Goal: Task Accomplishment & Management: Manage account settings

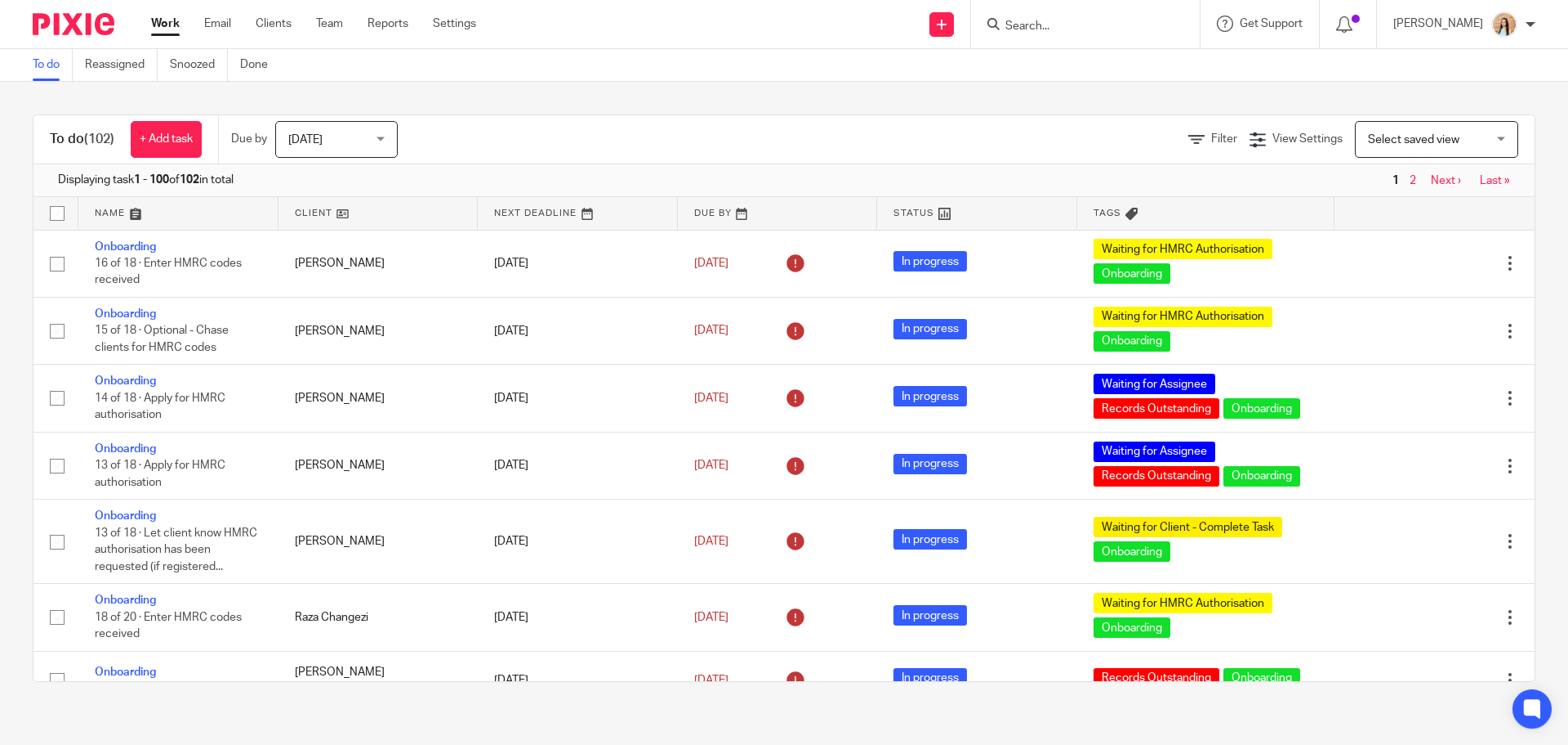
drag, startPoint x: 229, startPoint y: 25, endPoint x: 421, endPoint y: 169, distance: 240.0
click at [229, 25] on link "Email" at bounding box center [218, 24] width 27 height 16
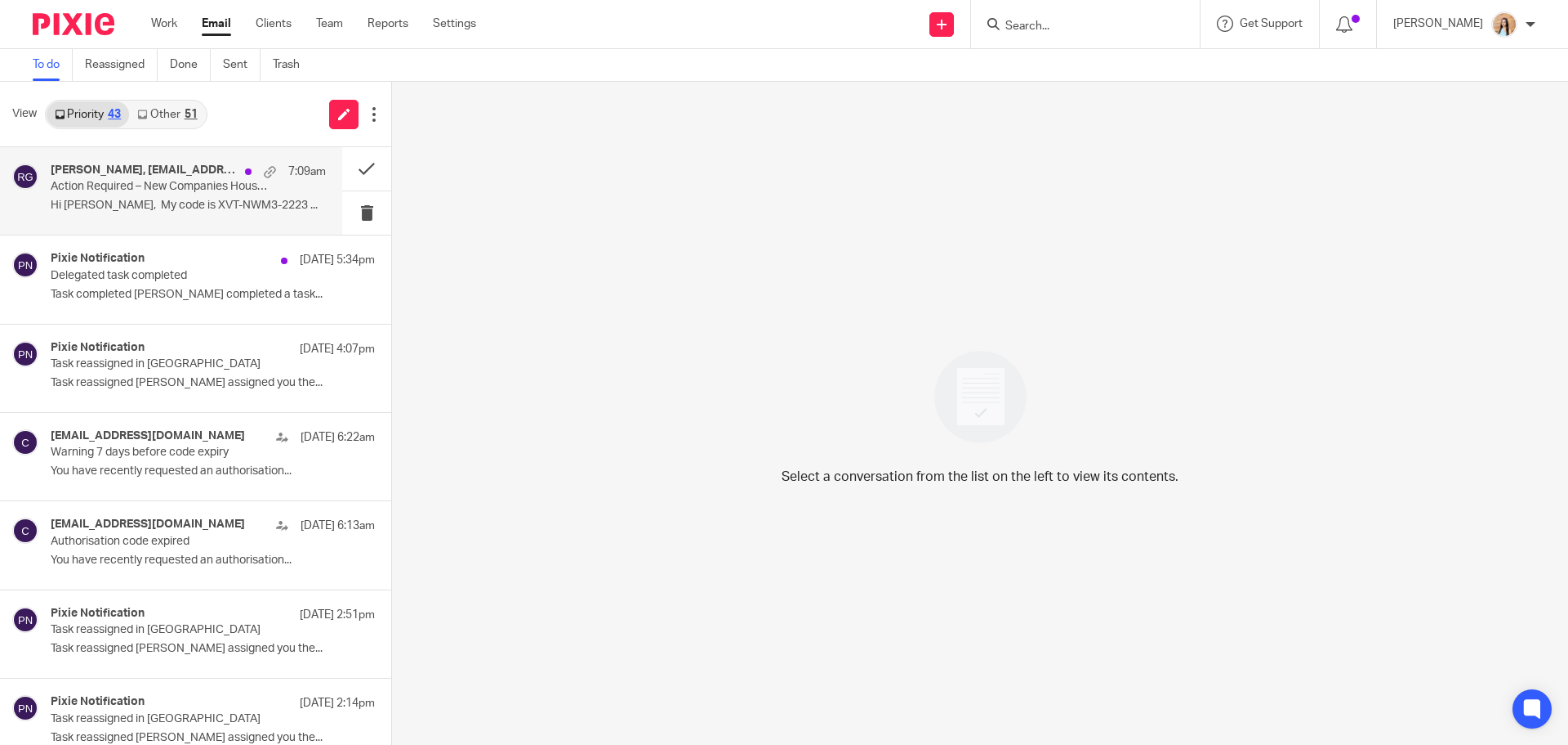
click at [164, 206] on p "Hi Raj, My code is XVT-NWM3-2223 ..." at bounding box center [188, 206] width 275 height 14
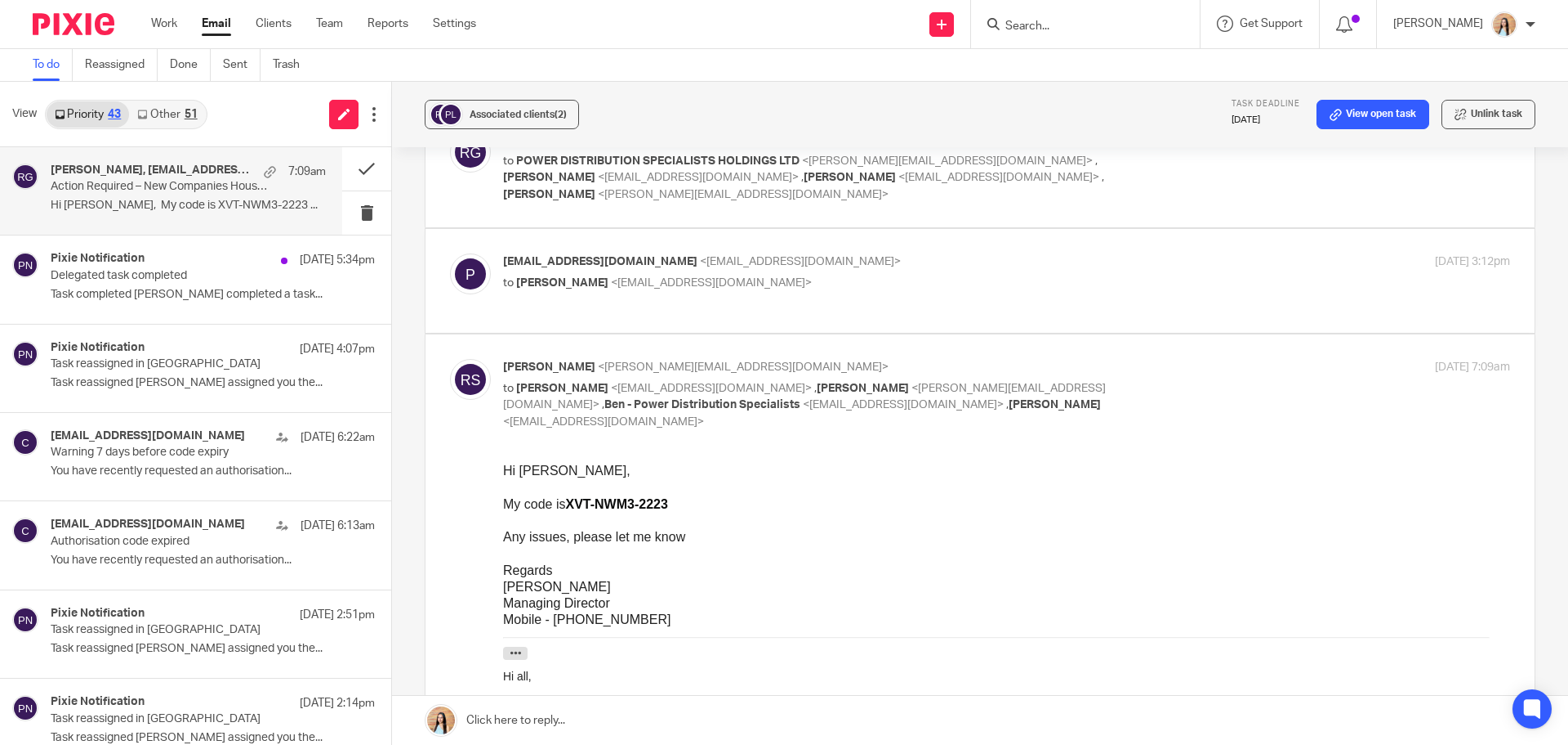
scroll to position [81, 0]
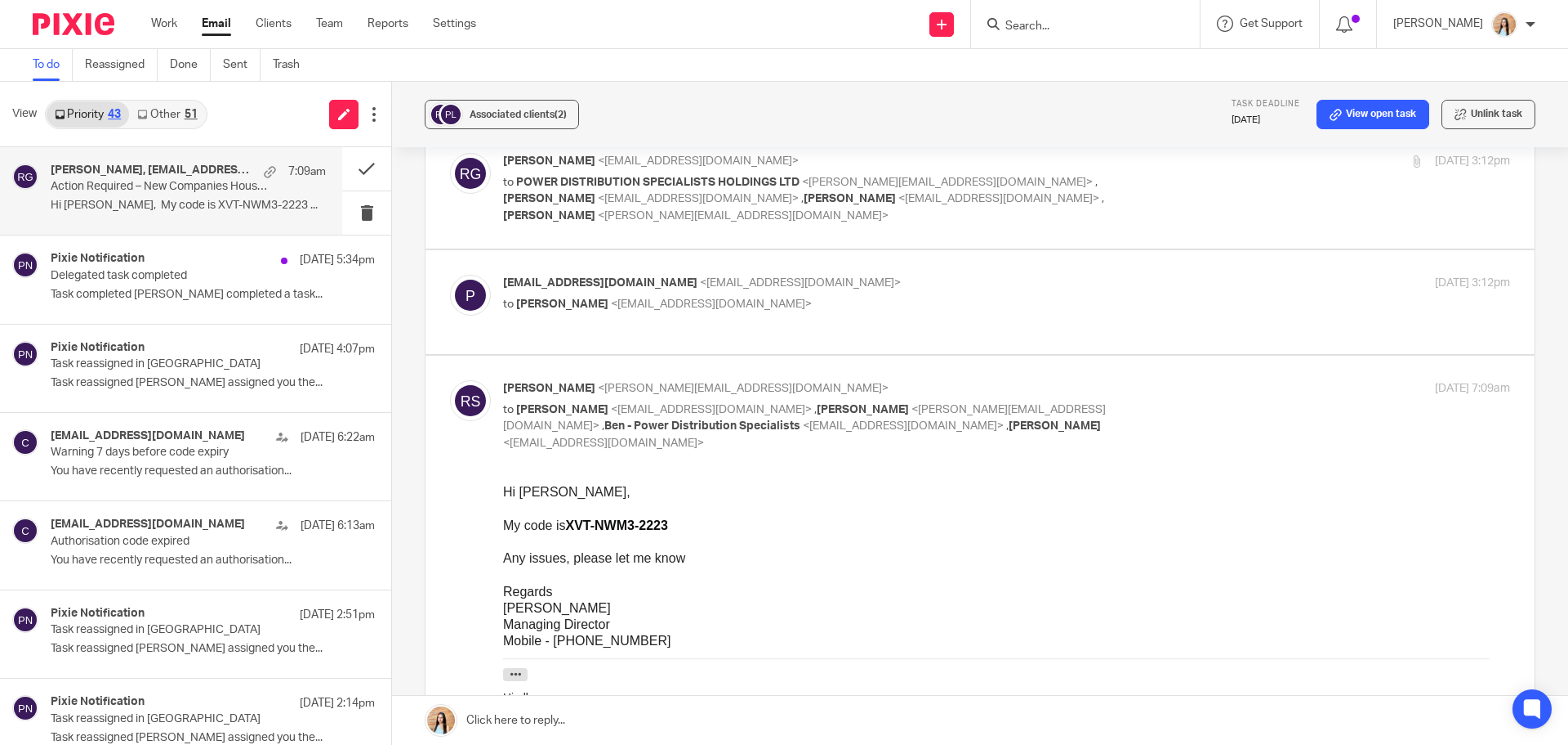
click at [821, 354] on label at bounding box center [980, 301] width 1109 height 104
click at [450, 275] on input "checkbox" at bounding box center [449, 274] width 1 height 1
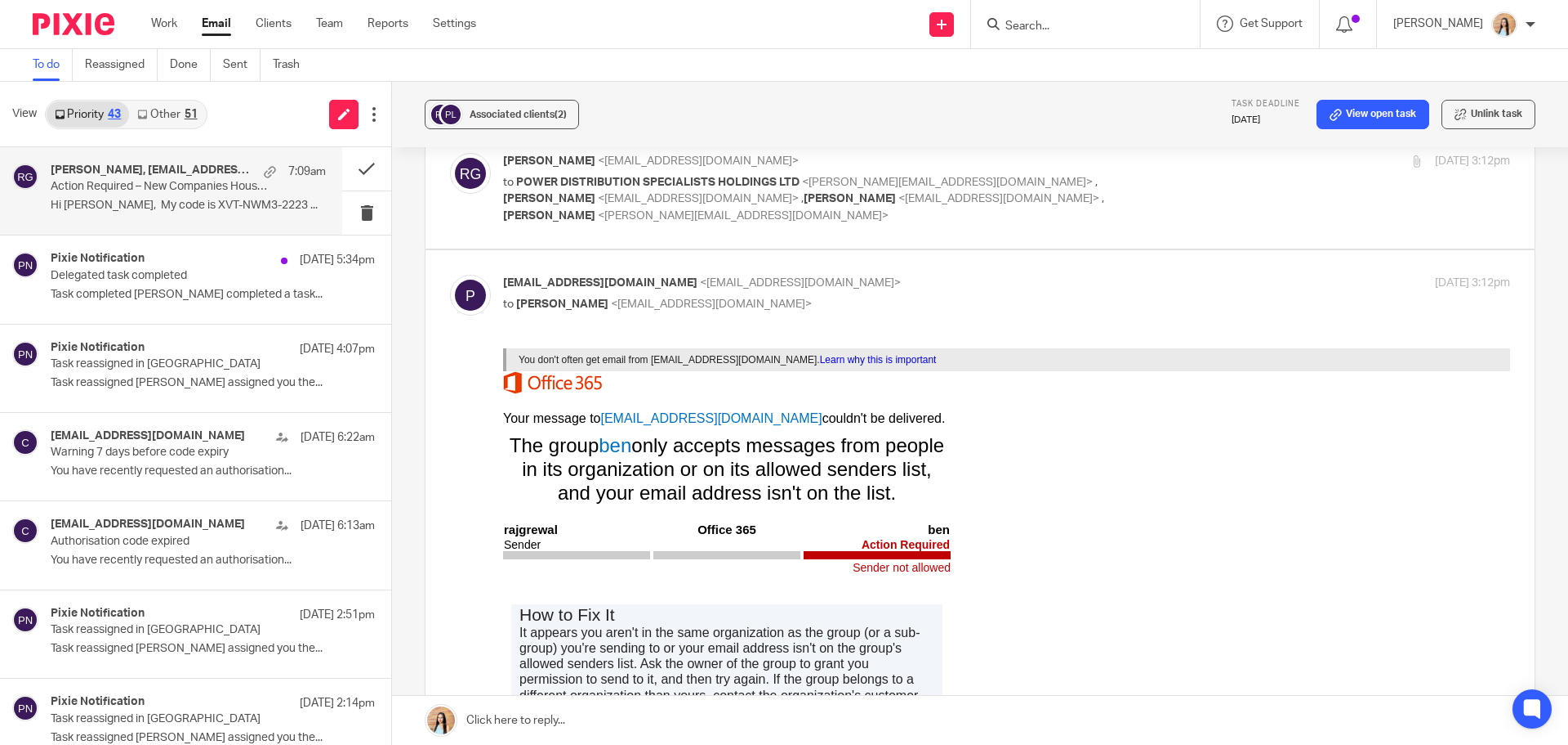
scroll to position [0, 0]
click at [892, 299] on p "to Benjamin Ratcliffe <ben@powerdistribution.co.uk>" at bounding box center [838, 304] width 671 height 17
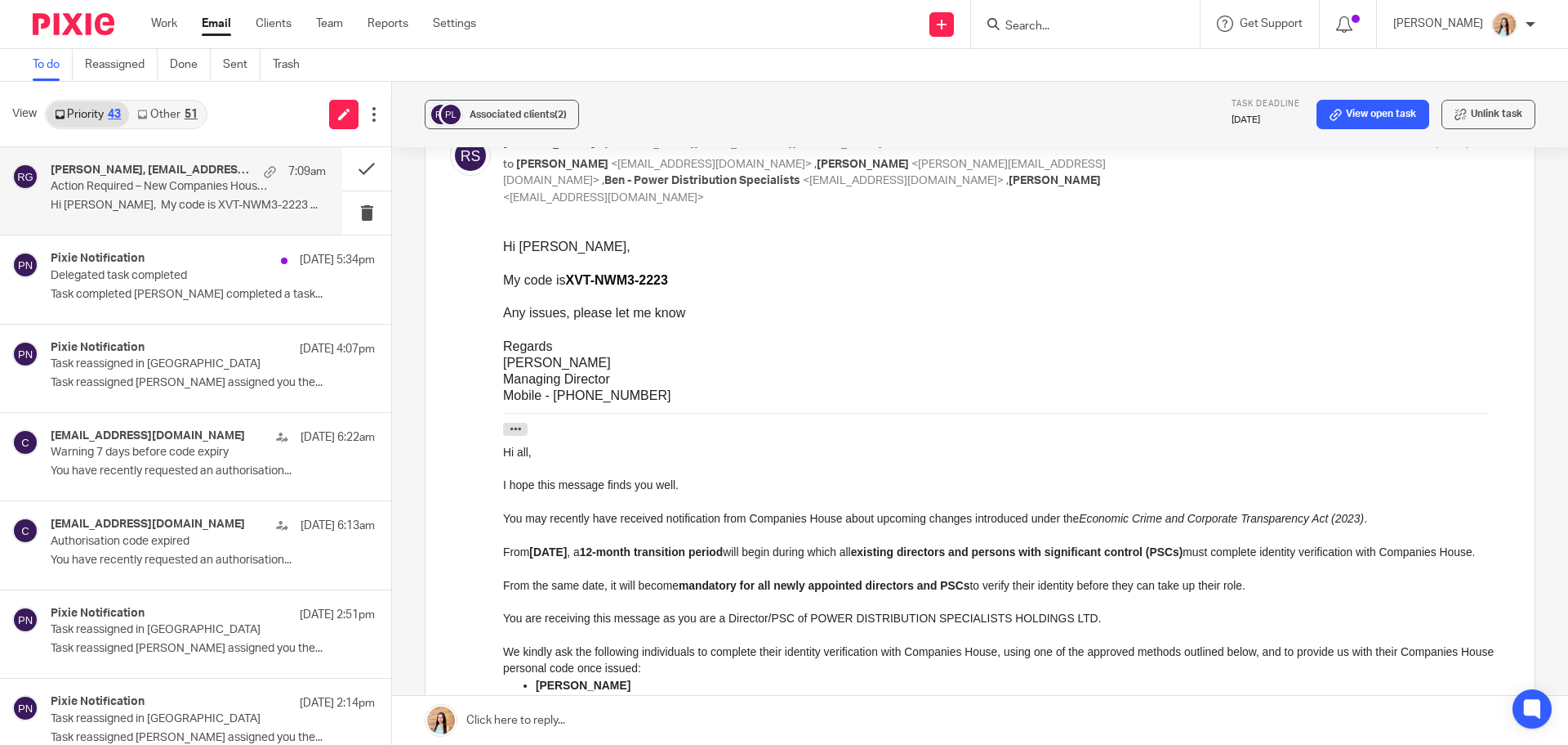
scroll to position [245, 0]
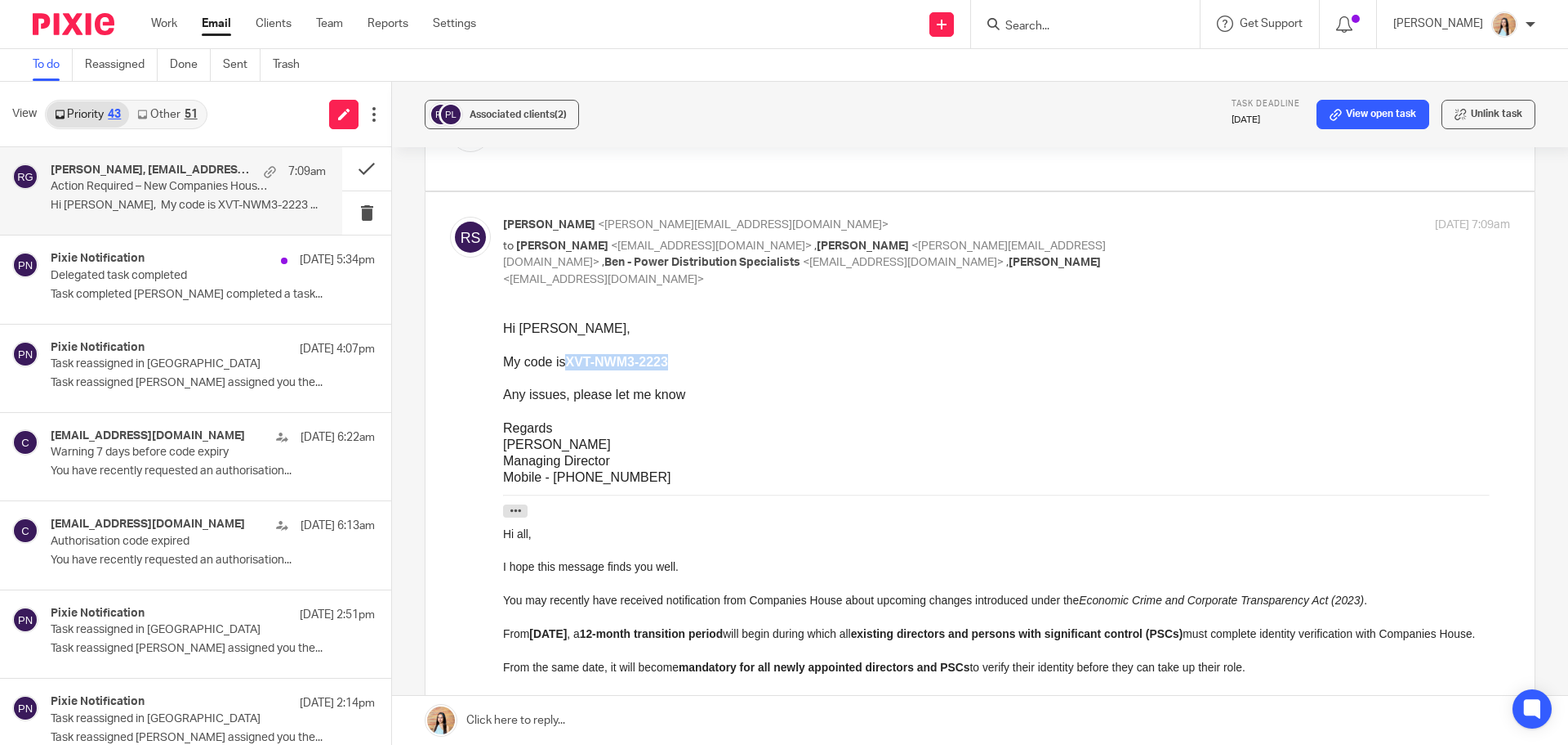
drag, startPoint x: 672, startPoint y: 358, endPoint x: 568, endPoint y: 367, distance: 104.4
click at [568, 367] on div "My code is XVT-NWM3-2223" at bounding box center [1007, 362] width 1008 height 16
copy b "XVT-NWM3-2223"
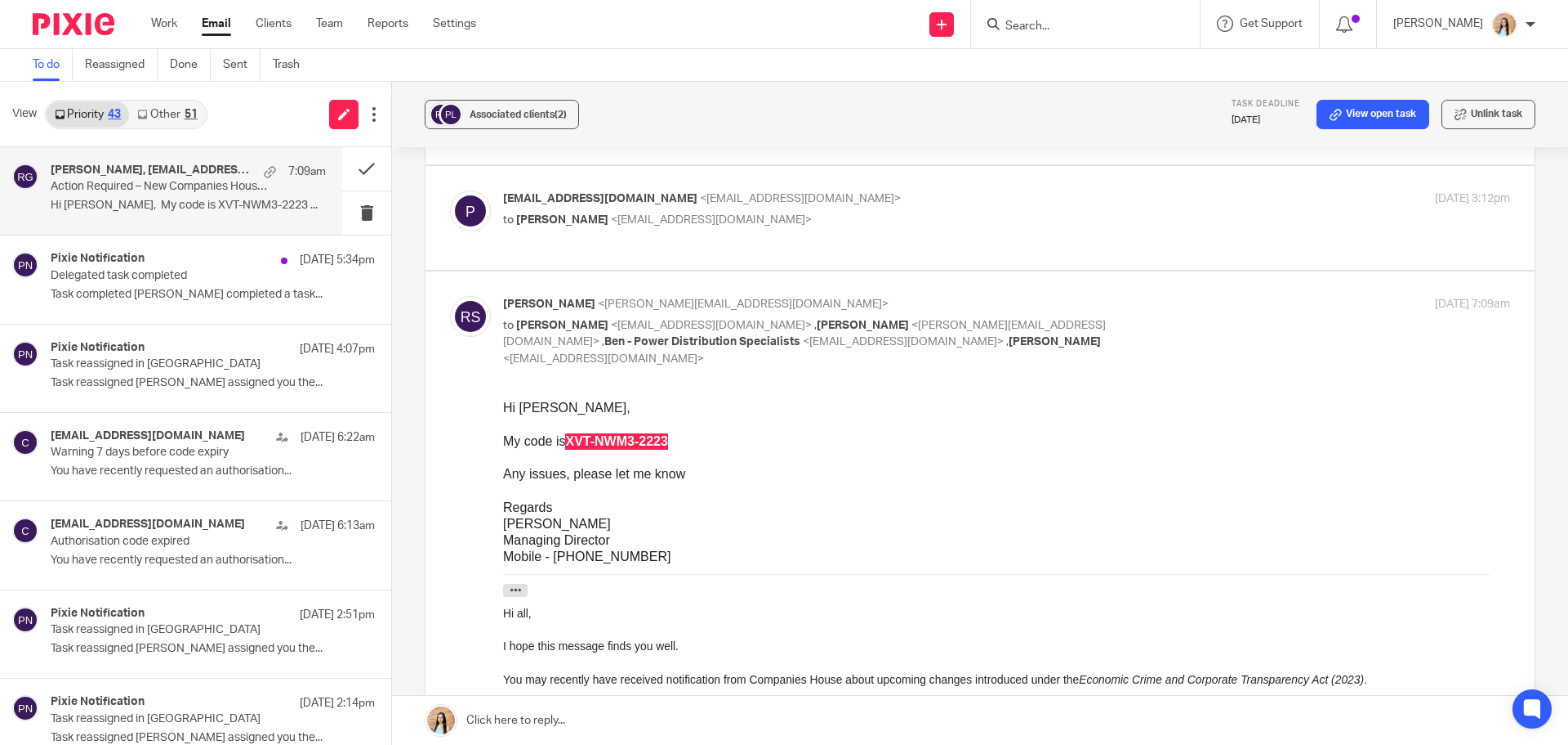
scroll to position [81, 0]
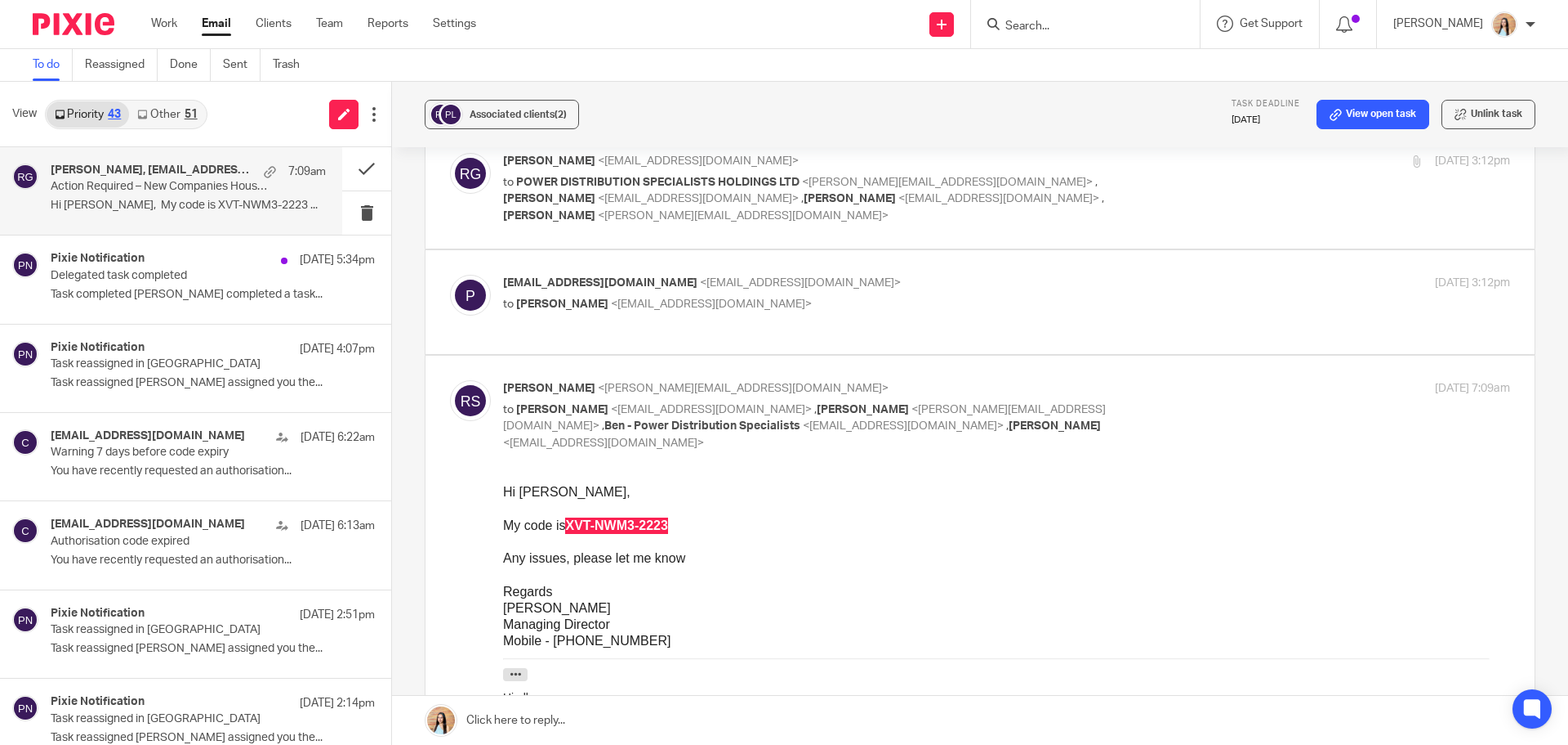
click at [964, 264] on label at bounding box center [980, 301] width 1109 height 104
click at [450, 274] on input "checkbox" at bounding box center [449, 274] width 1 height 1
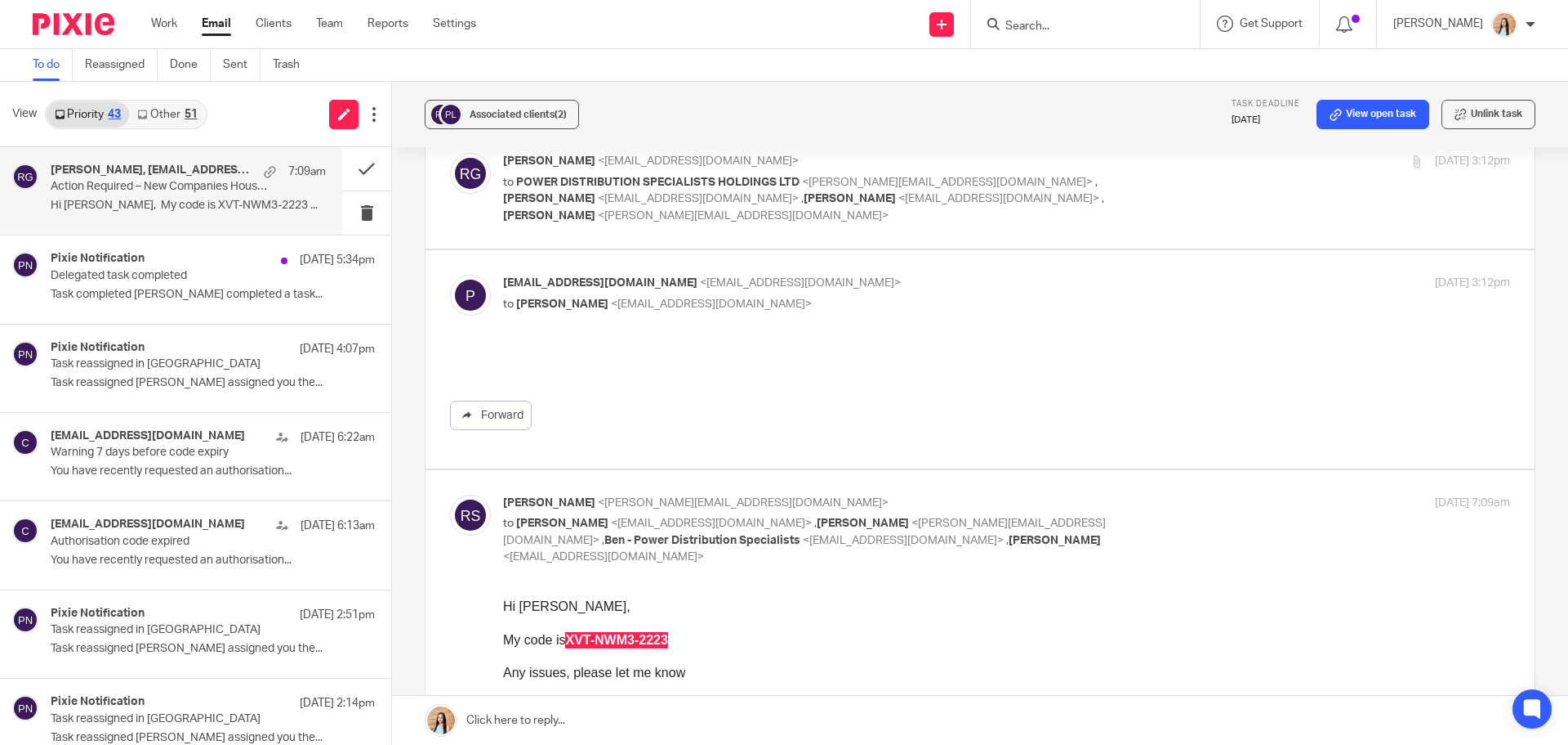
scroll to position [0, 0]
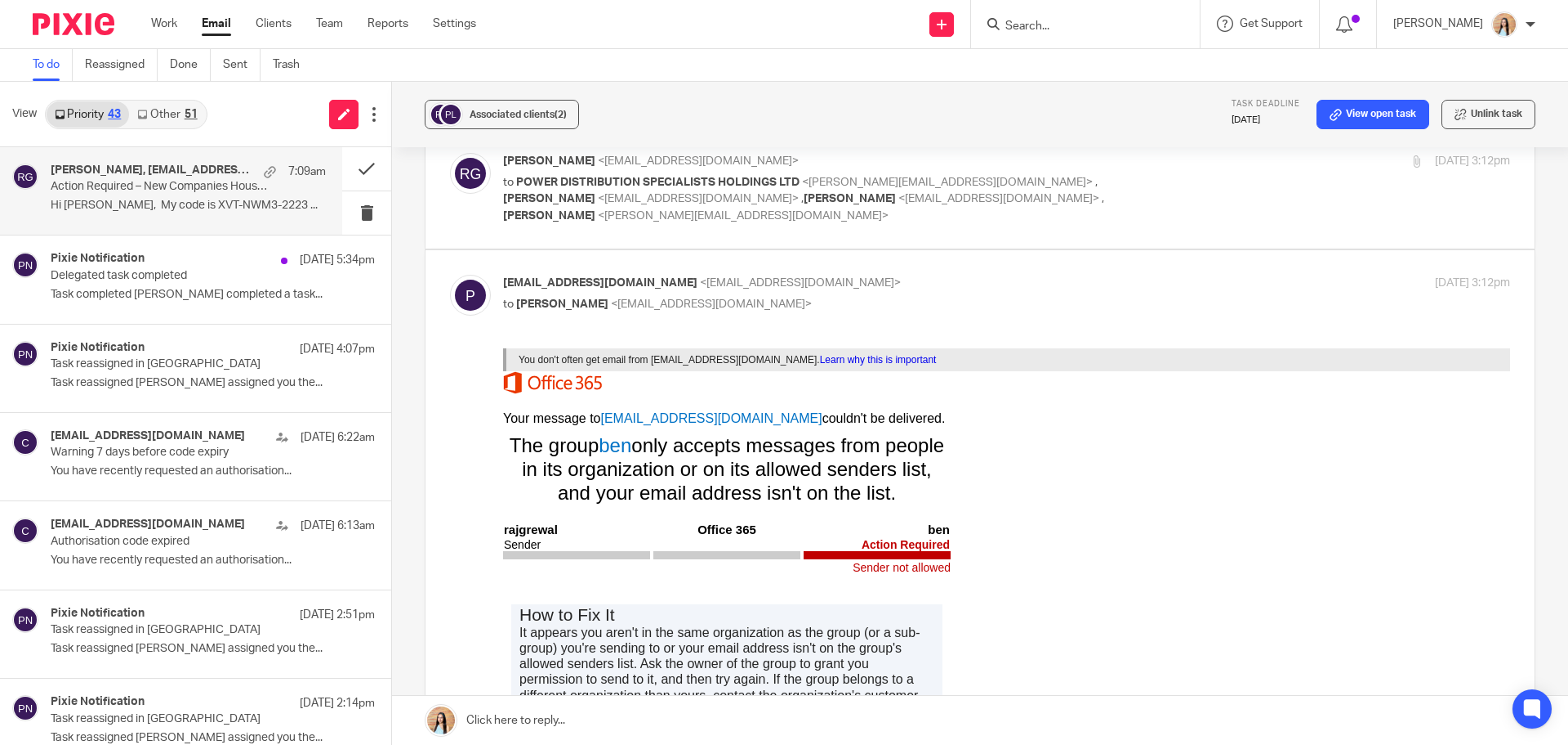
click at [450, 274] on input "checkbox" at bounding box center [449, 274] width 1 height 1
checkbox input "false"
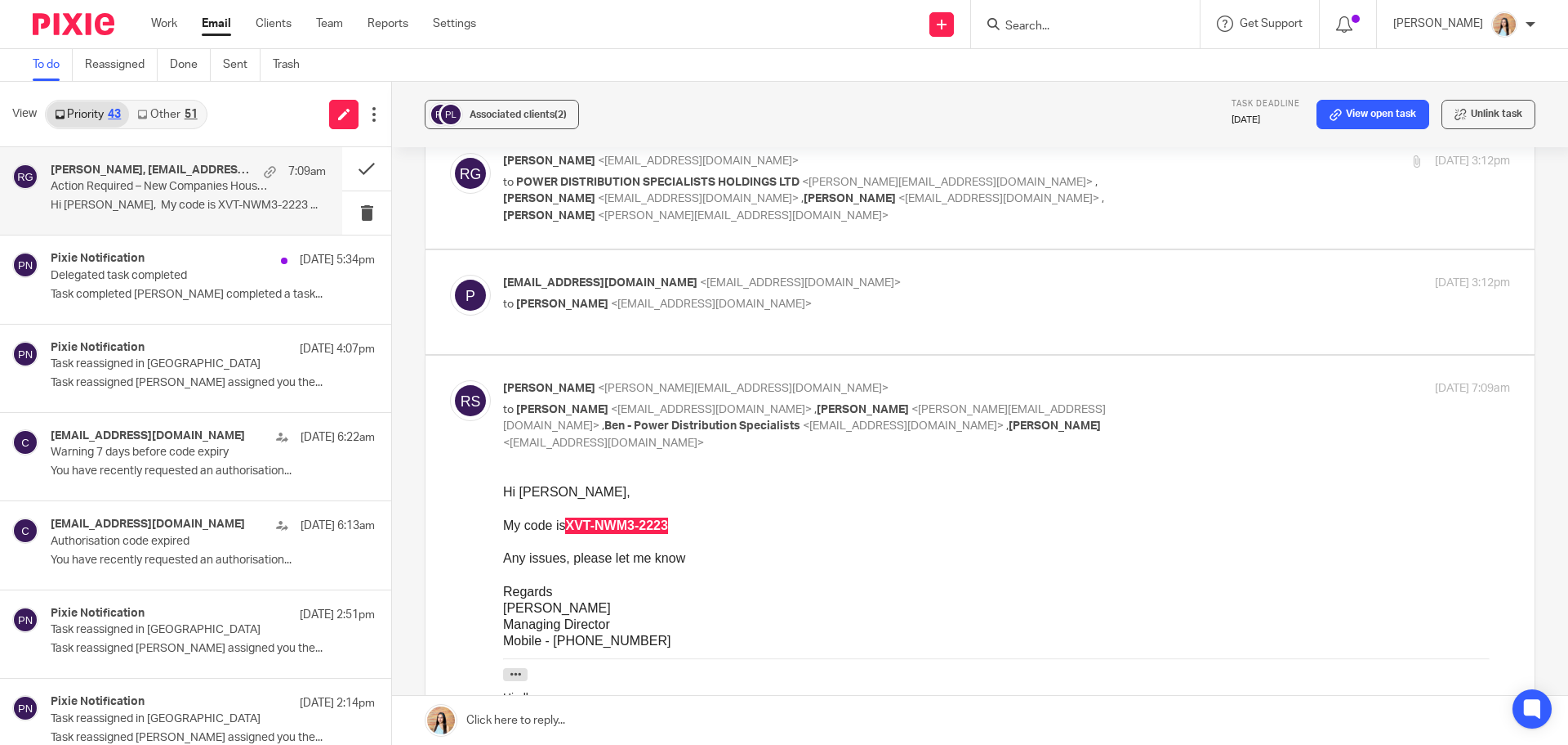
click at [1104, 34] on input "Search" at bounding box center [1078, 27] width 147 height 15
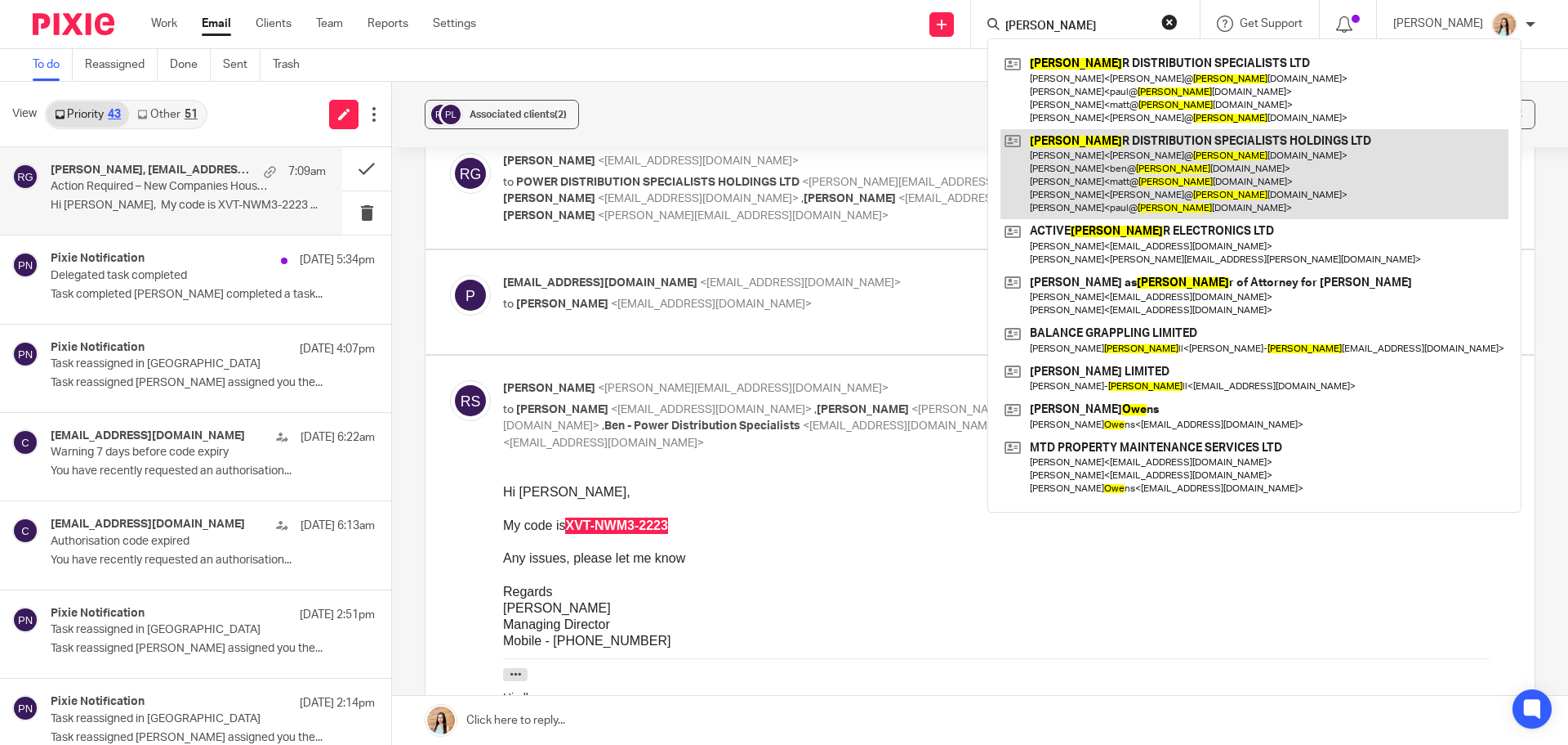
type input "powe"
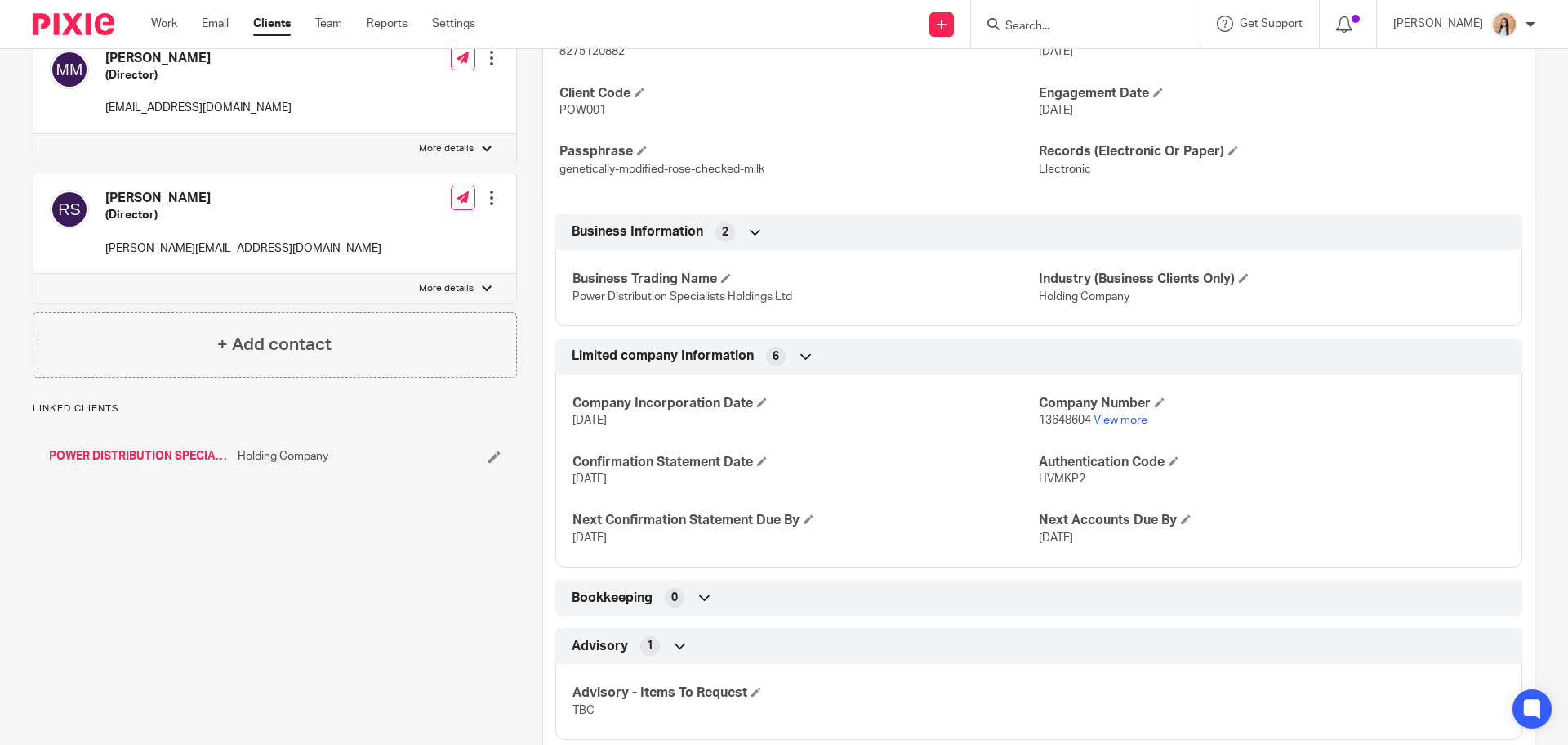
scroll to position [700, 0]
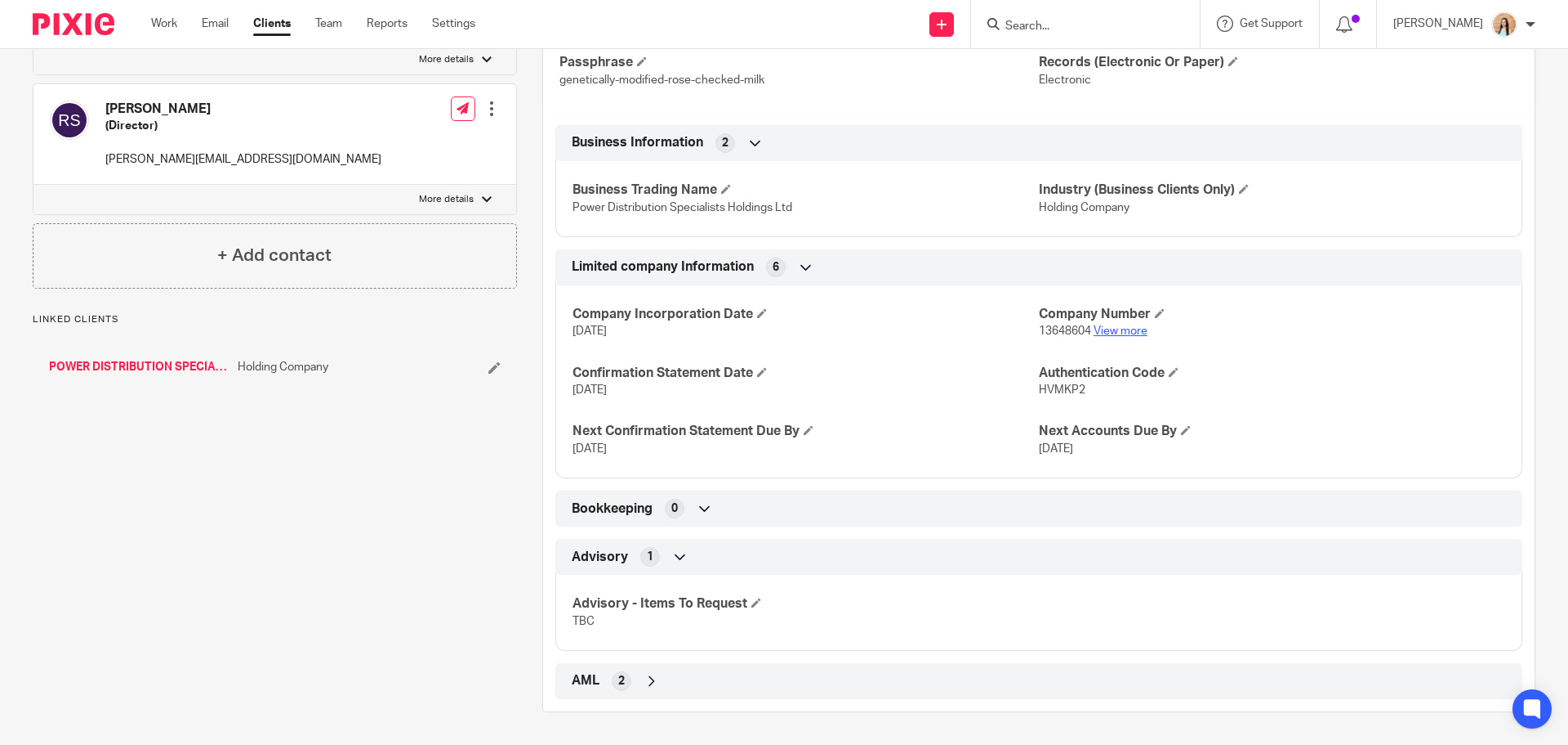
click at [1116, 330] on link "View more" at bounding box center [1120, 330] width 54 height 12
click at [174, 371] on link "POWER DISTRIBUTION SPECIALISTS LTD" at bounding box center [139, 367] width 181 height 16
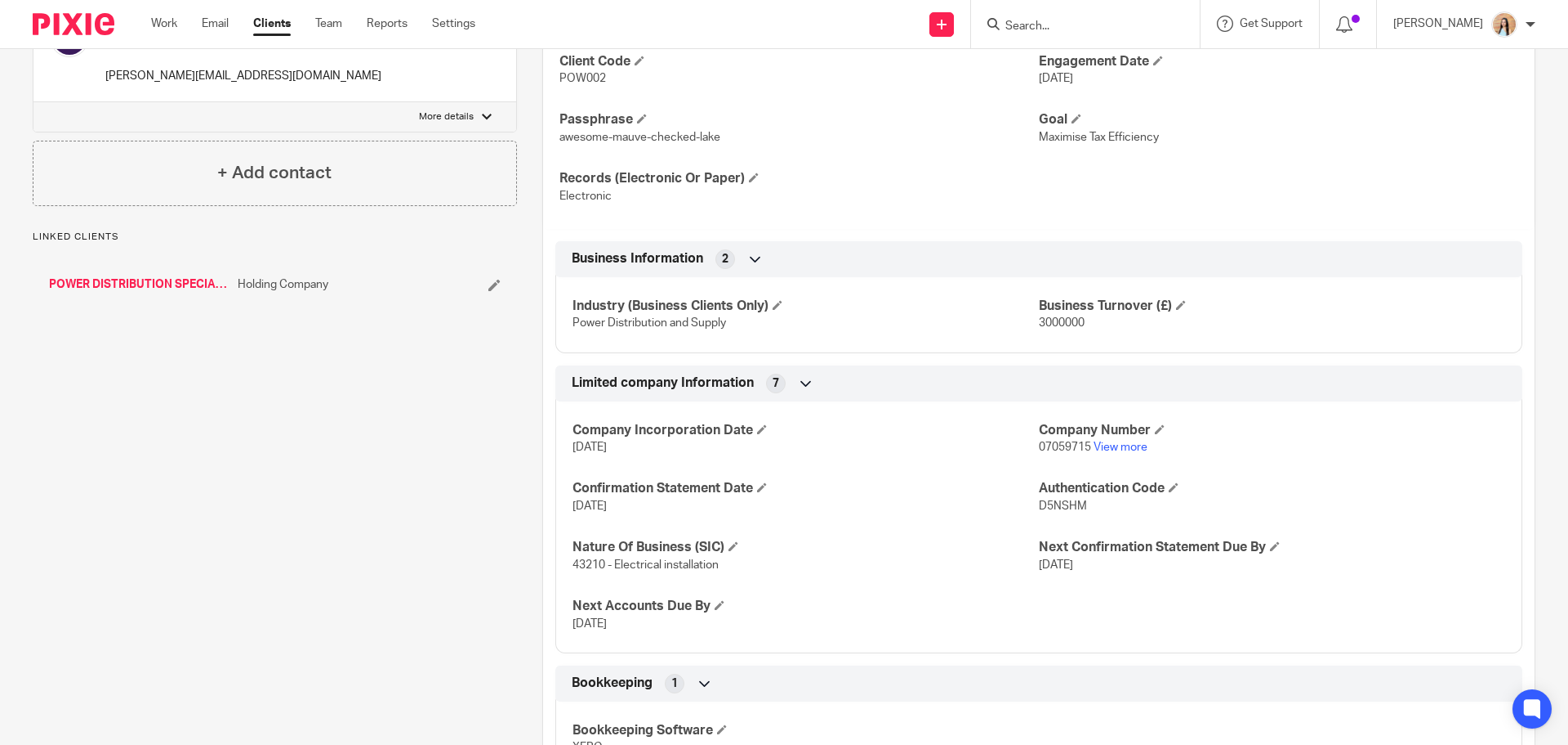
scroll to position [769, 0]
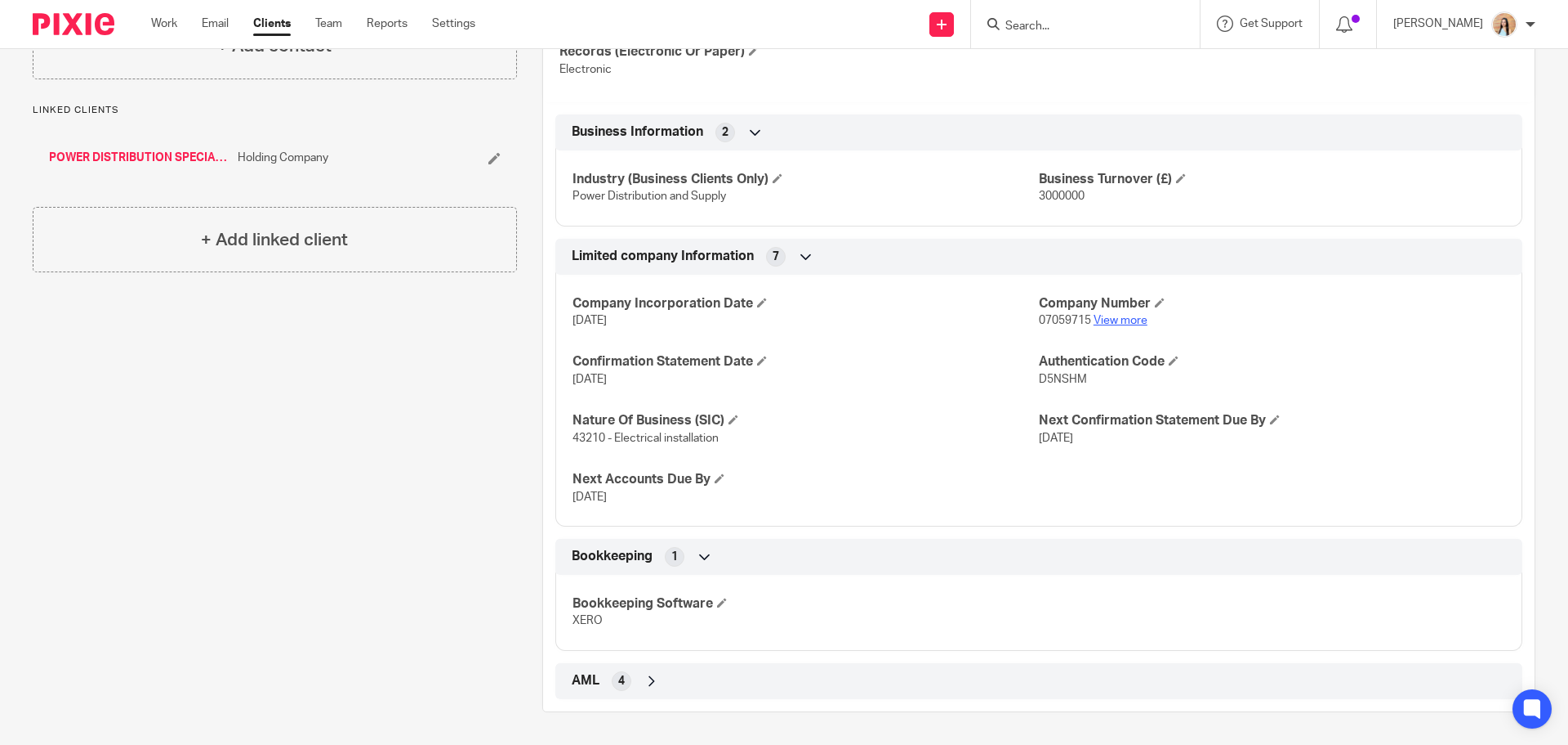
click at [1108, 320] on link "View more" at bounding box center [1120, 320] width 54 height 12
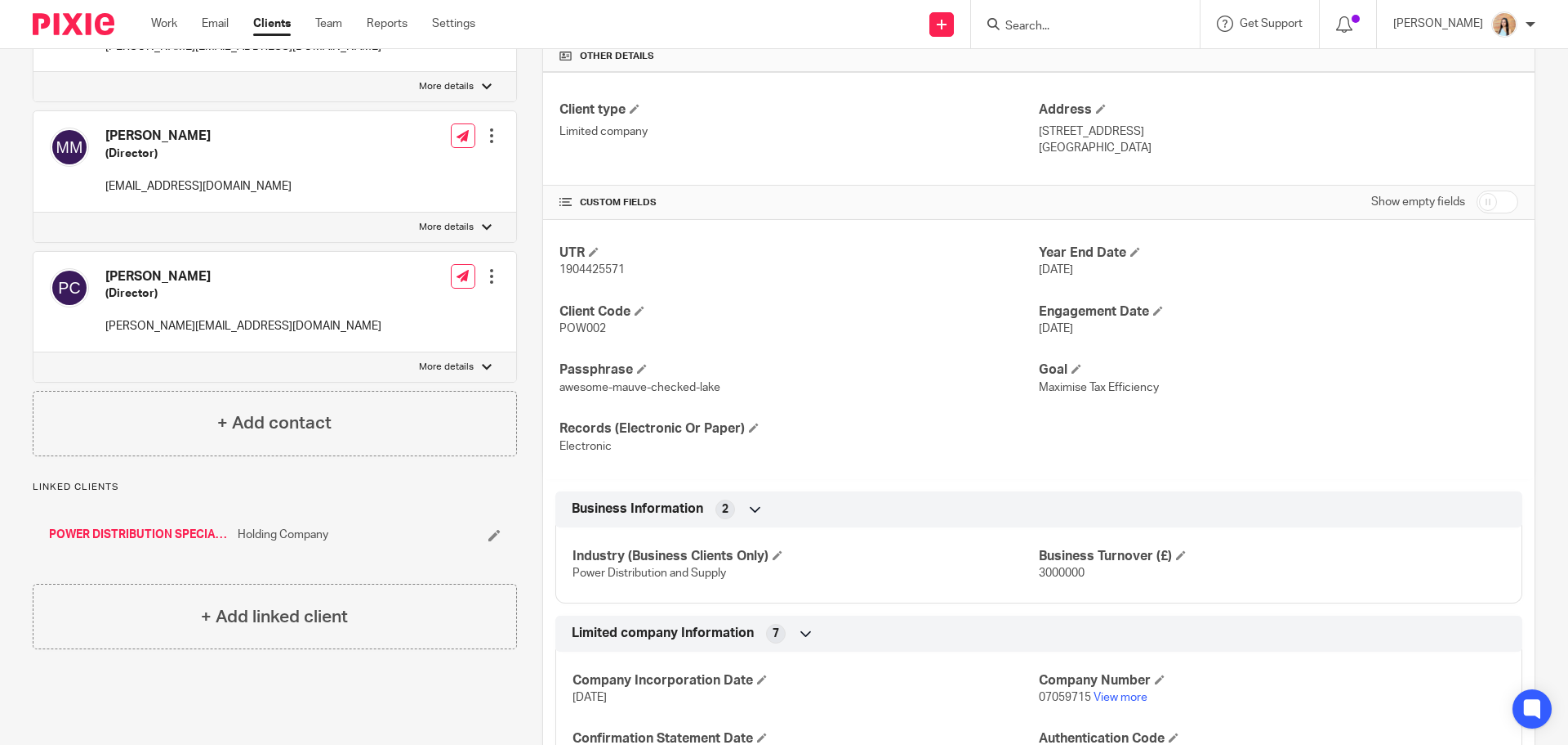
scroll to position [408, 0]
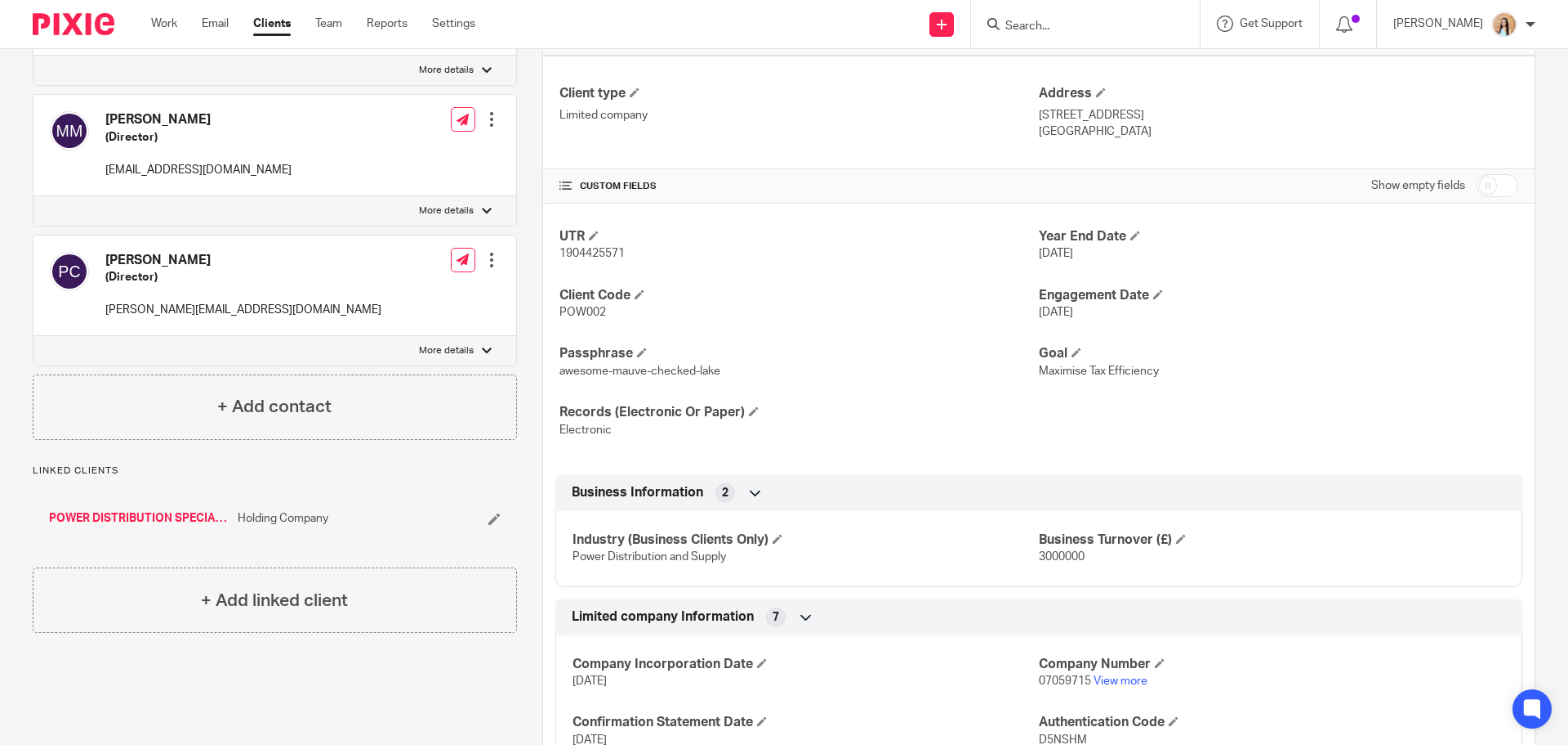
click at [190, 516] on link "POWER DISTRIBUTION SPECIALISTS HOLDINGS LTD" at bounding box center [139, 518] width 181 height 16
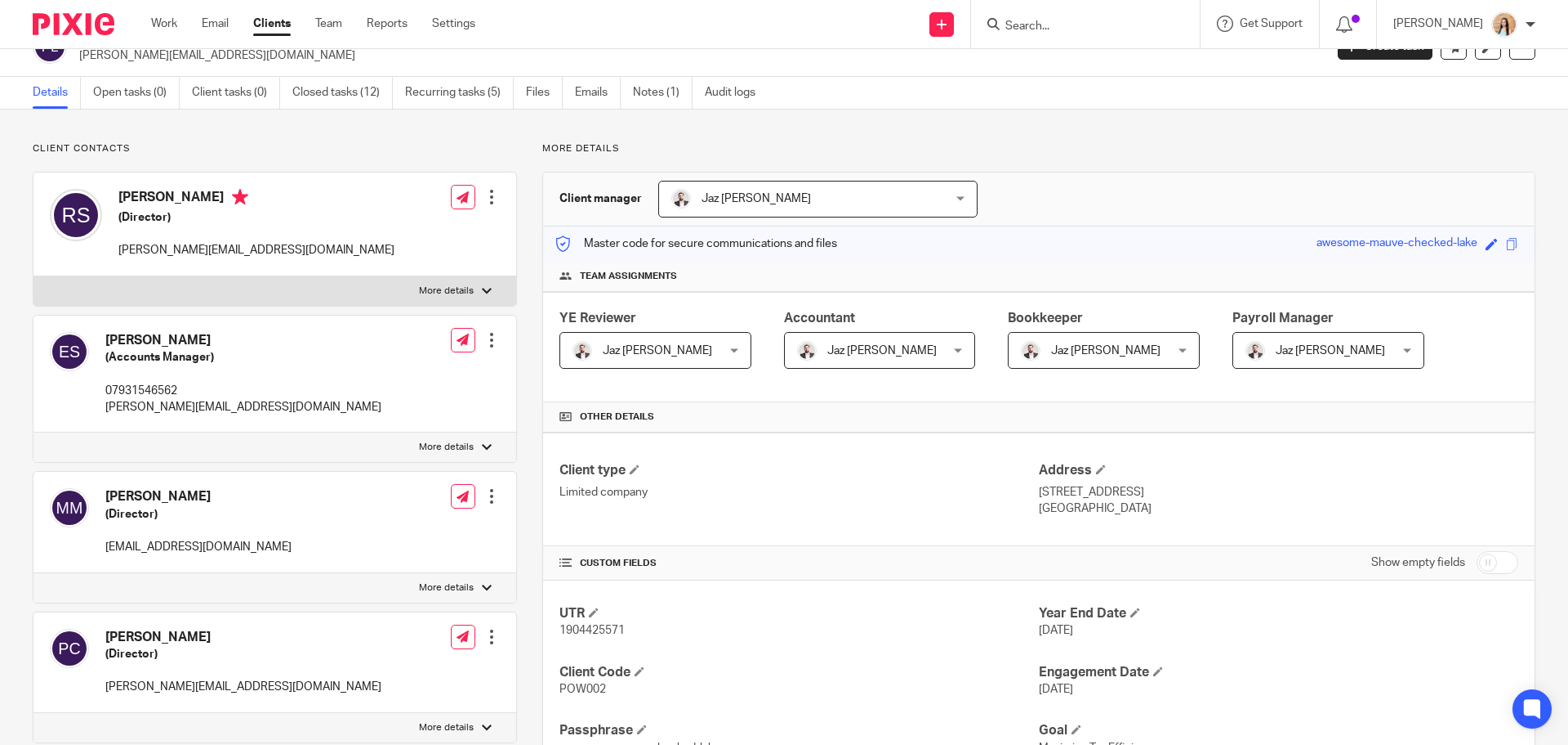
scroll to position [0, 0]
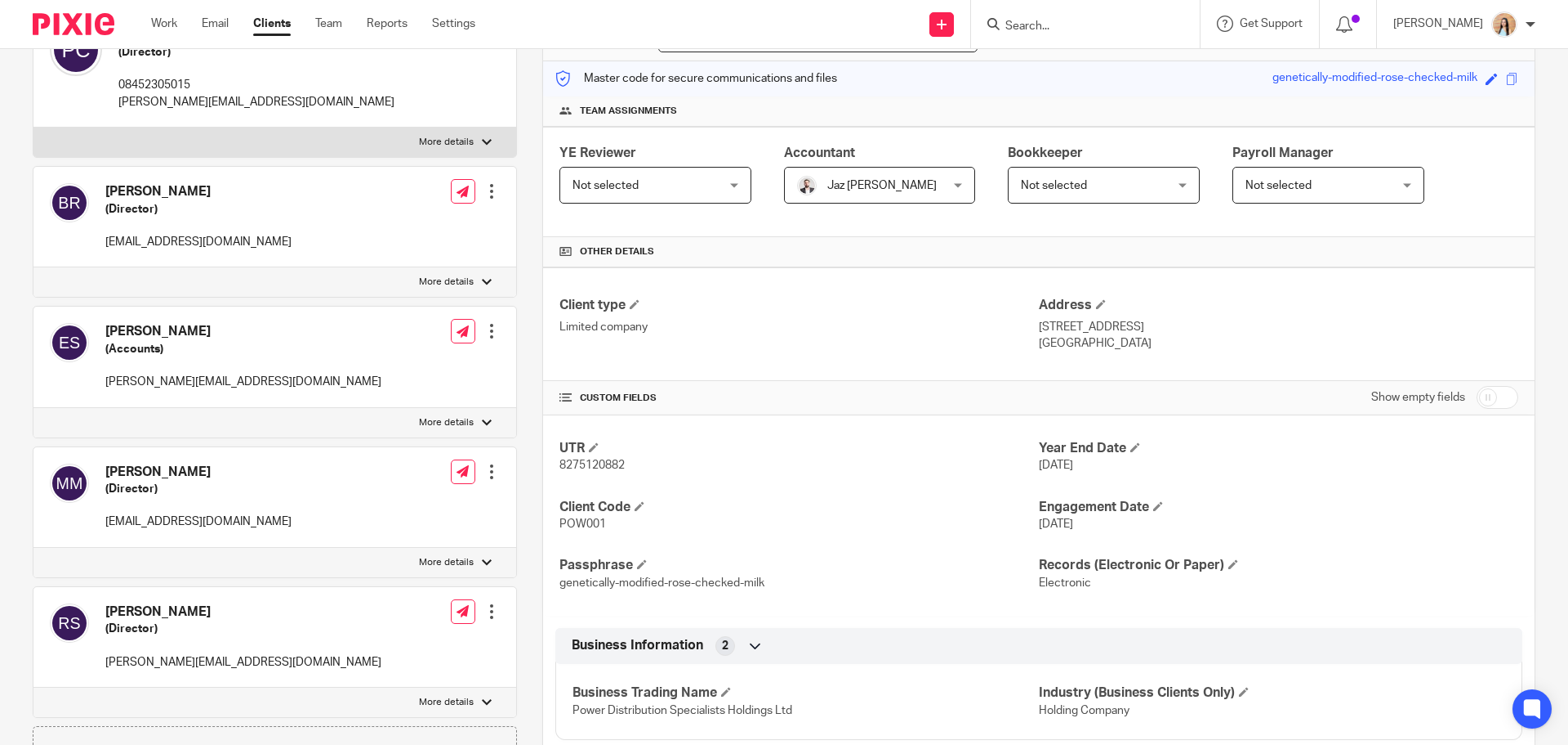
scroll to position [245, 0]
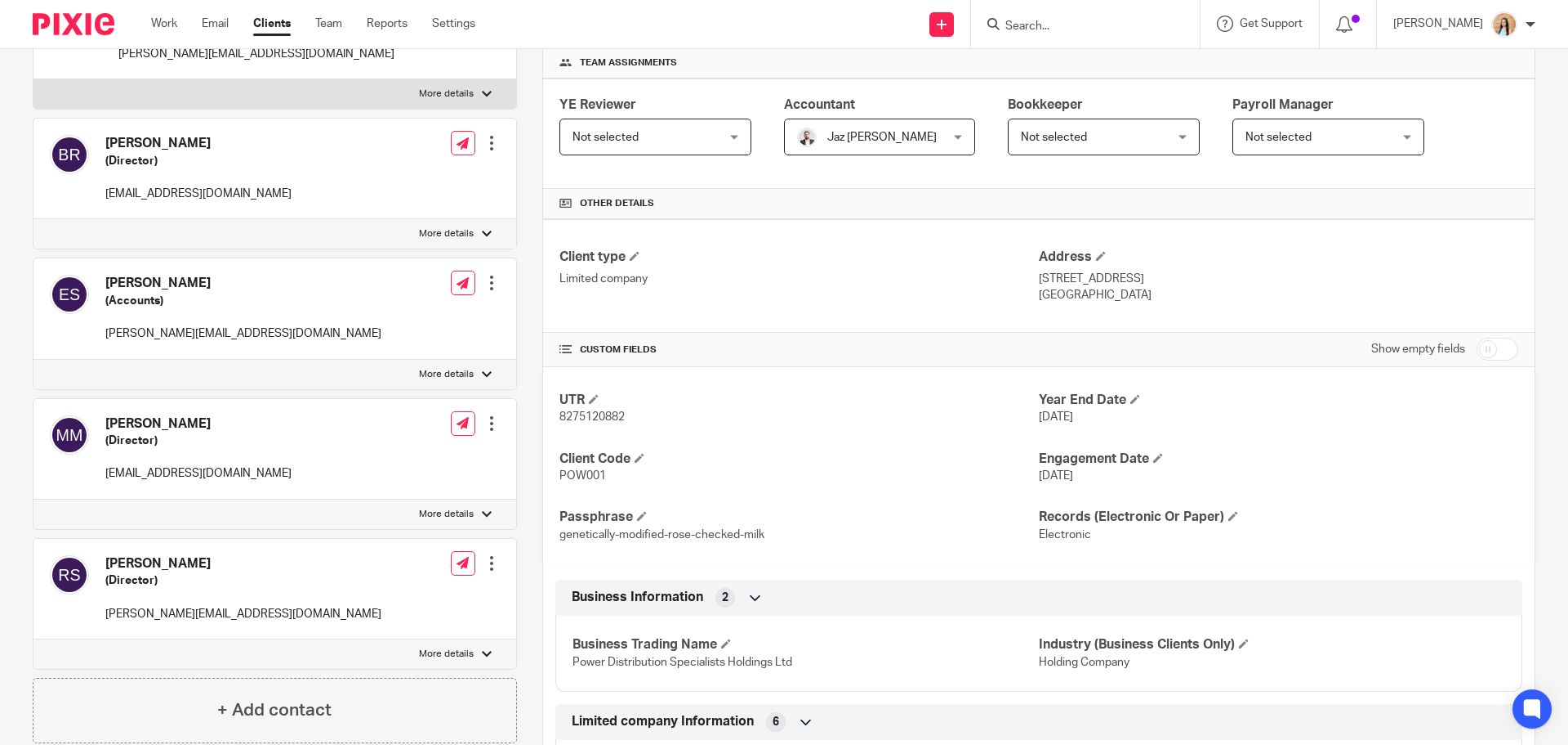
click at [491, 566] on div at bounding box center [491, 563] width 16 height 16
click at [384, 601] on link "Edit contact" at bounding box center [414, 599] width 156 height 24
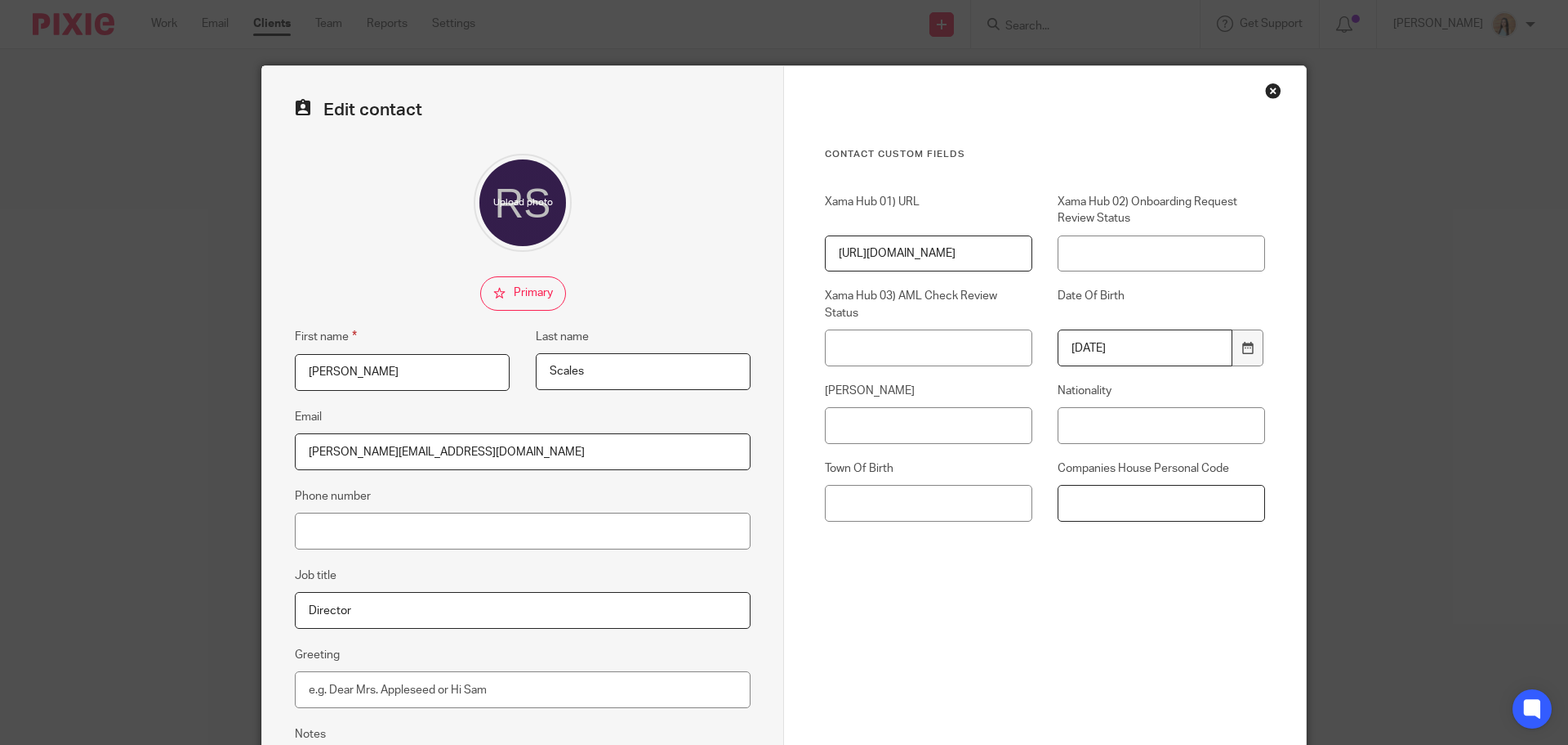
paste input "XVT-NWM3-2223"
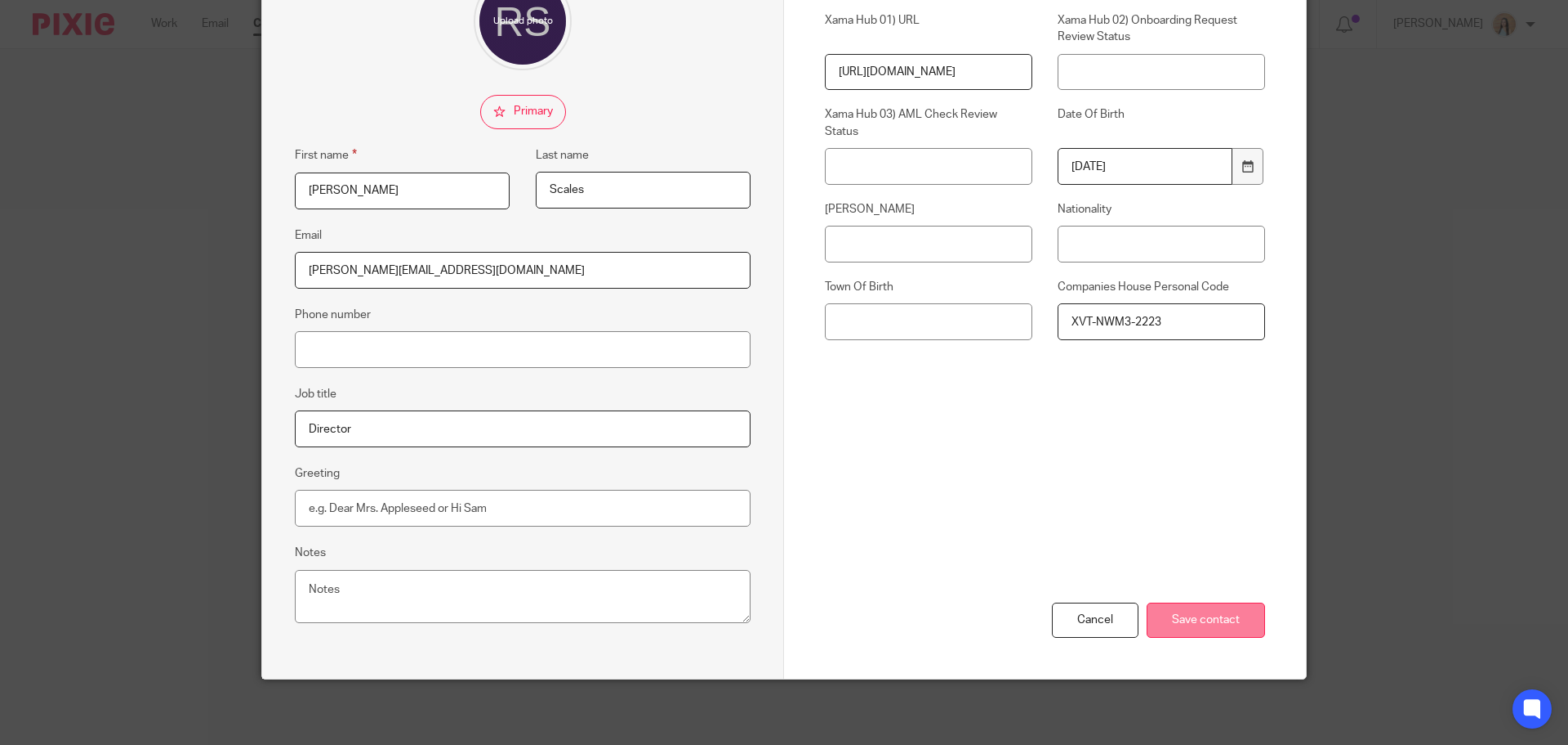
type input "XVT-NWM3-2223"
click at [1218, 620] on input "Save contact" at bounding box center [1206, 620] width 119 height 35
click at [498, 361] on input "Phone number" at bounding box center [522, 350] width 456 height 37
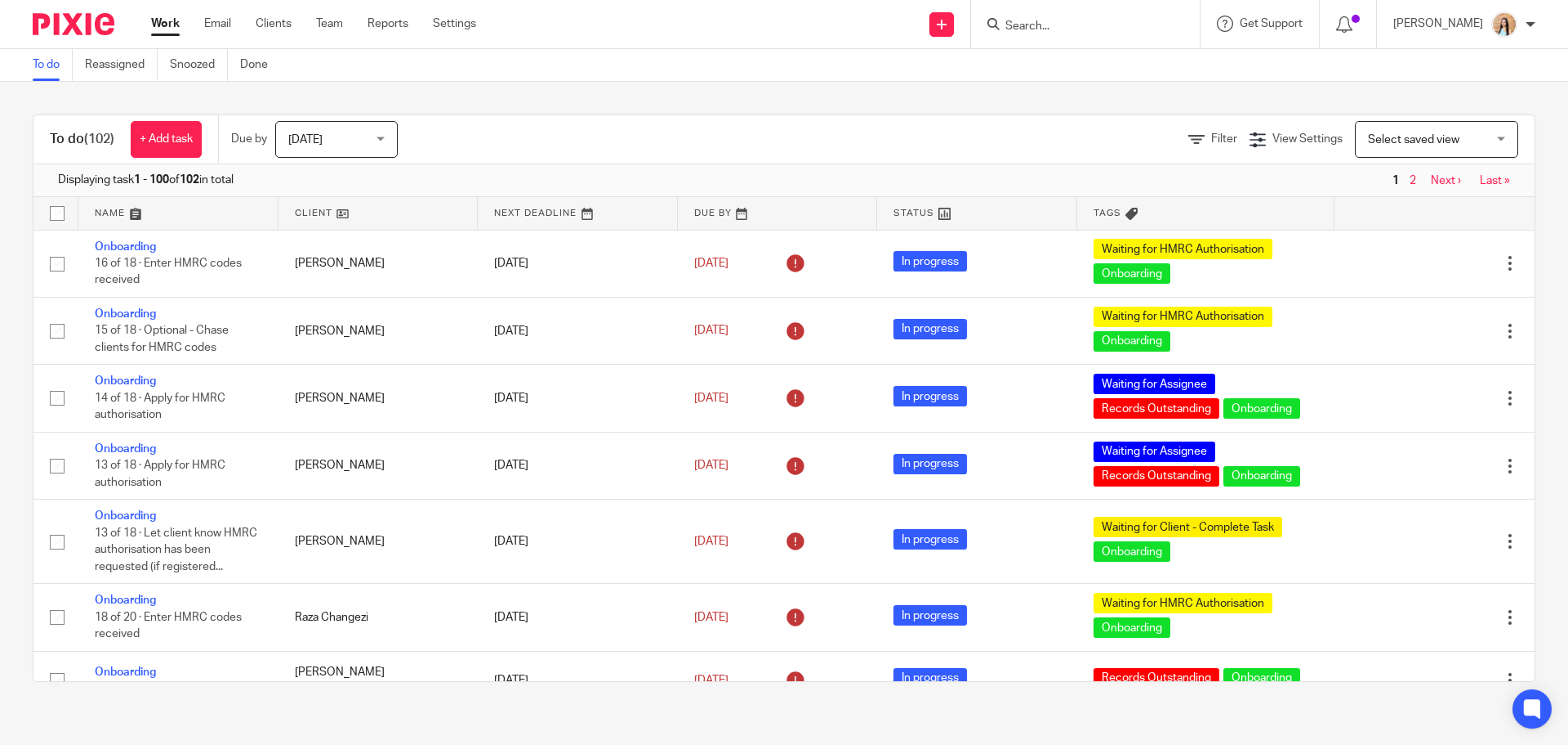
click at [1077, 19] on input "Search" at bounding box center [1078, 27] width 147 height 15
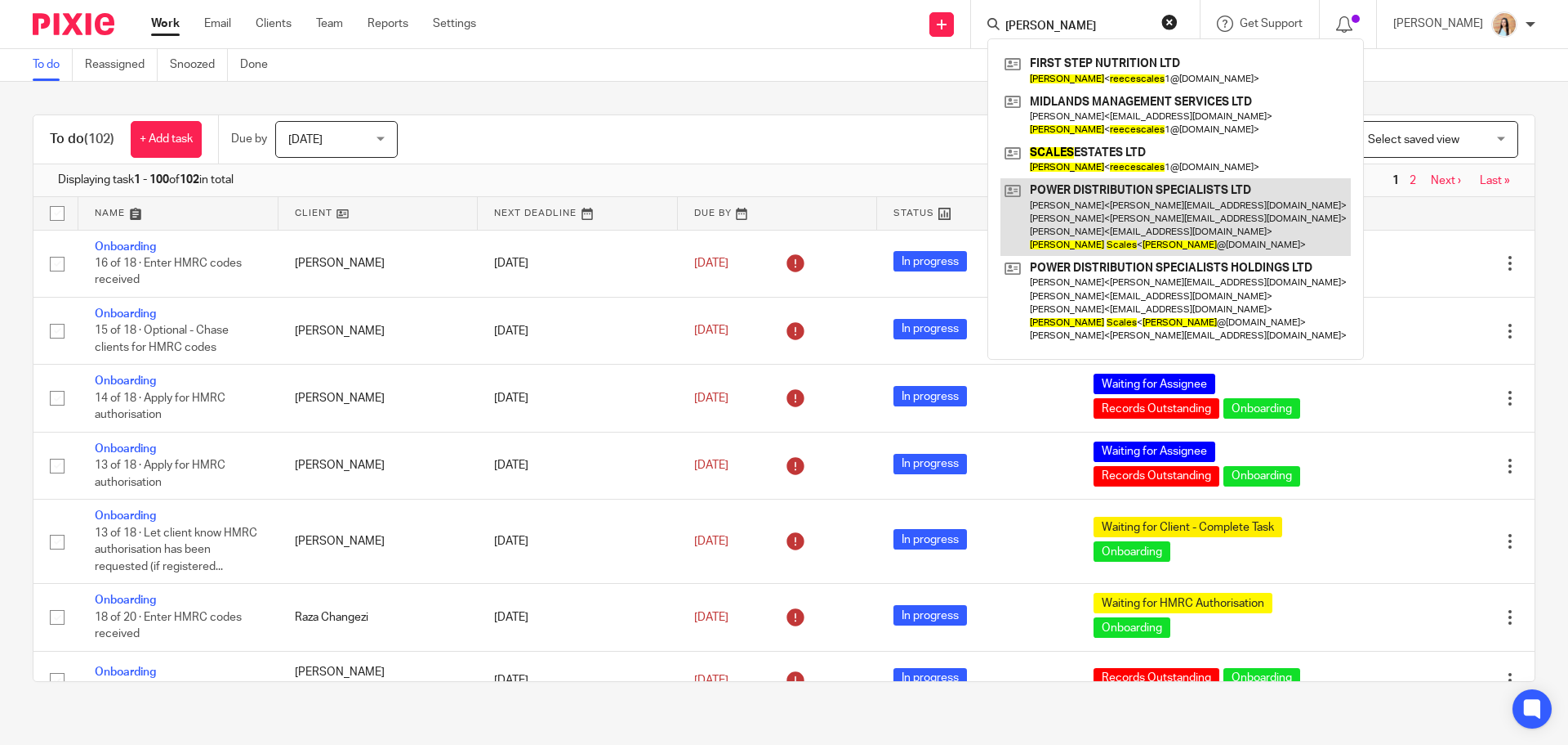
type input "reece scales"
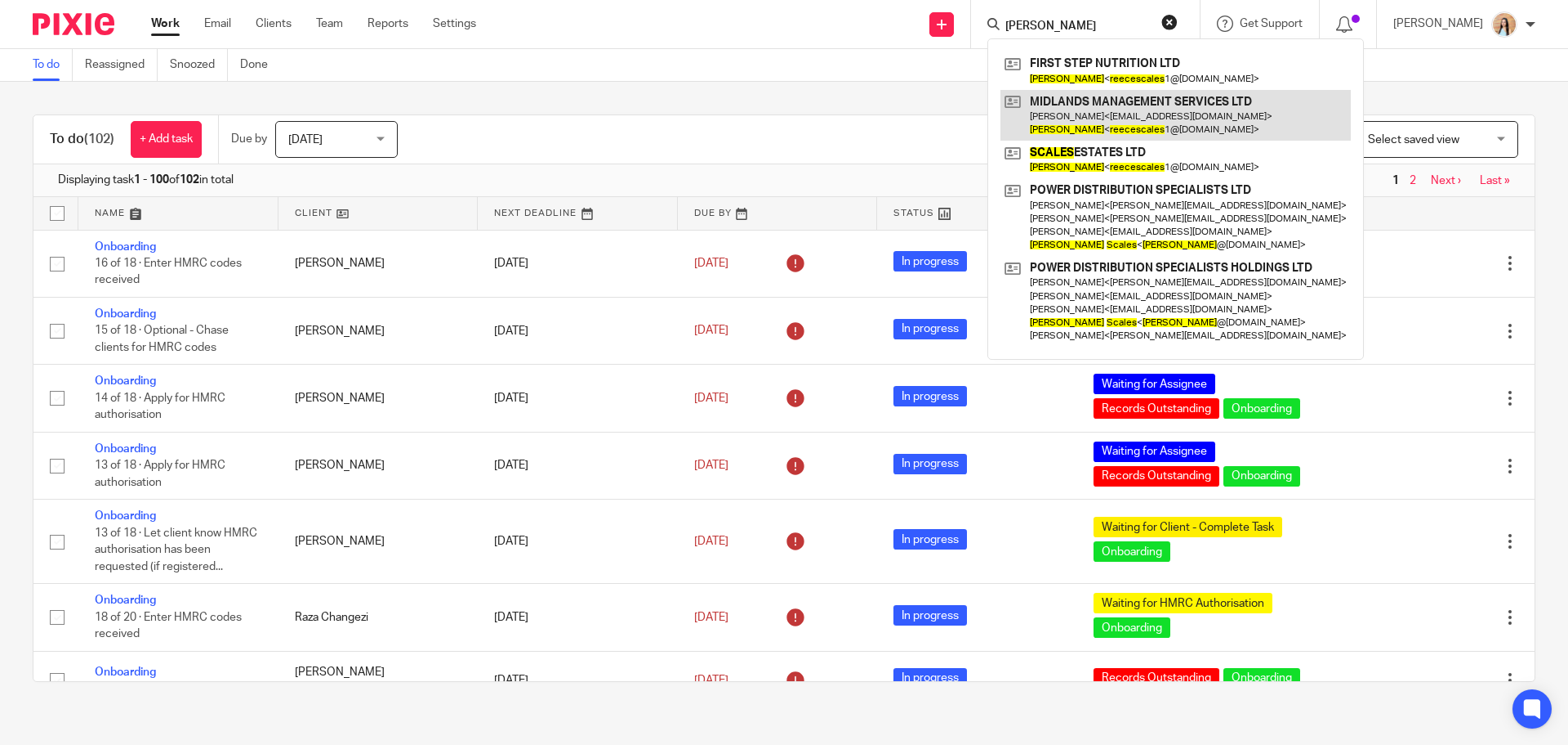
drag, startPoint x: 1146, startPoint y: 75, endPoint x: 1147, endPoint y: 92, distance: 17.0
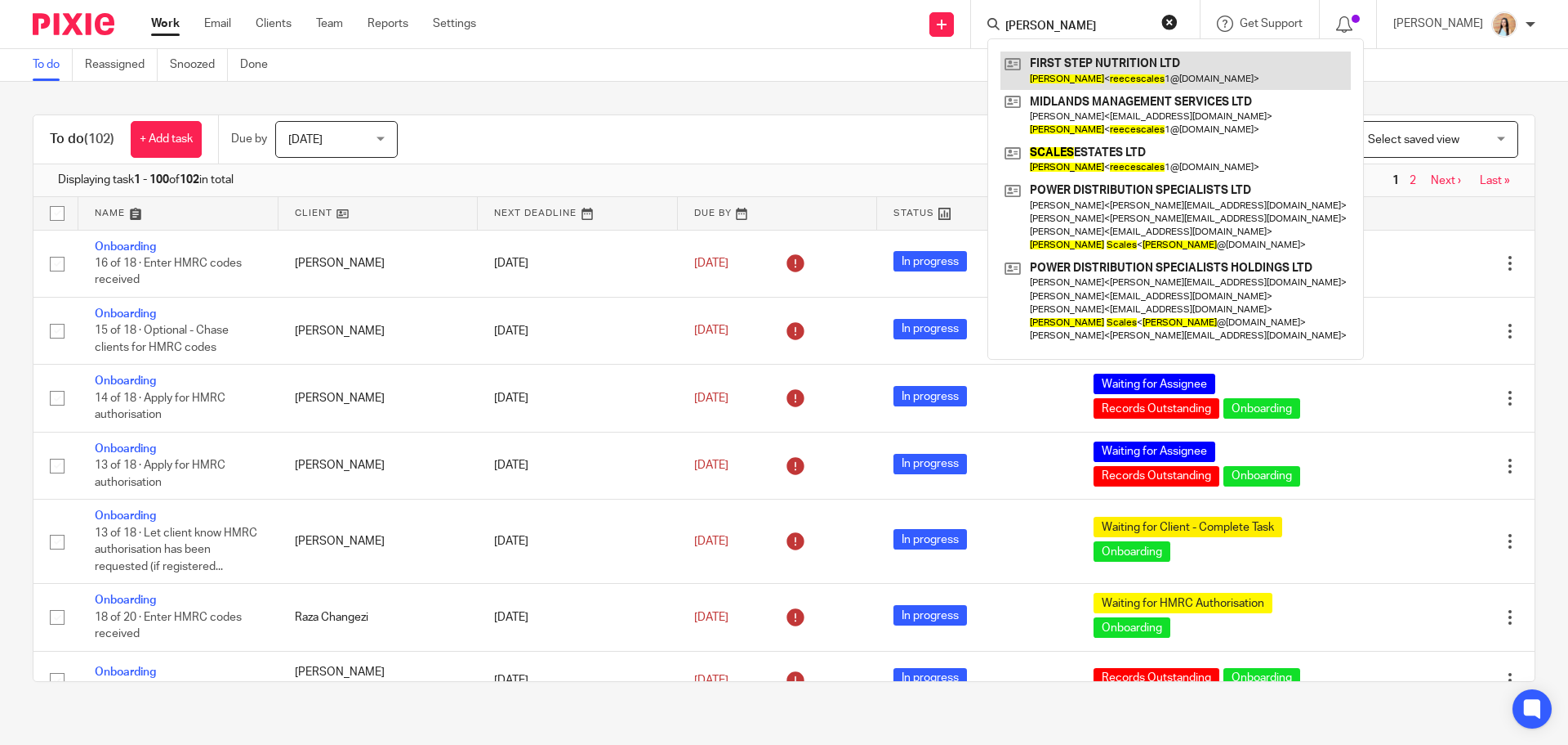
drag, startPoint x: 1147, startPoint y: 92, endPoint x: 1140, endPoint y: 71, distance: 22.1
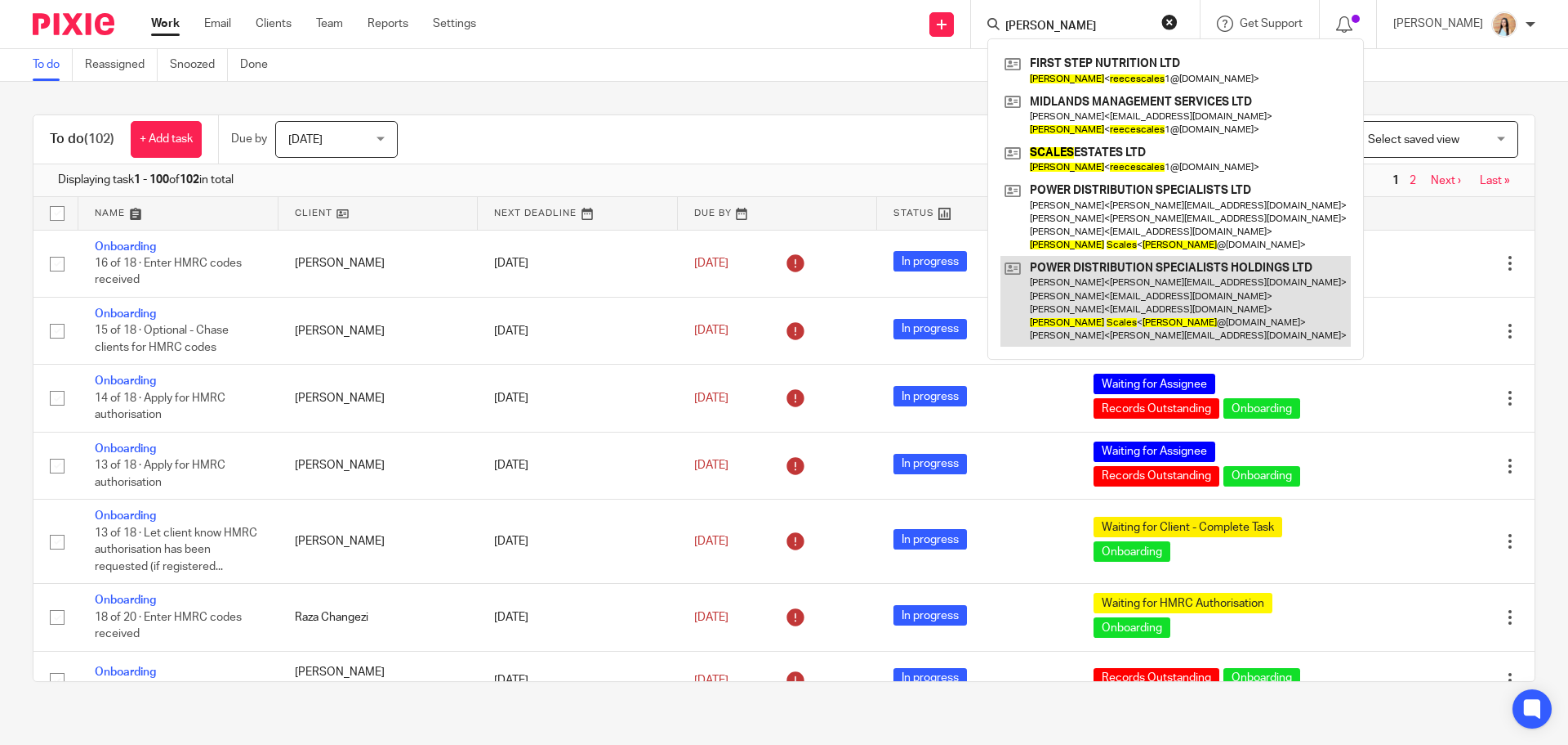
click at [1187, 286] on link at bounding box center [1176, 301] width 351 height 90
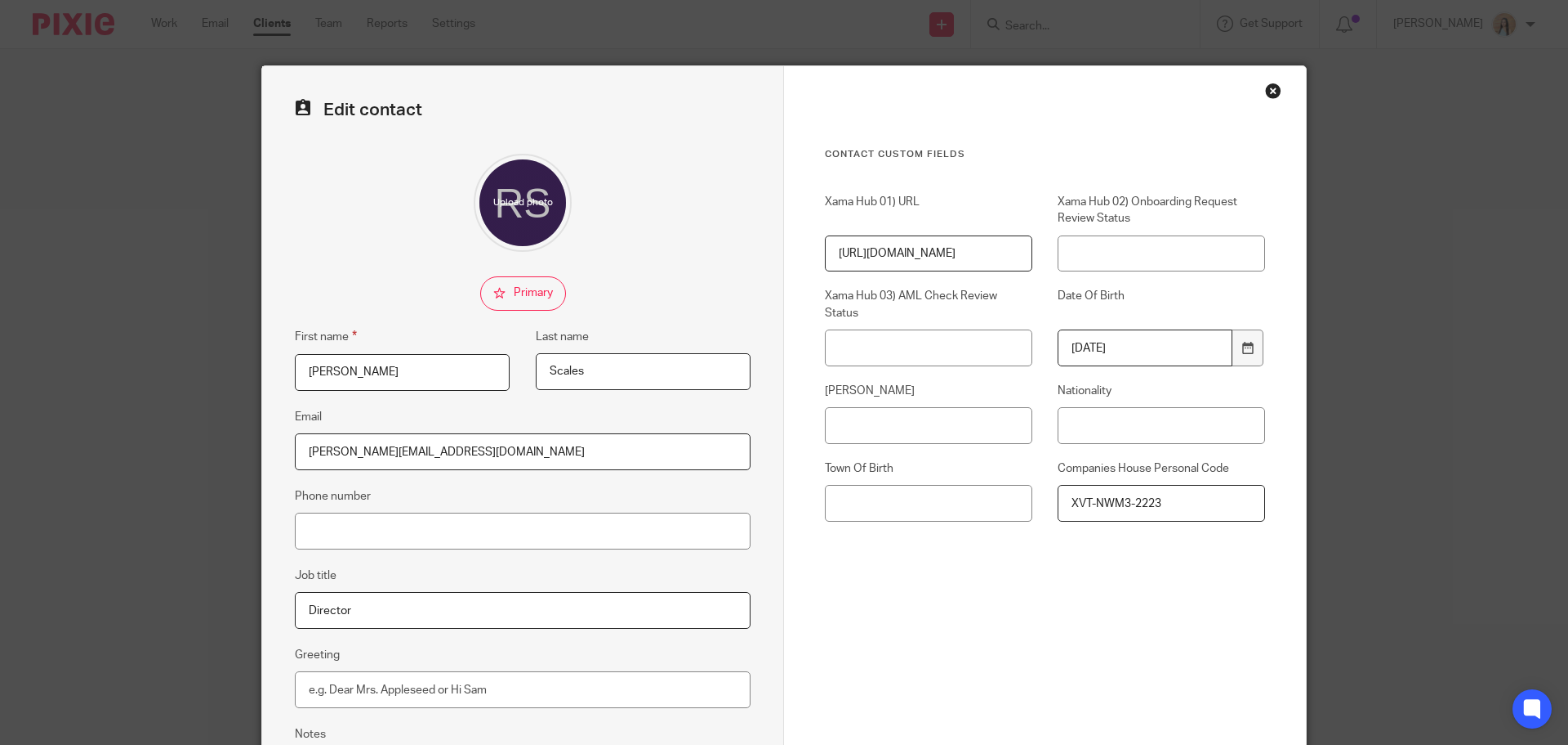
scroll to position [182, 0]
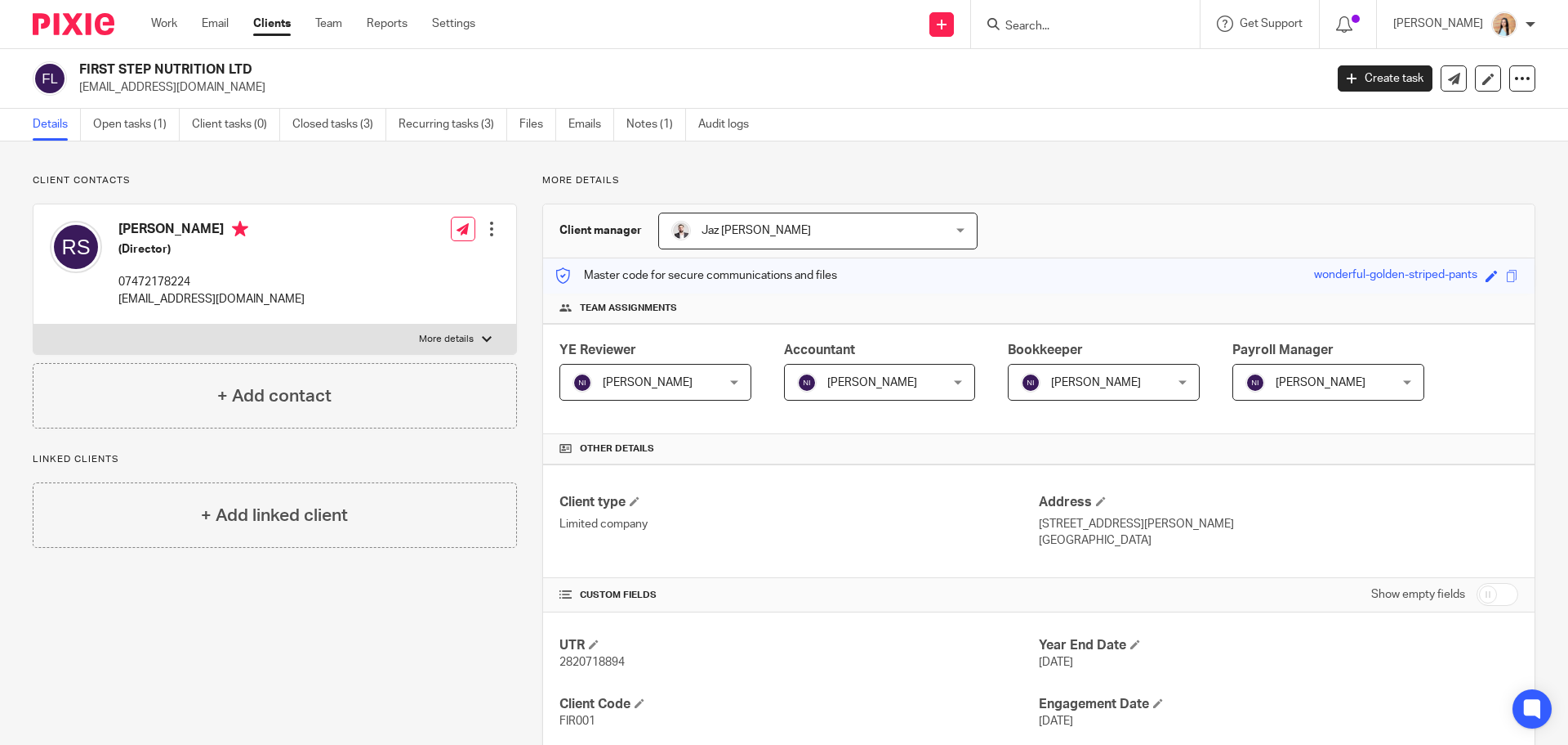
click at [488, 216] on div "Edit contact Create client from contact Export data Delete contact" at bounding box center [491, 229] width 16 height 33
click at [487, 223] on div at bounding box center [491, 229] width 16 height 16
click at [416, 250] on ul "Edit contact Create client from contact Export data Delete contact" at bounding box center [414, 300] width 173 height 110
click at [406, 258] on link "Edit contact" at bounding box center [414, 265] width 156 height 24
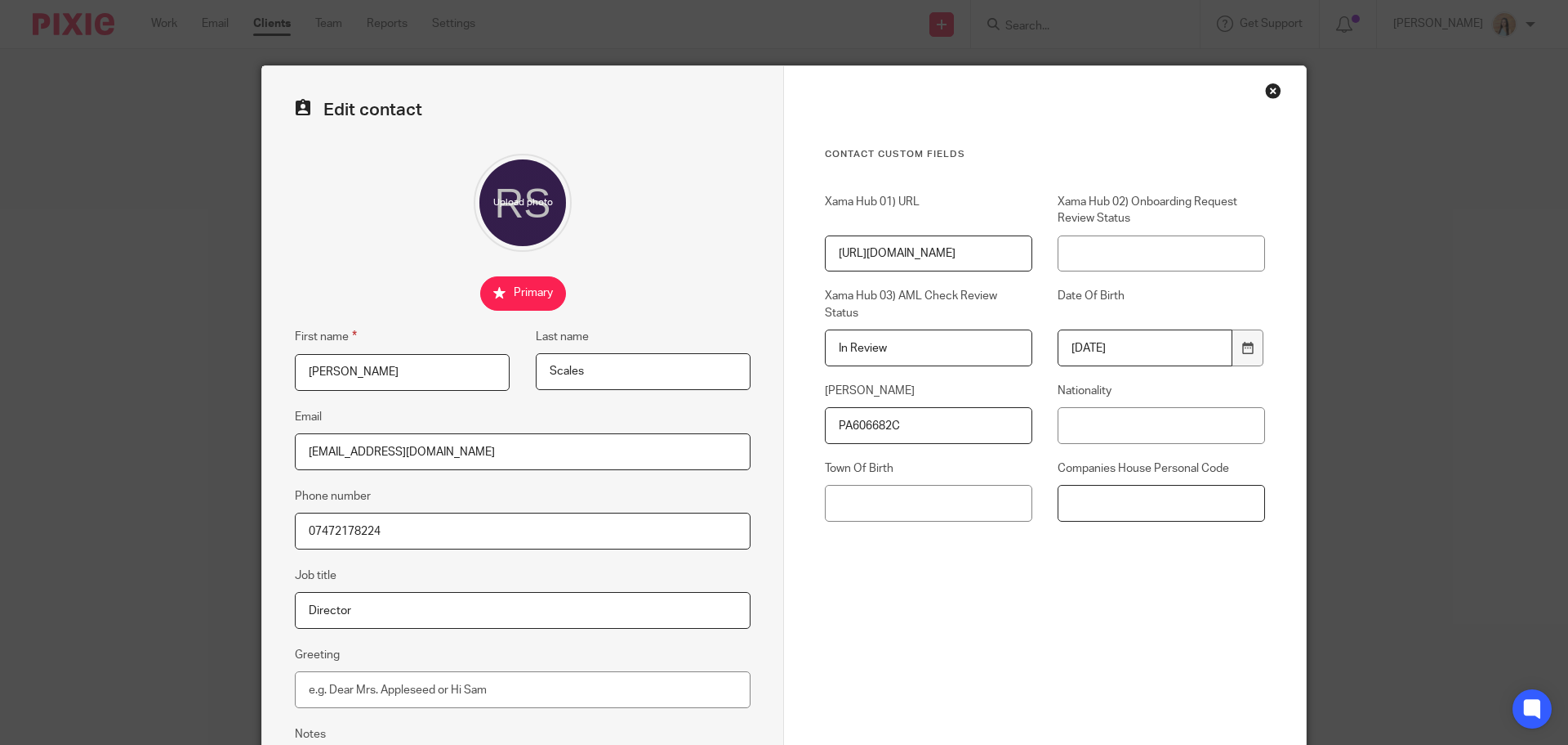
click at [1124, 498] on input "Companies House Personal Code" at bounding box center [1162, 503] width 207 height 37
paste input "XVT-NWM3-2223"
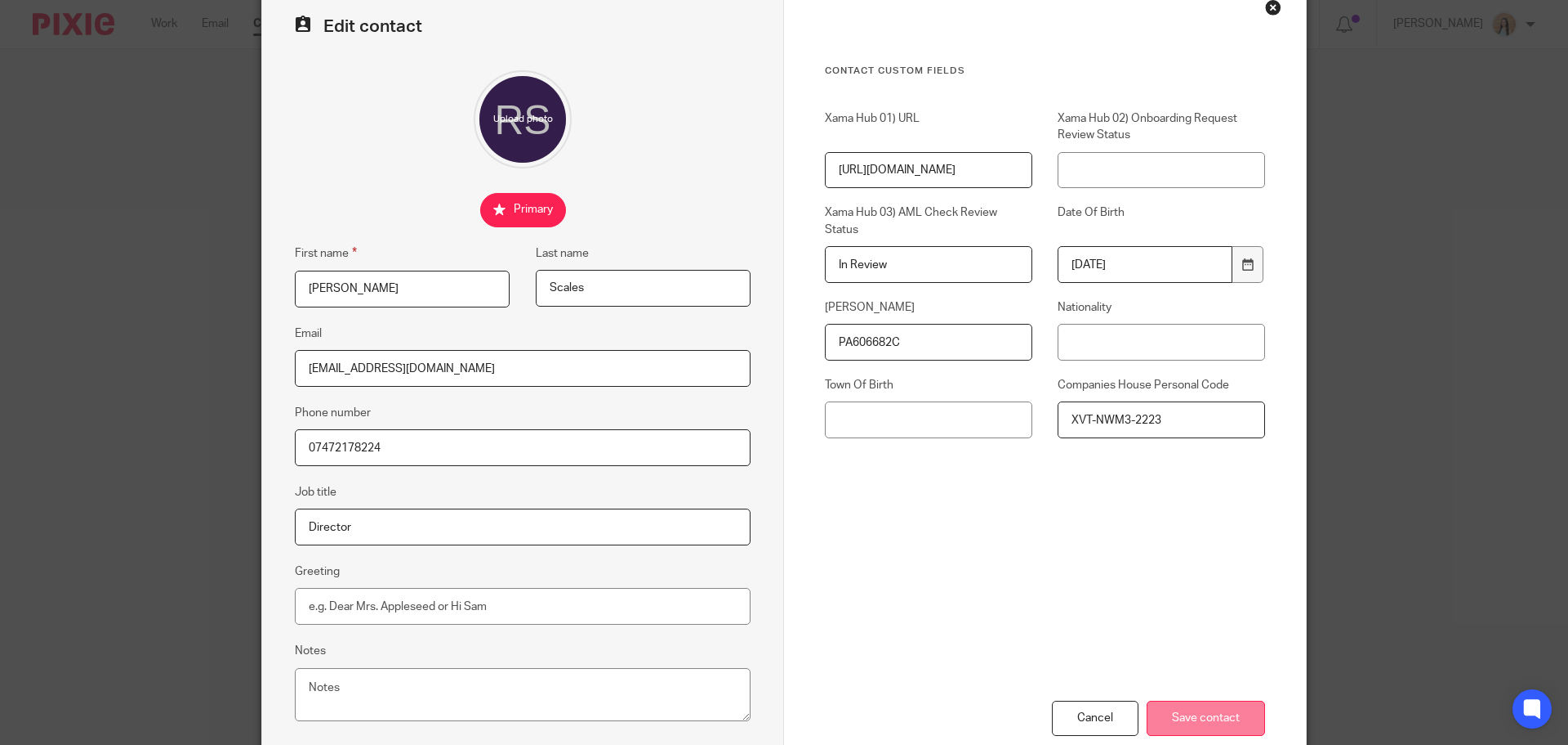
scroll to position [182, 0]
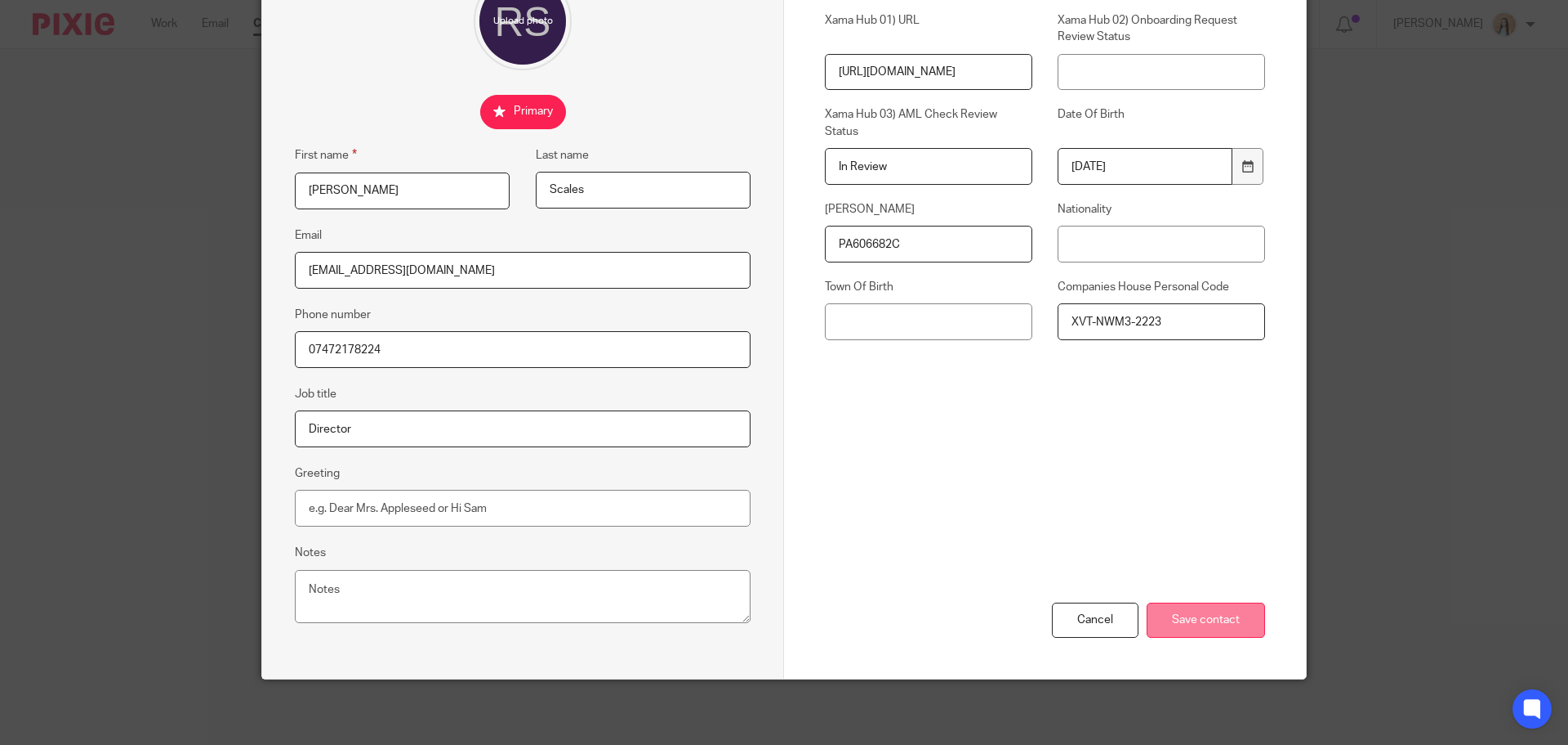
type input "XVT-NWM3-2223"
click at [1196, 619] on input "Save contact" at bounding box center [1206, 620] width 119 height 35
click at [1193, 608] on input "Save contact" at bounding box center [1206, 620] width 119 height 35
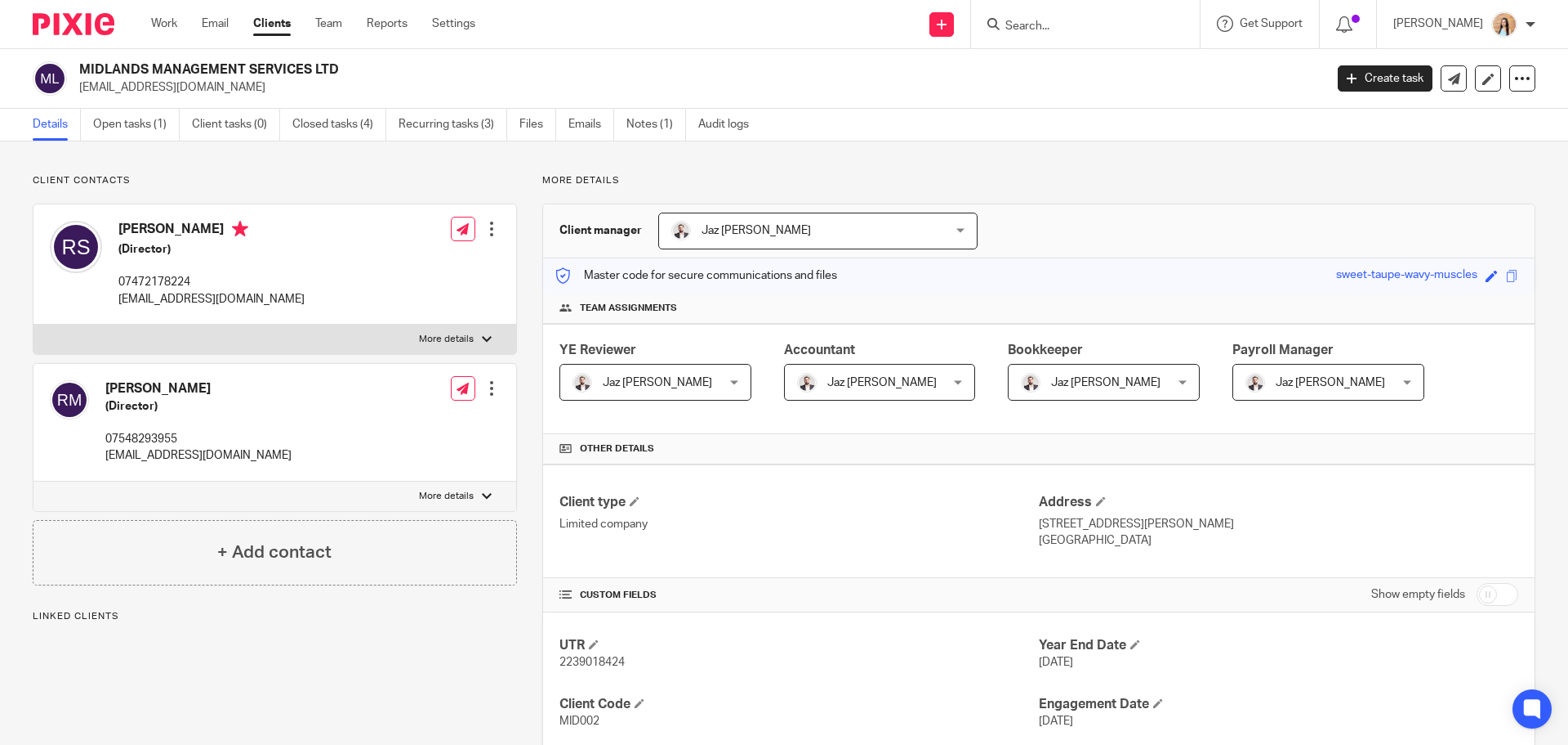
click at [463, 337] on p "More details" at bounding box center [446, 339] width 55 height 13
click at [34, 324] on input "More details" at bounding box center [33, 323] width 1 height 1
checkbox input "true"
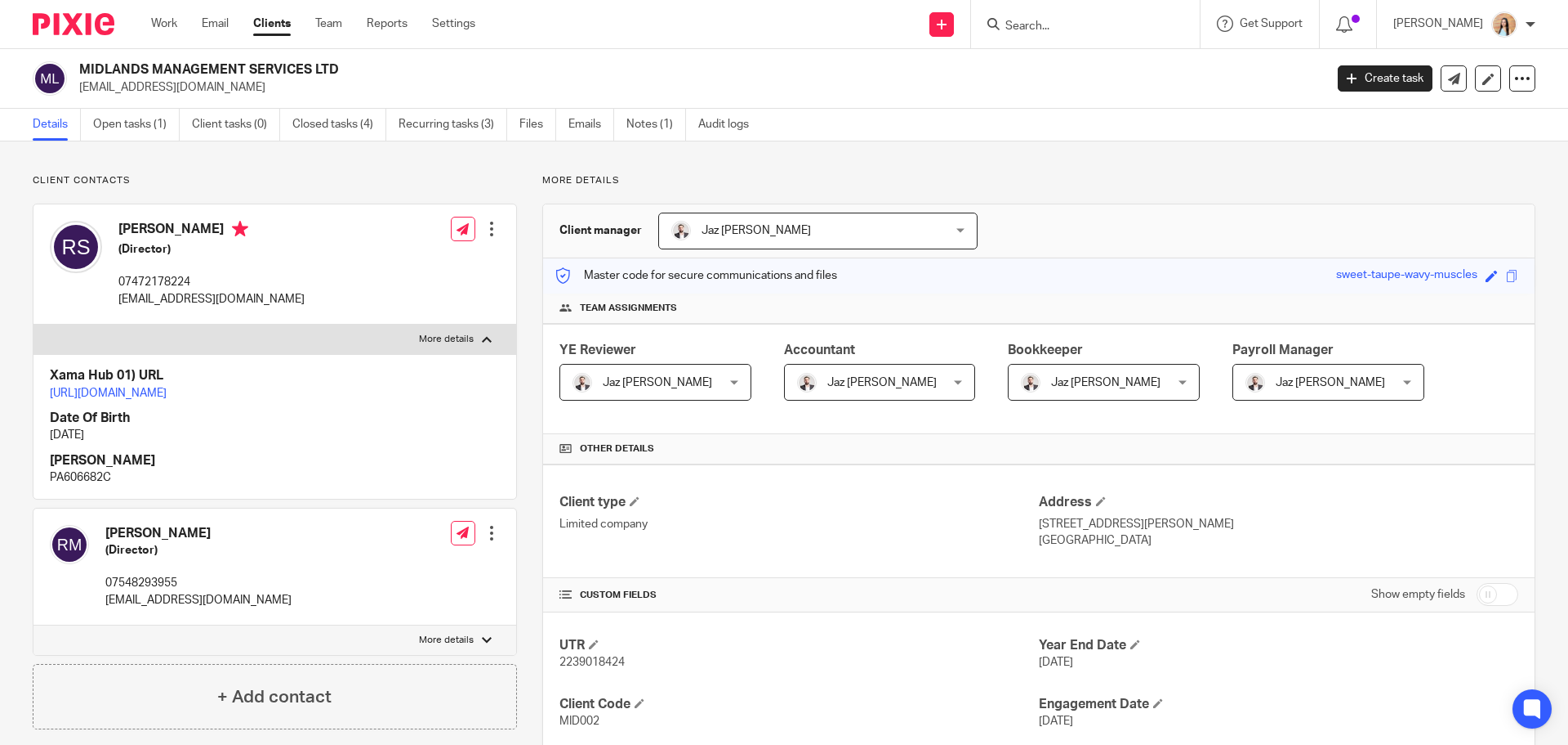
click at [489, 227] on div at bounding box center [491, 229] width 16 height 16
click at [410, 267] on link "Edit contact" at bounding box center [414, 265] width 156 height 24
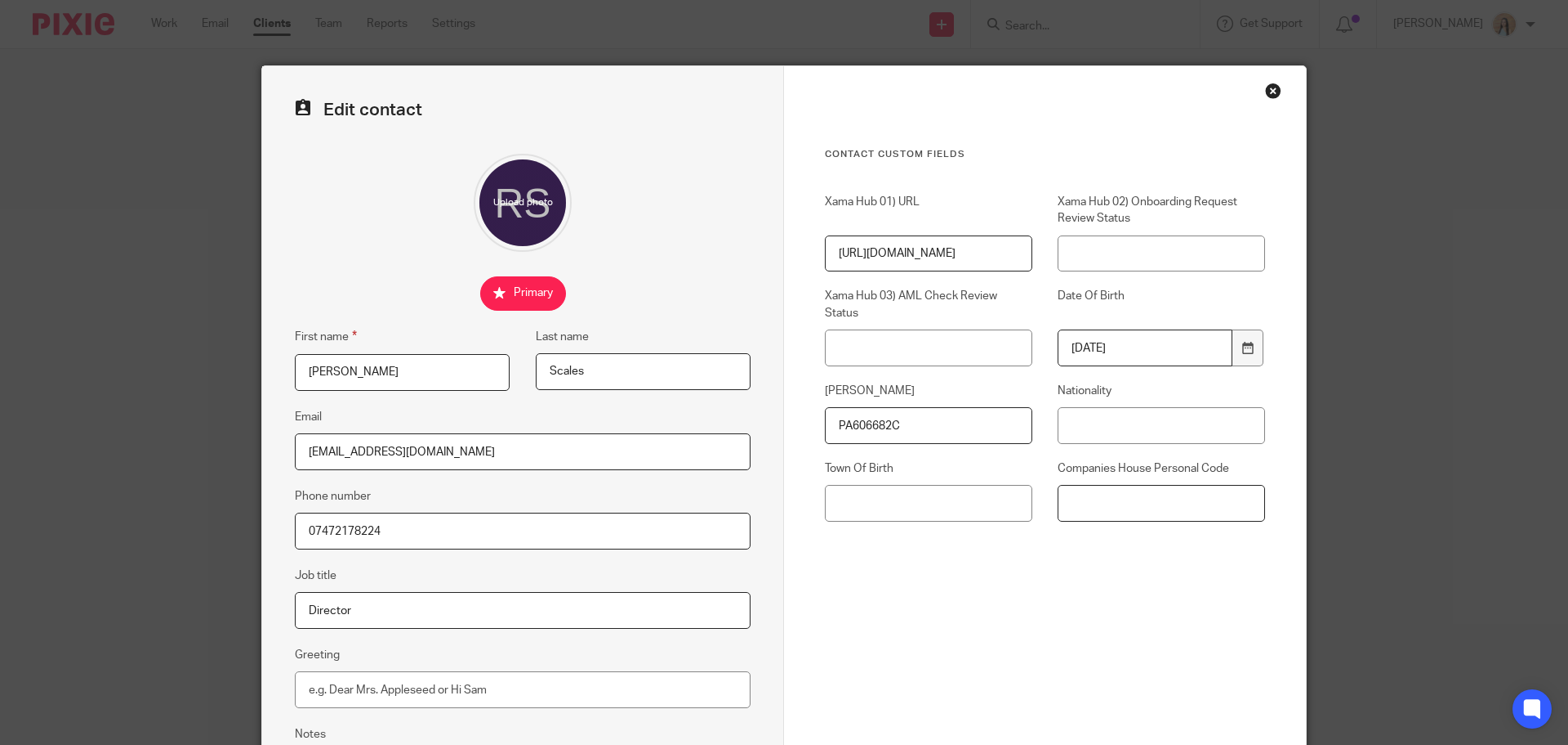
paste input "XVT-NWM3-2223"
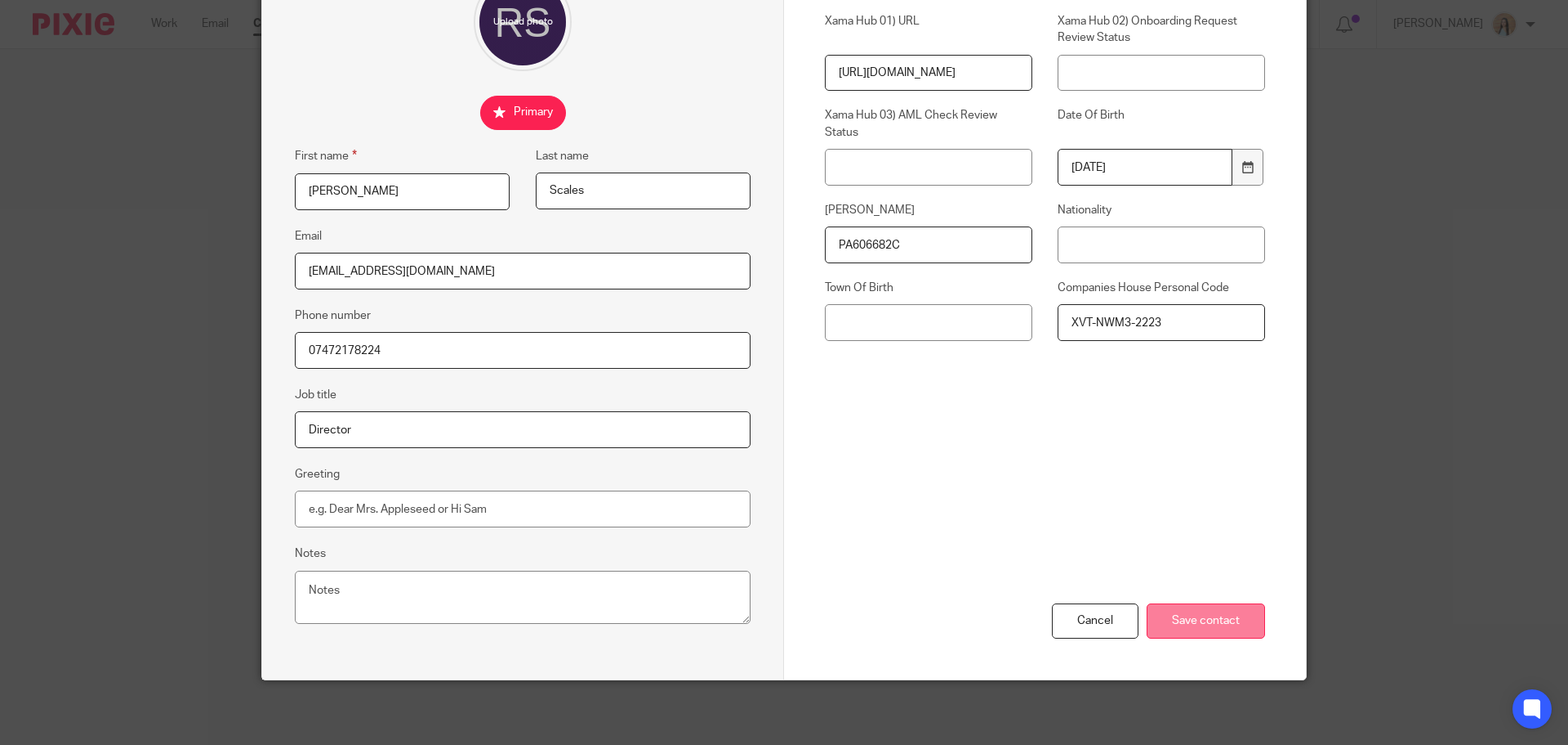
scroll to position [182, 0]
type input "XVT-NWM3-2223"
click at [1234, 614] on input "Save contact" at bounding box center [1206, 620] width 119 height 35
drag, startPoint x: 1207, startPoint y: 613, endPoint x: 1193, endPoint y: 601, distance: 18.4
click at [1207, 613] on input "Save contact" at bounding box center [1206, 620] width 119 height 35
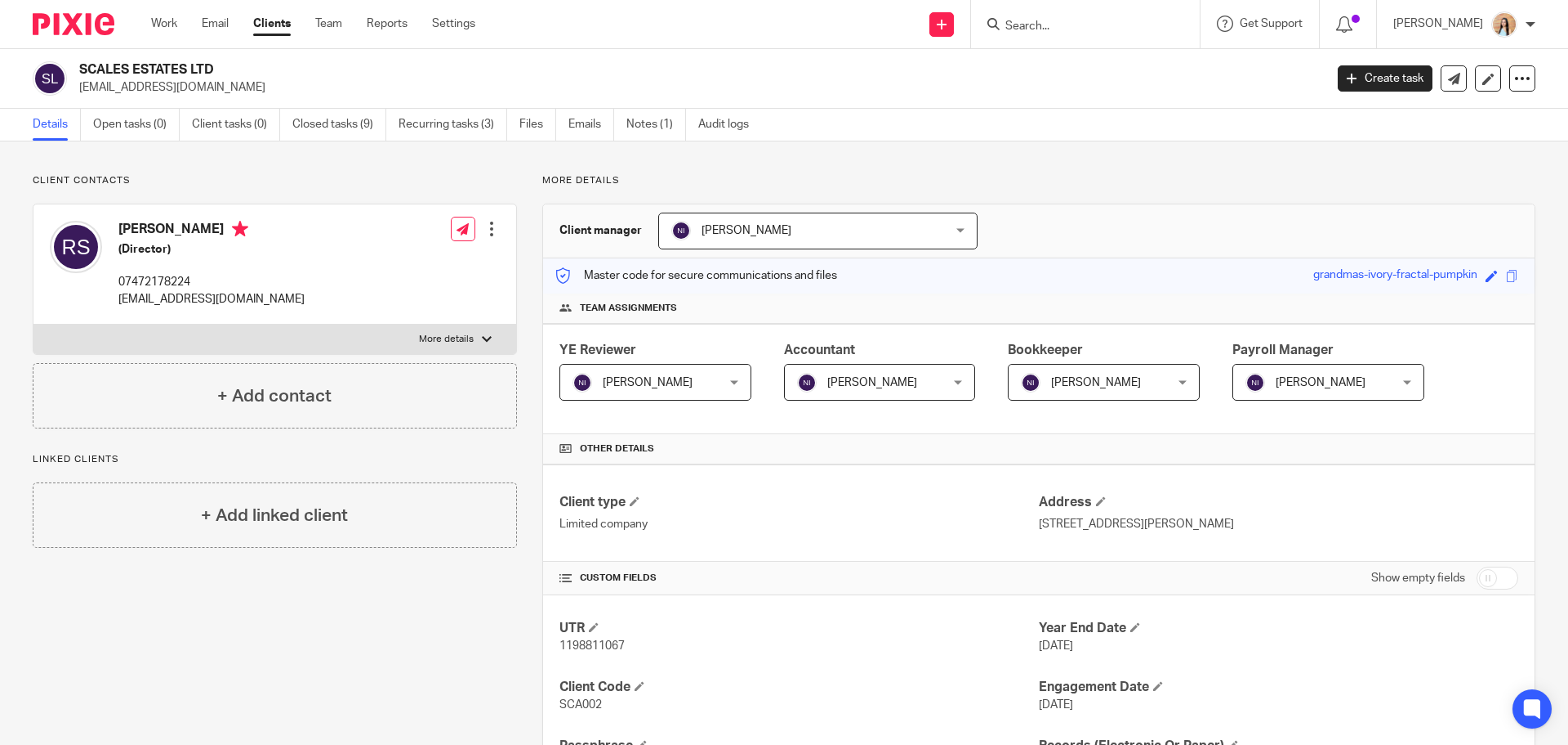
click at [484, 231] on div at bounding box center [491, 229] width 16 height 16
click at [427, 257] on link "Edit contact" at bounding box center [414, 265] width 156 height 24
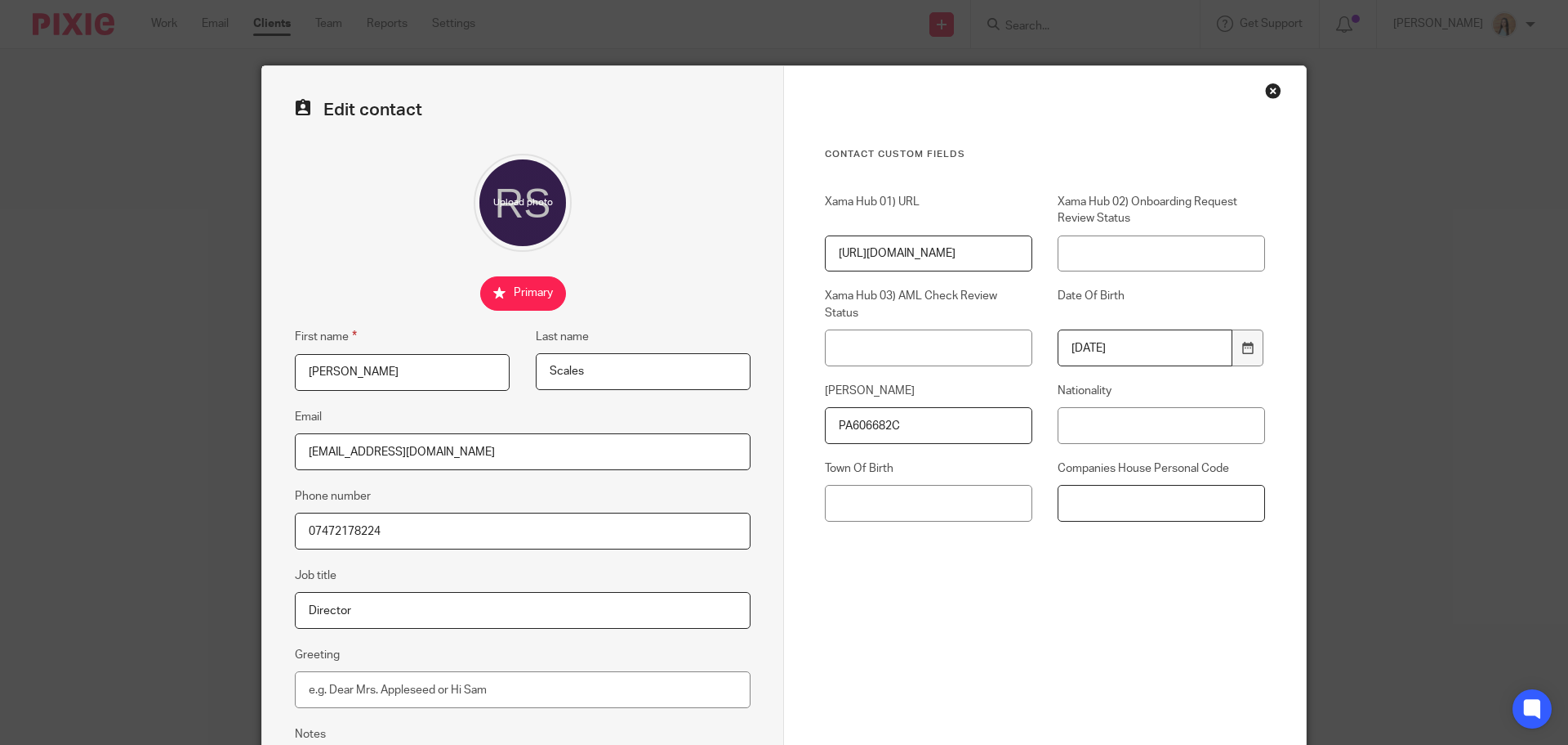
click at [1070, 513] on input "Companies House Personal Code" at bounding box center [1162, 503] width 207 height 37
paste input "XVT-NWM3-2223"
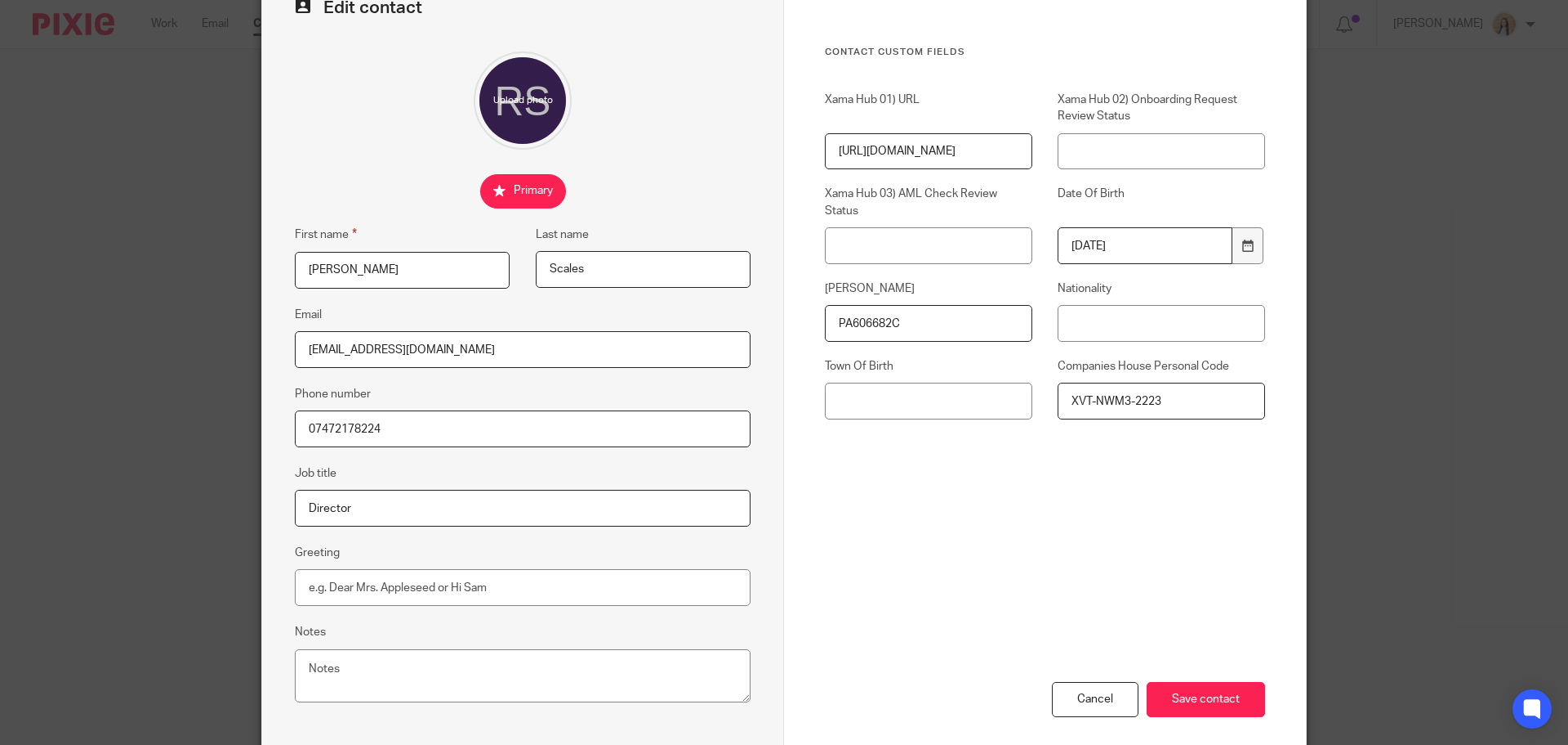
scroll to position [182, 0]
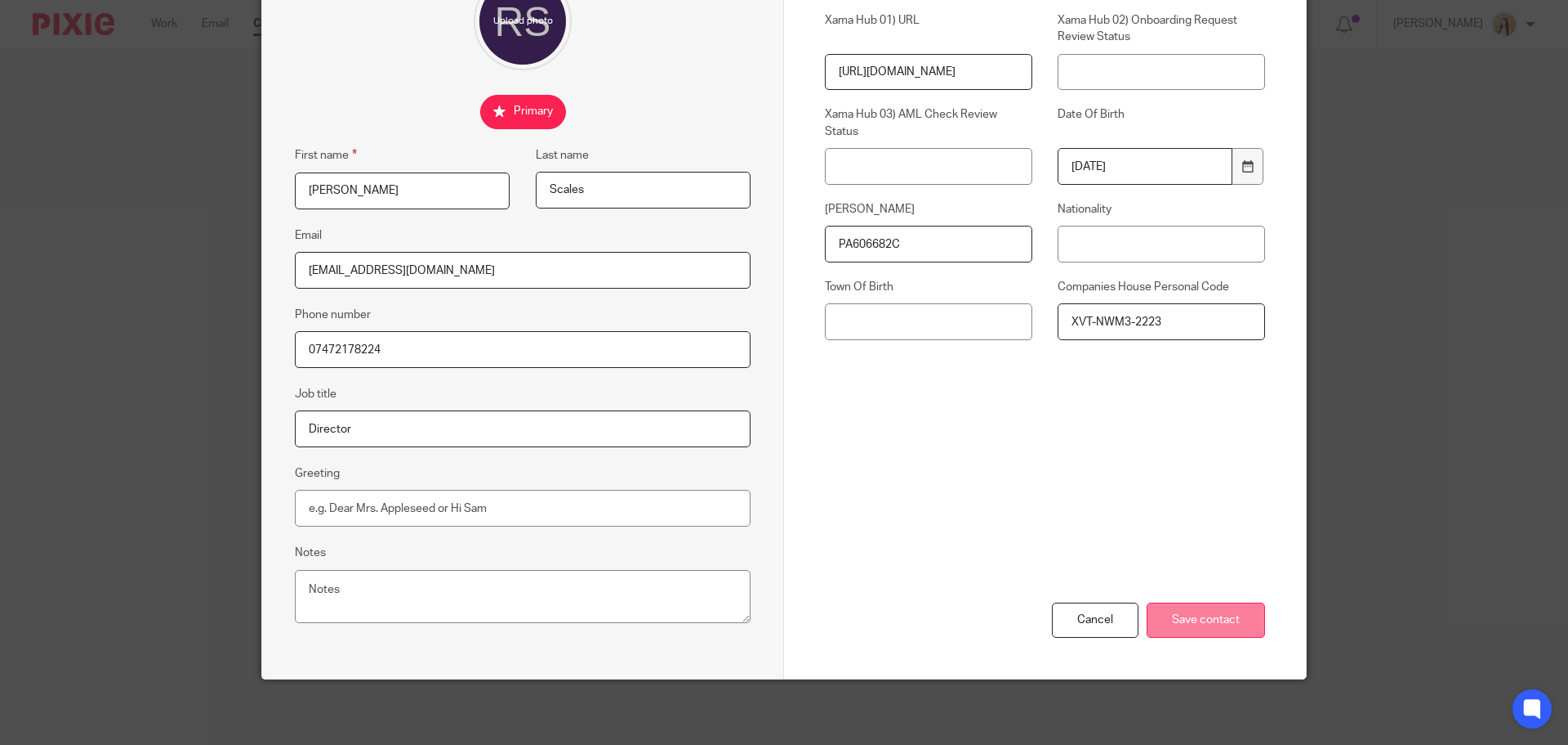
type input "XVT-NWM3-2223"
click at [1186, 618] on input "Save contact" at bounding box center [1206, 620] width 119 height 35
click at [1202, 618] on input "Save contact" at bounding box center [1206, 620] width 119 height 35
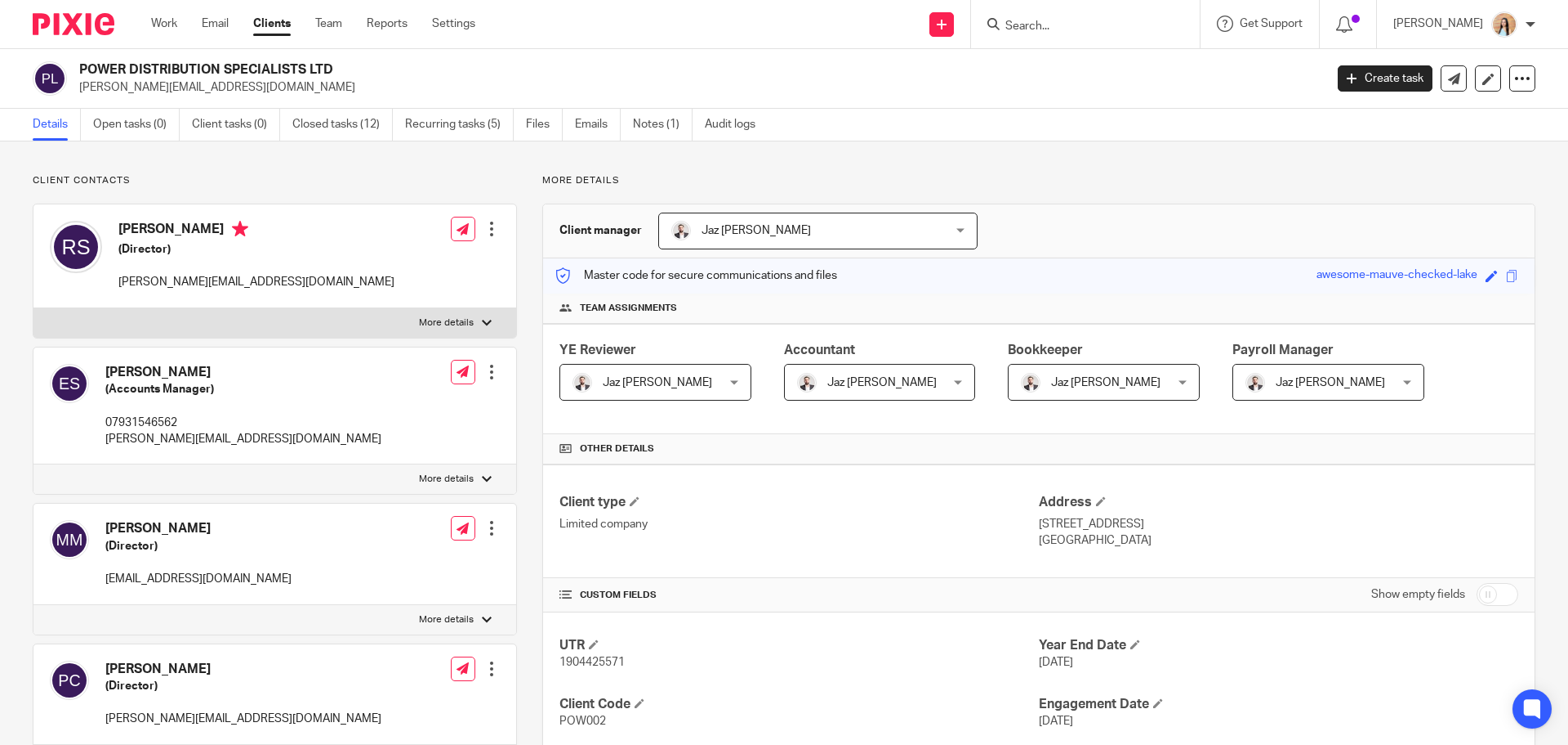
click at [483, 219] on div "Edit contact Create client from contact Export data Delete contact" at bounding box center [491, 229] width 16 height 33
click at [486, 222] on div at bounding box center [491, 229] width 16 height 16
click at [385, 260] on link "Edit contact" at bounding box center [414, 265] width 156 height 24
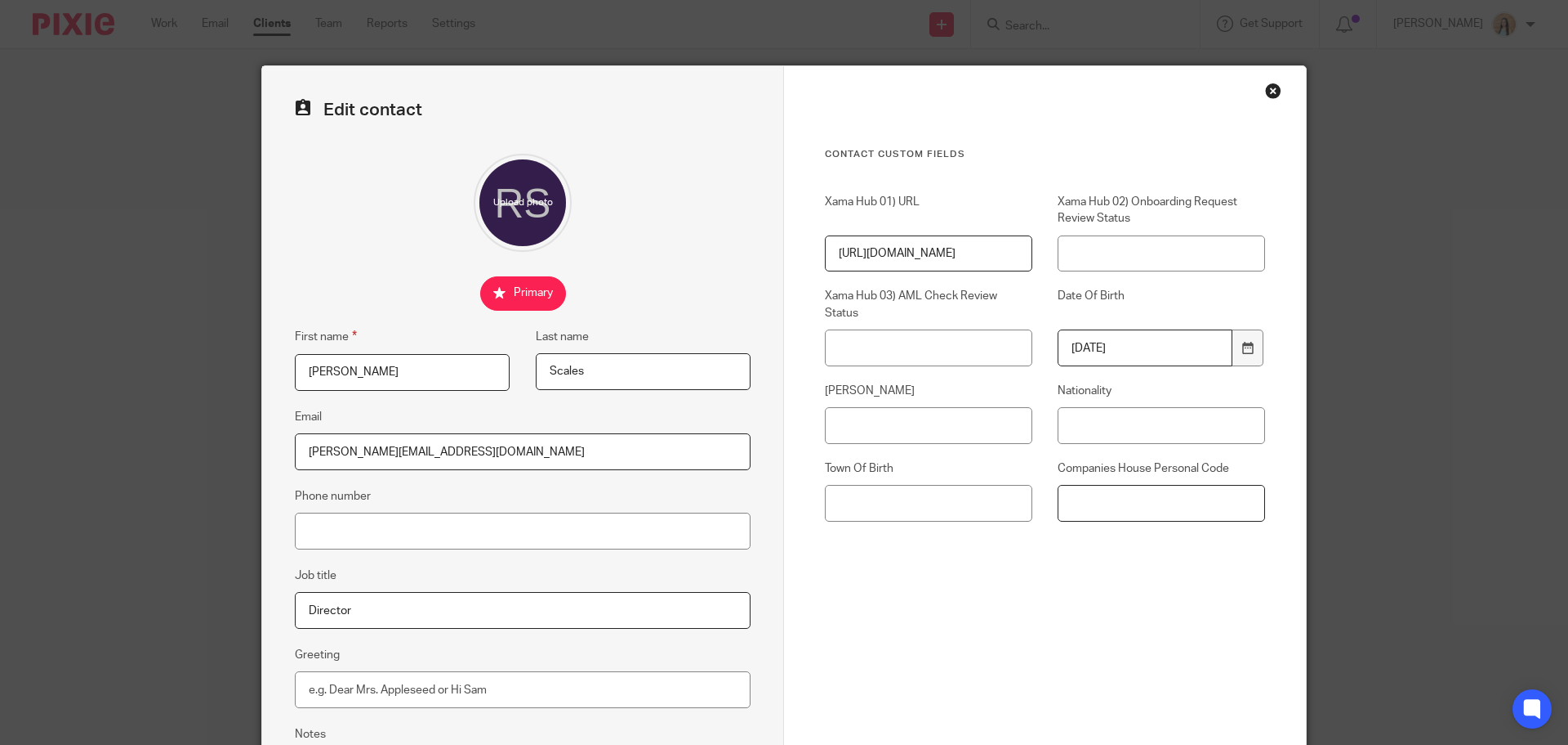
click at [1129, 498] on input "Companies House Personal Code" at bounding box center [1162, 503] width 207 height 37
paste input "XVT-NWM3-2223"
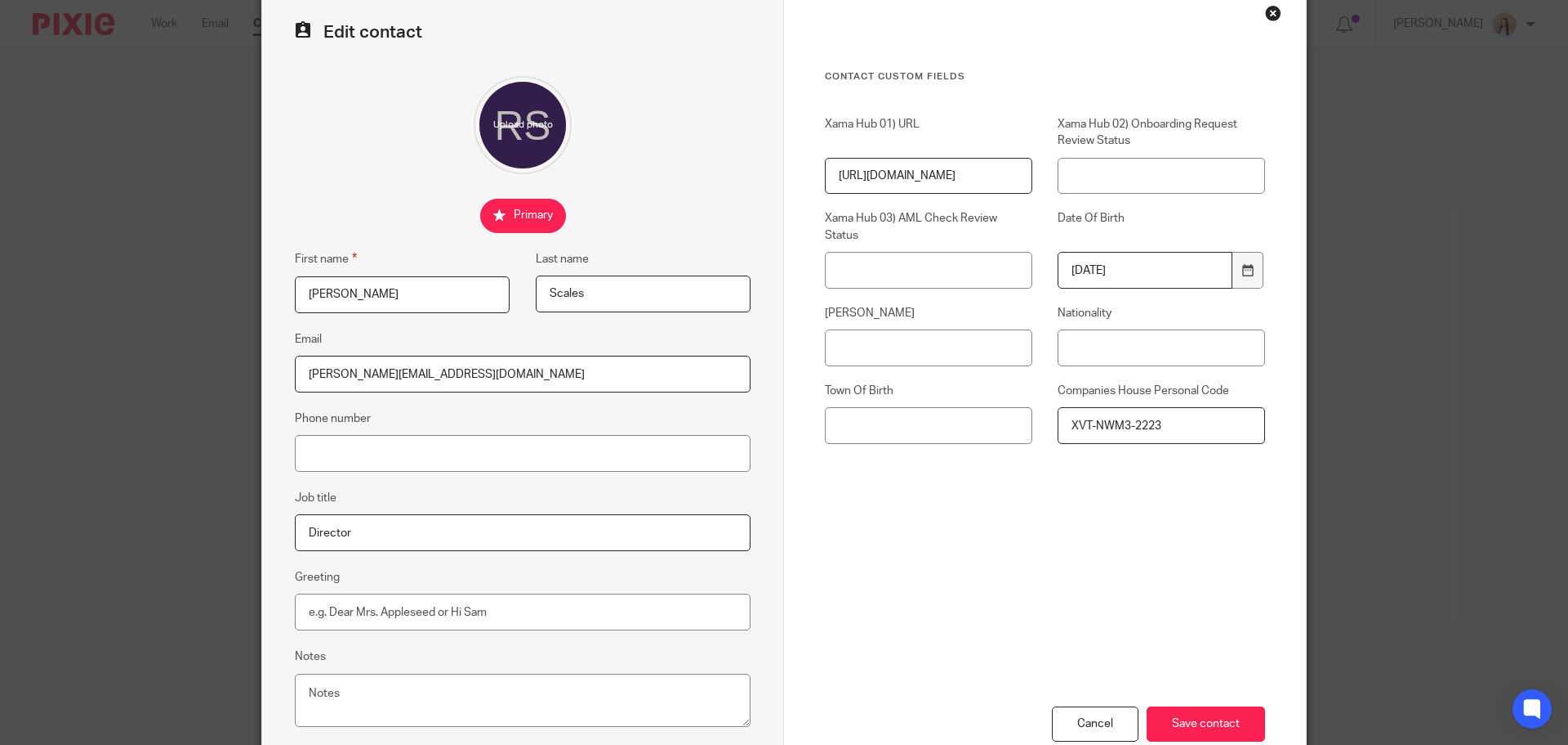
scroll to position [182, 0]
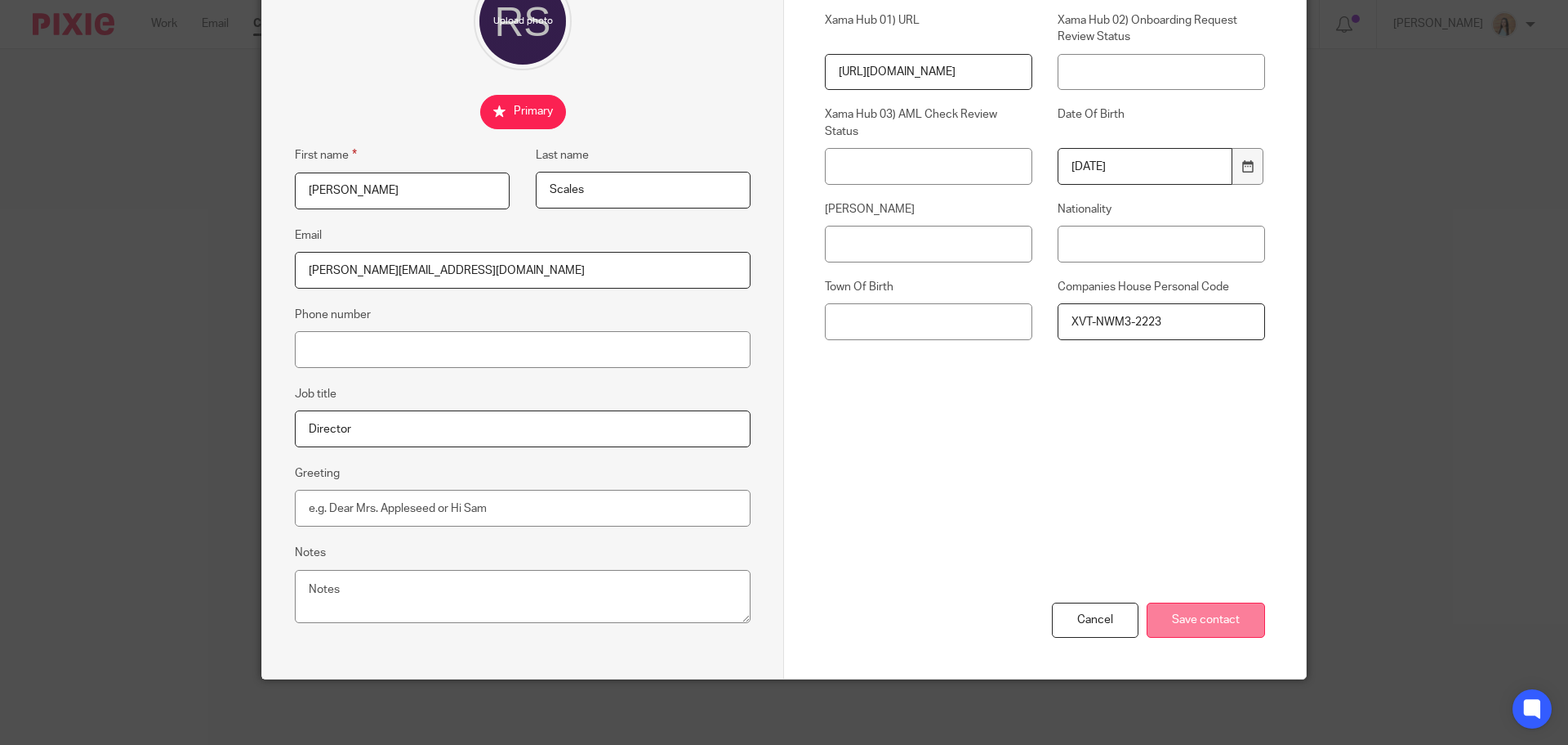
type input "XVT-NWM3-2223"
click at [1220, 618] on input "Save contact" at bounding box center [1206, 620] width 119 height 35
click at [1217, 626] on input "Save contact" at bounding box center [1206, 620] width 119 height 35
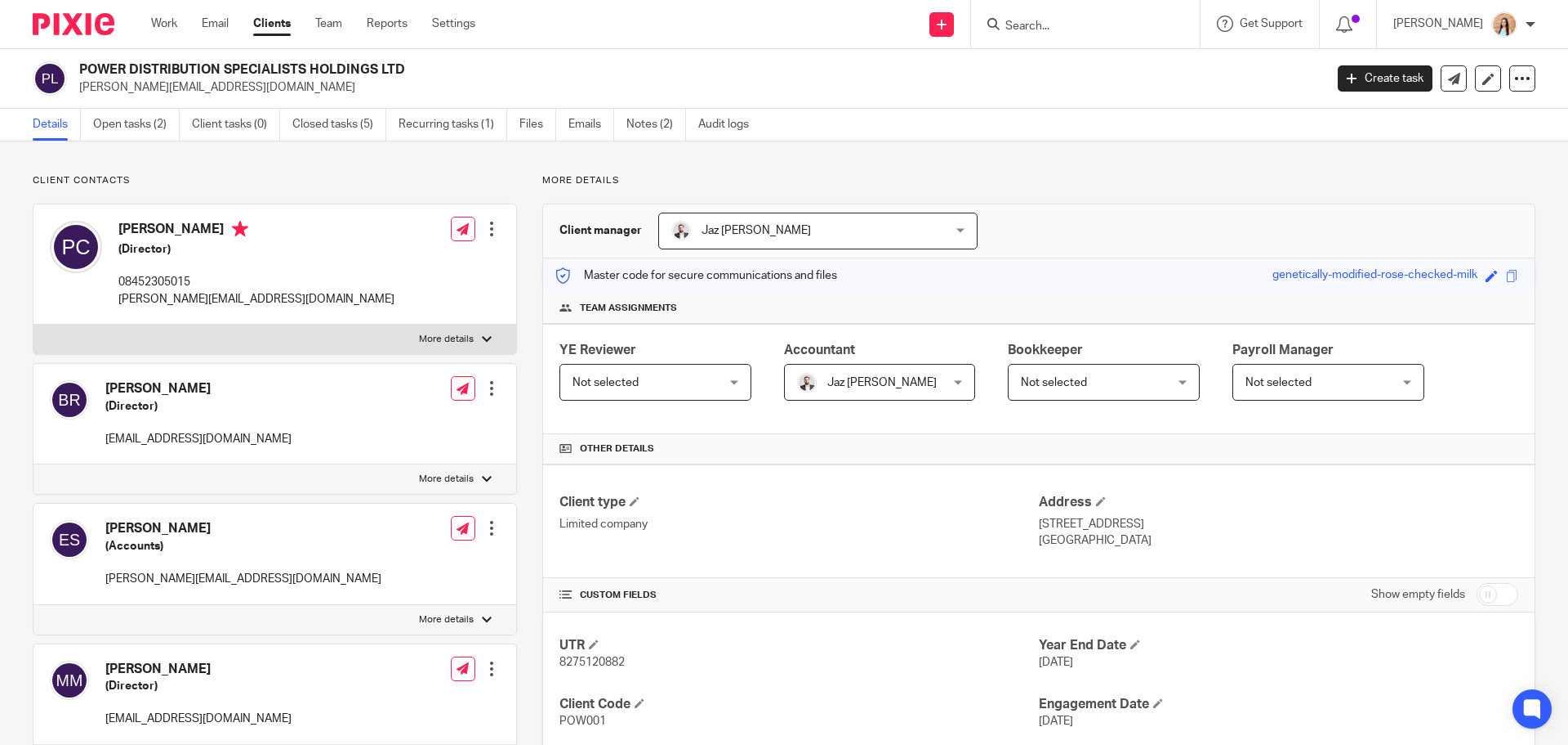
click at [1102, 27] on input "Search" at bounding box center [1078, 27] width 147 height 15
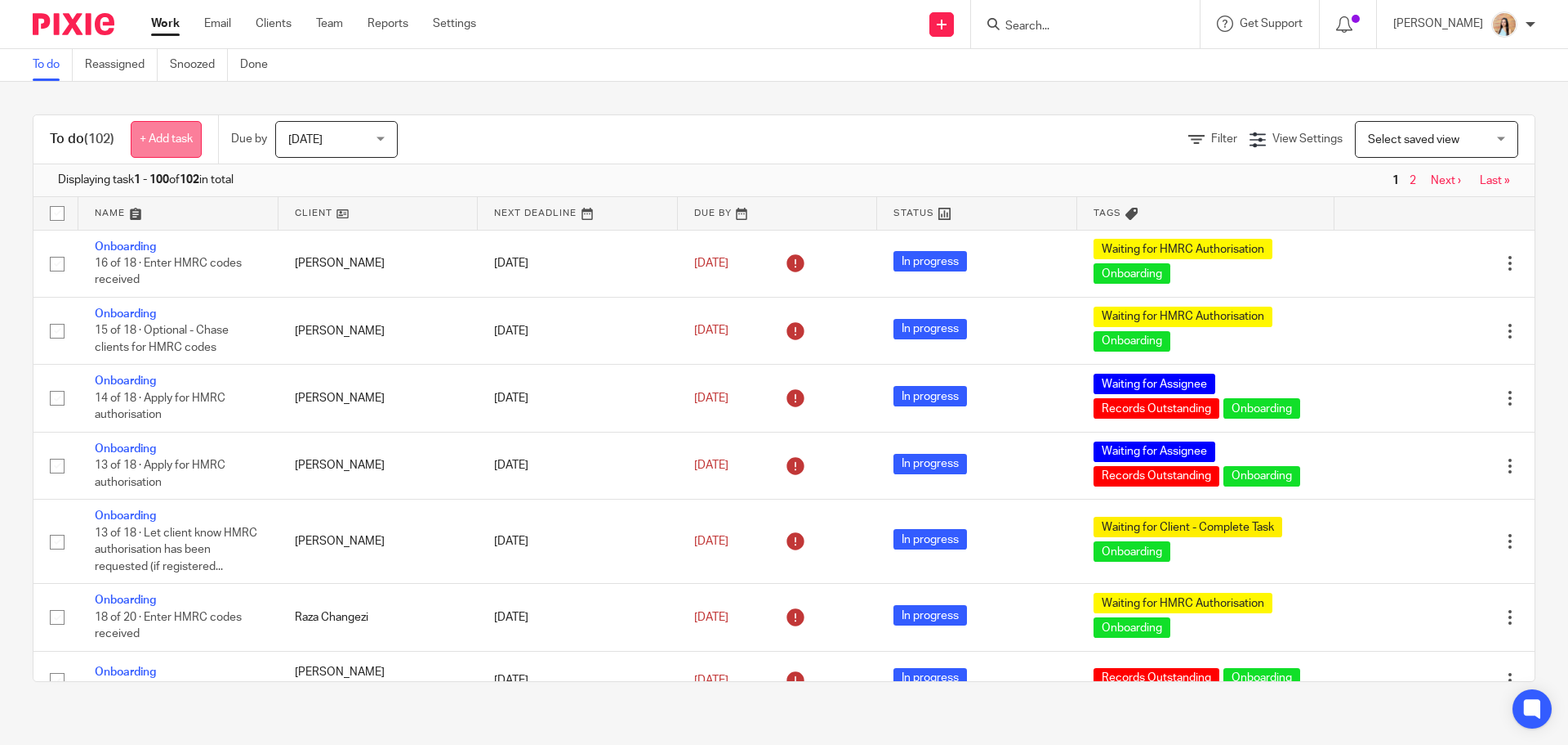
click at [154, 129] on link "+ Add task" at bounding box center [166, 140] width 71 height 37
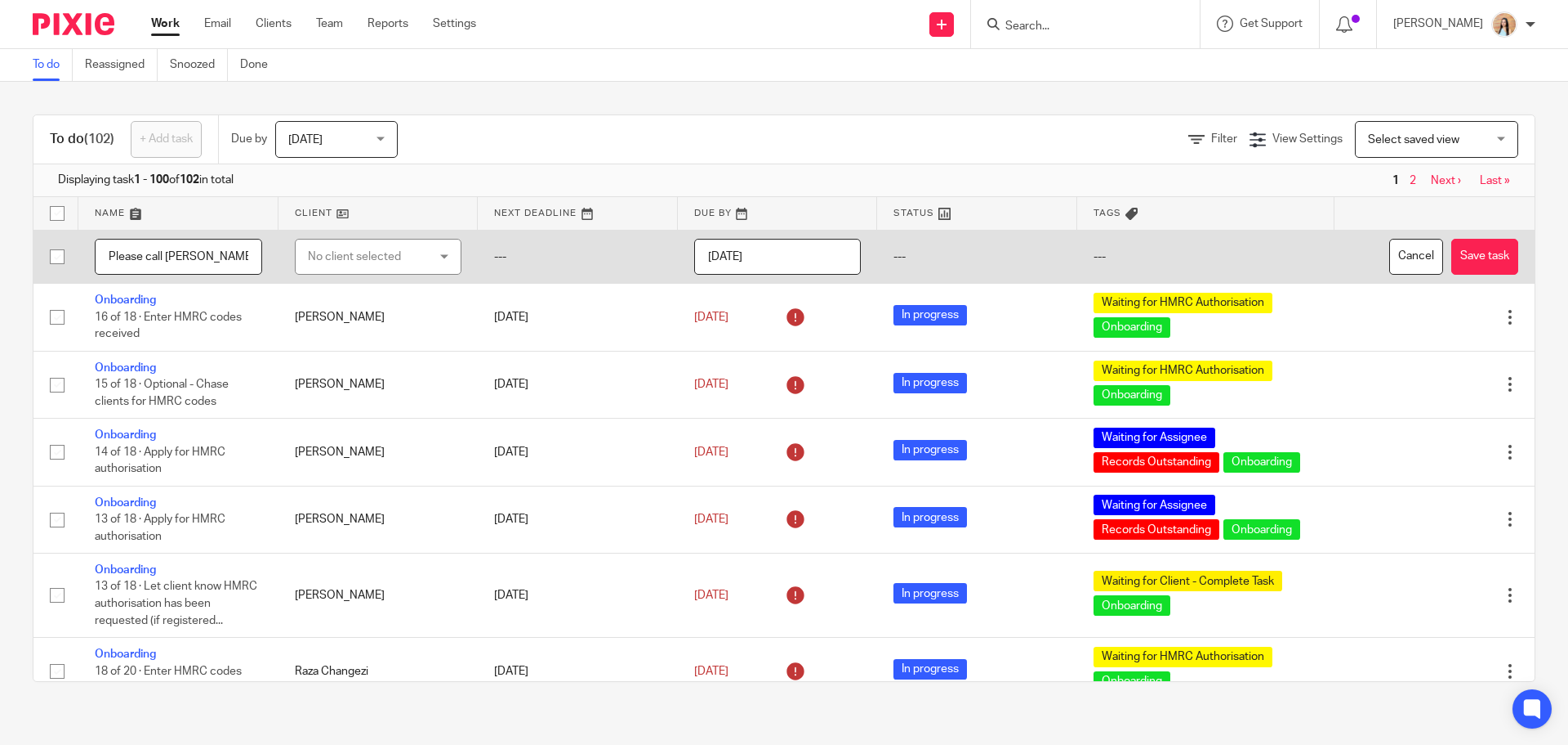
type input "Please call [PERSON_NAME]"
click at [393, 263] on div "No client selected" at bounding box center [369, 256] width 122 height 35
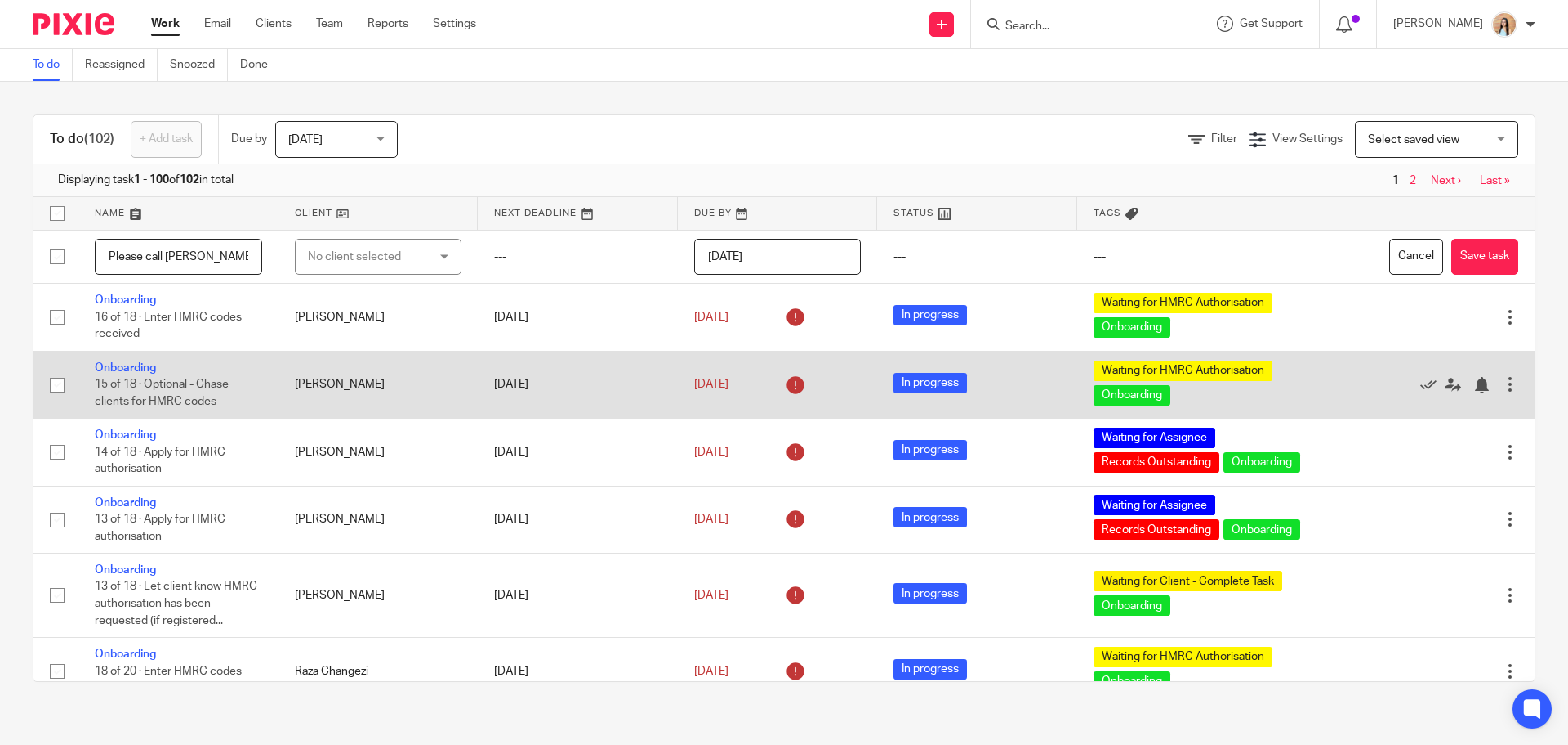
click at [371, 363] on td "[PERSON_NAME]" at bounding box center [379, 384] width 200 height 67
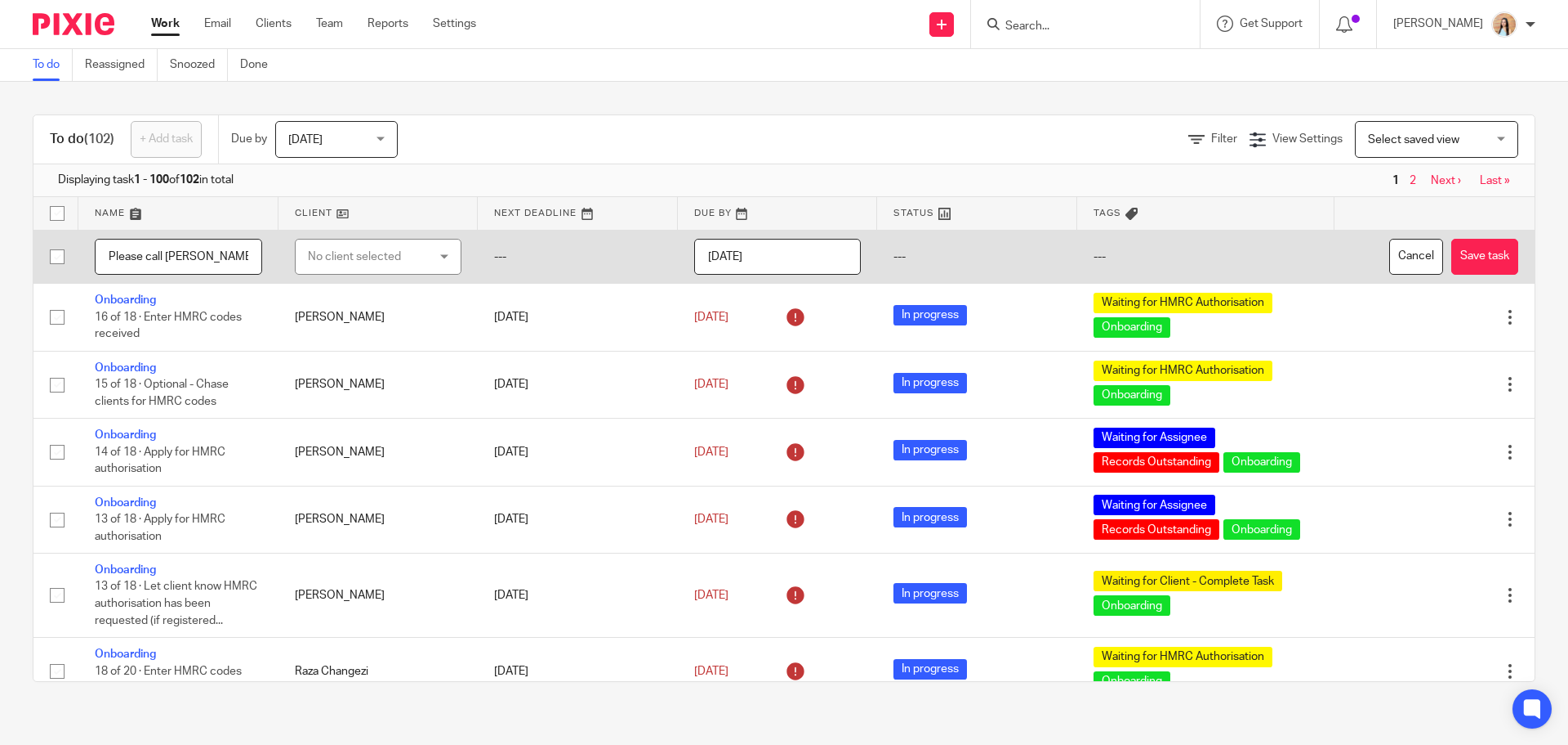
click at [394, 270] on div "No client selected" at bounding box center [369, 256] width 122 height 35
type input "yolkk"
click at [359, 333] on li "YOLKK LTD" at bounding box center [370, 339] width 160 height 34
click at [1464, 260] on button "Save task" at bounding box center [1486, 257] width 67 height 37
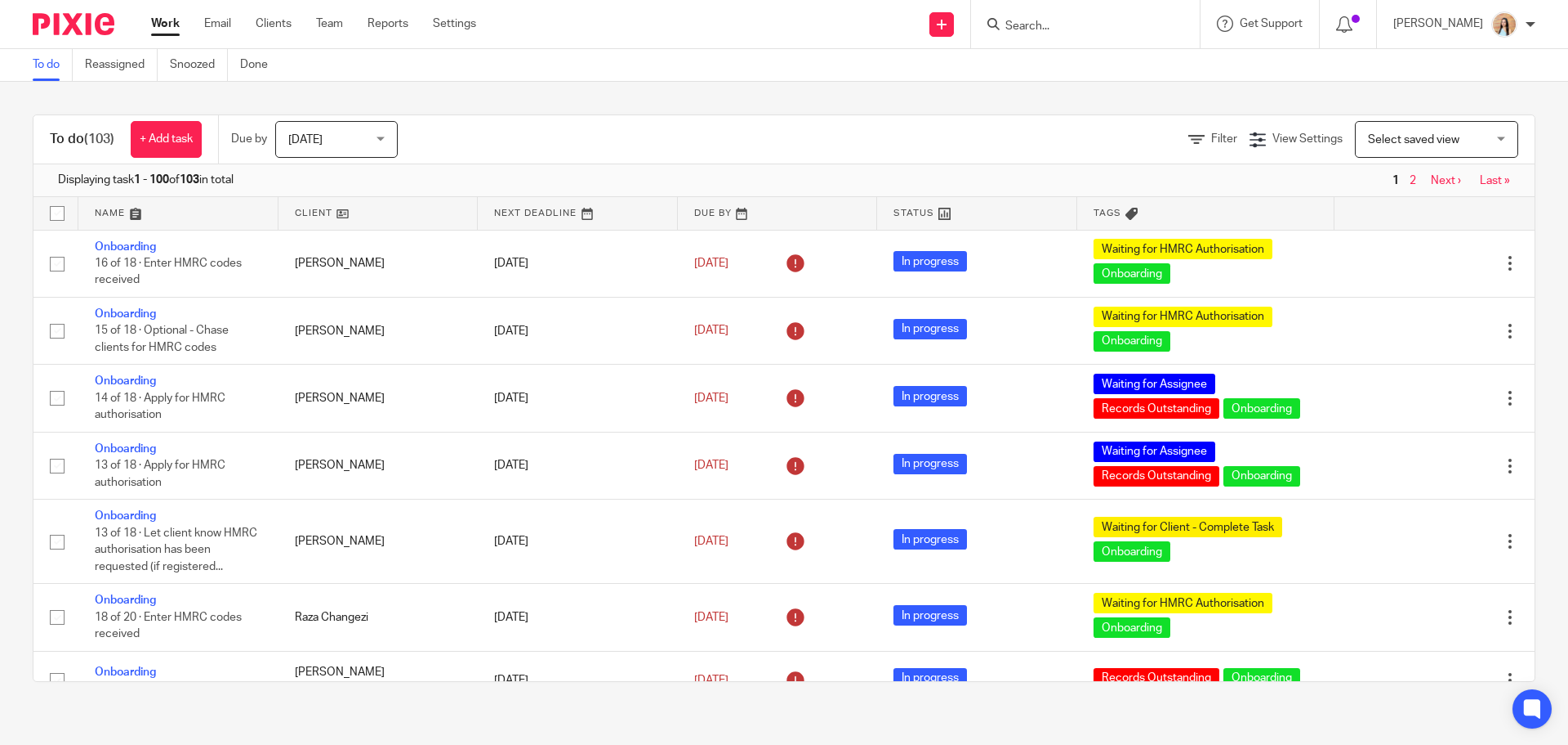
click at [1431, 183] on link "Next ›" at bounding box center [1446, 180] width 30 height 12
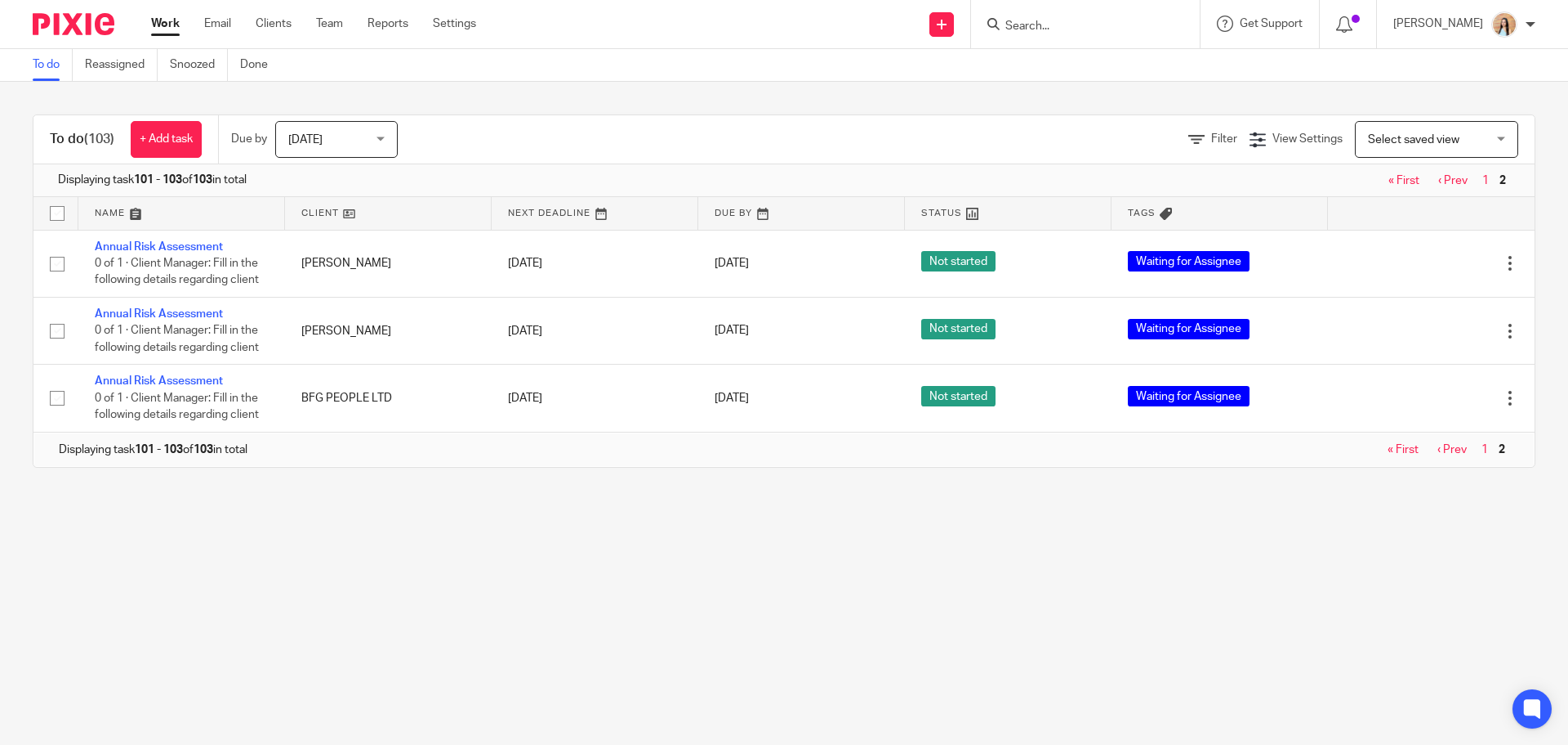
click at [1439, 183] on link "‹ Prev" at bounding box center [1453, 180] width 29 height 12
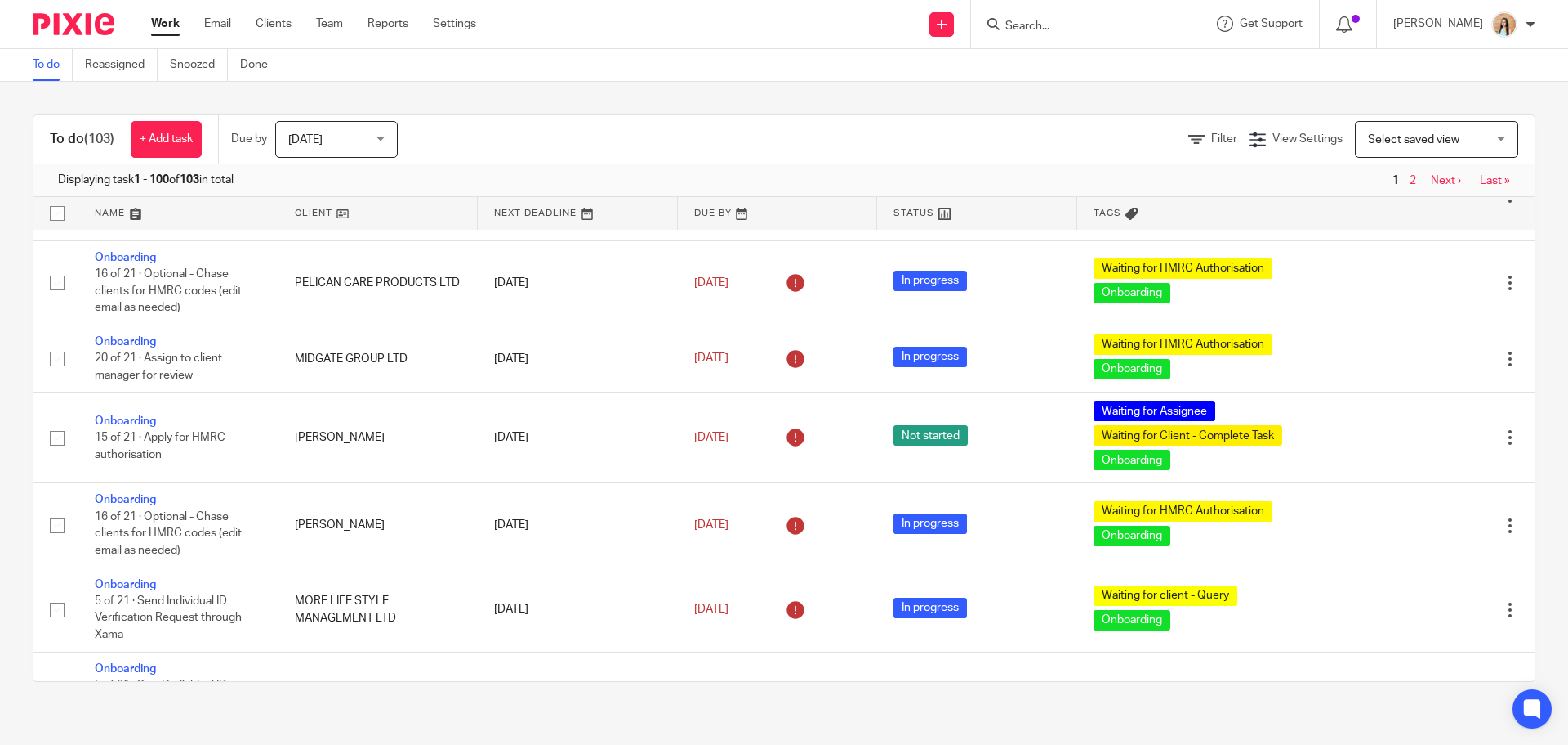
scroll to position [7221, 0]
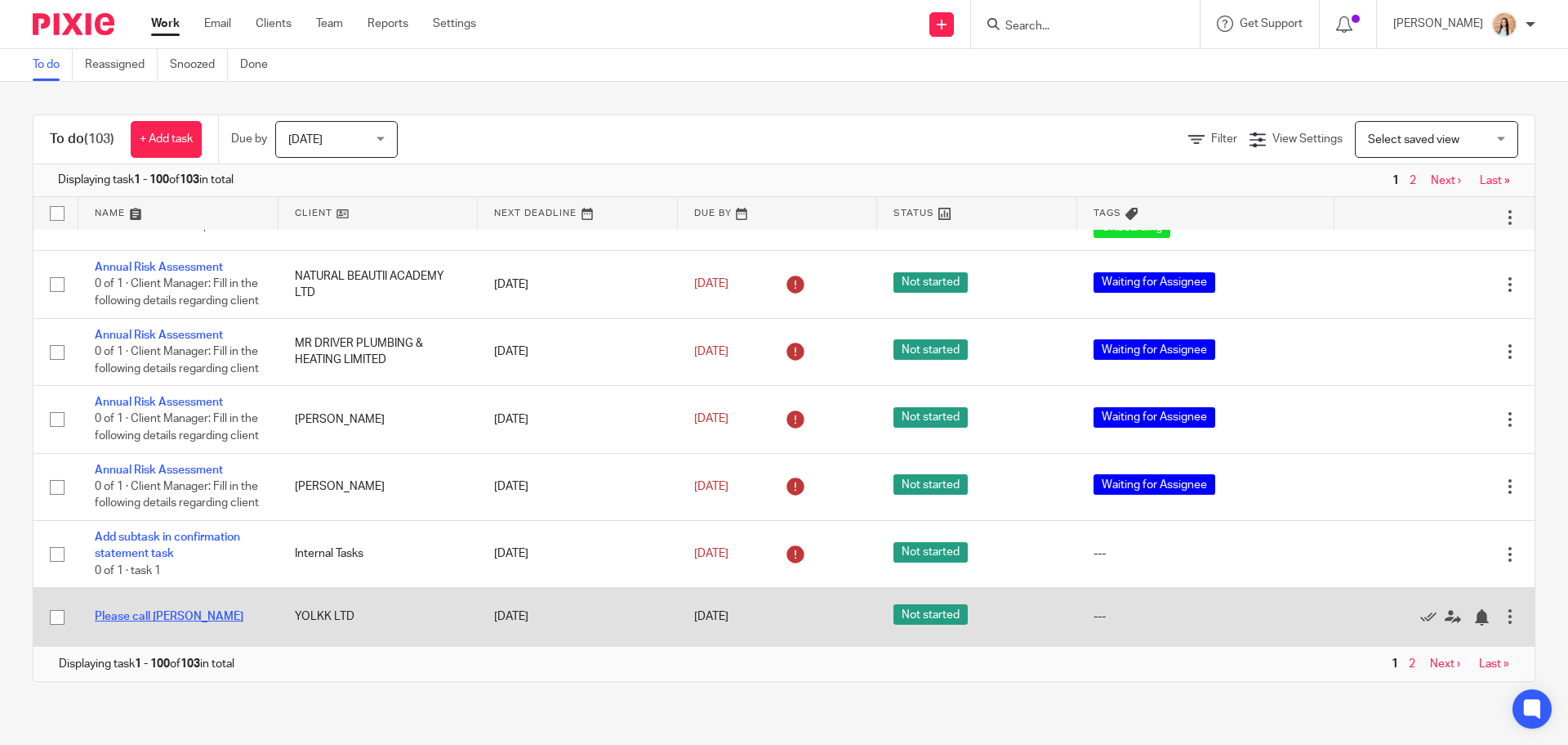
click at [158, 616] on link "Please call Josh" at bounding box center [169, 616] width 149 height 12
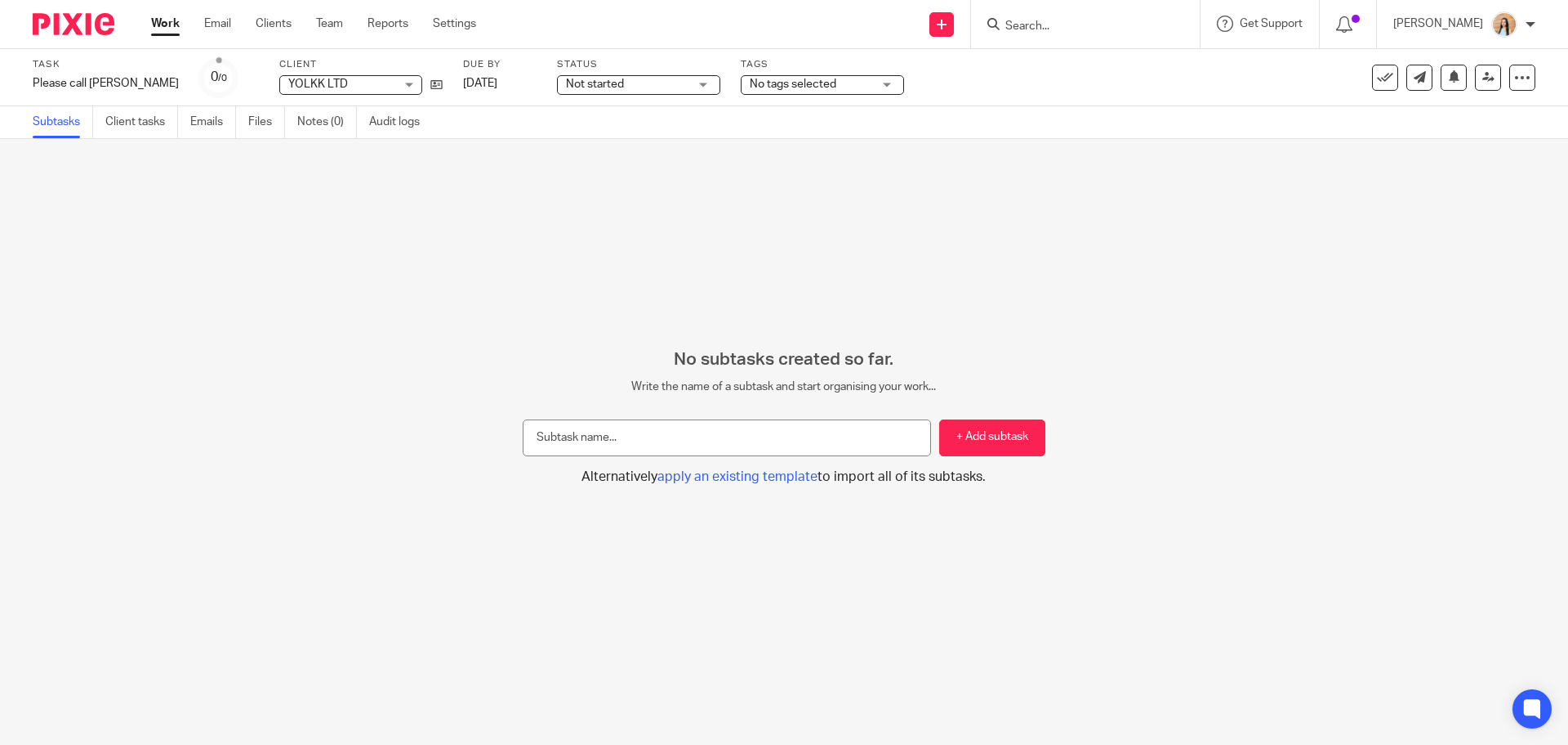
click at [769, 431] on input "text" at bounding box center [726, 438] width 408 height 37
type input "call"
click at [963, 423] on button "+ Add subtask" at bounding box center [993, 438] width 106 height 37
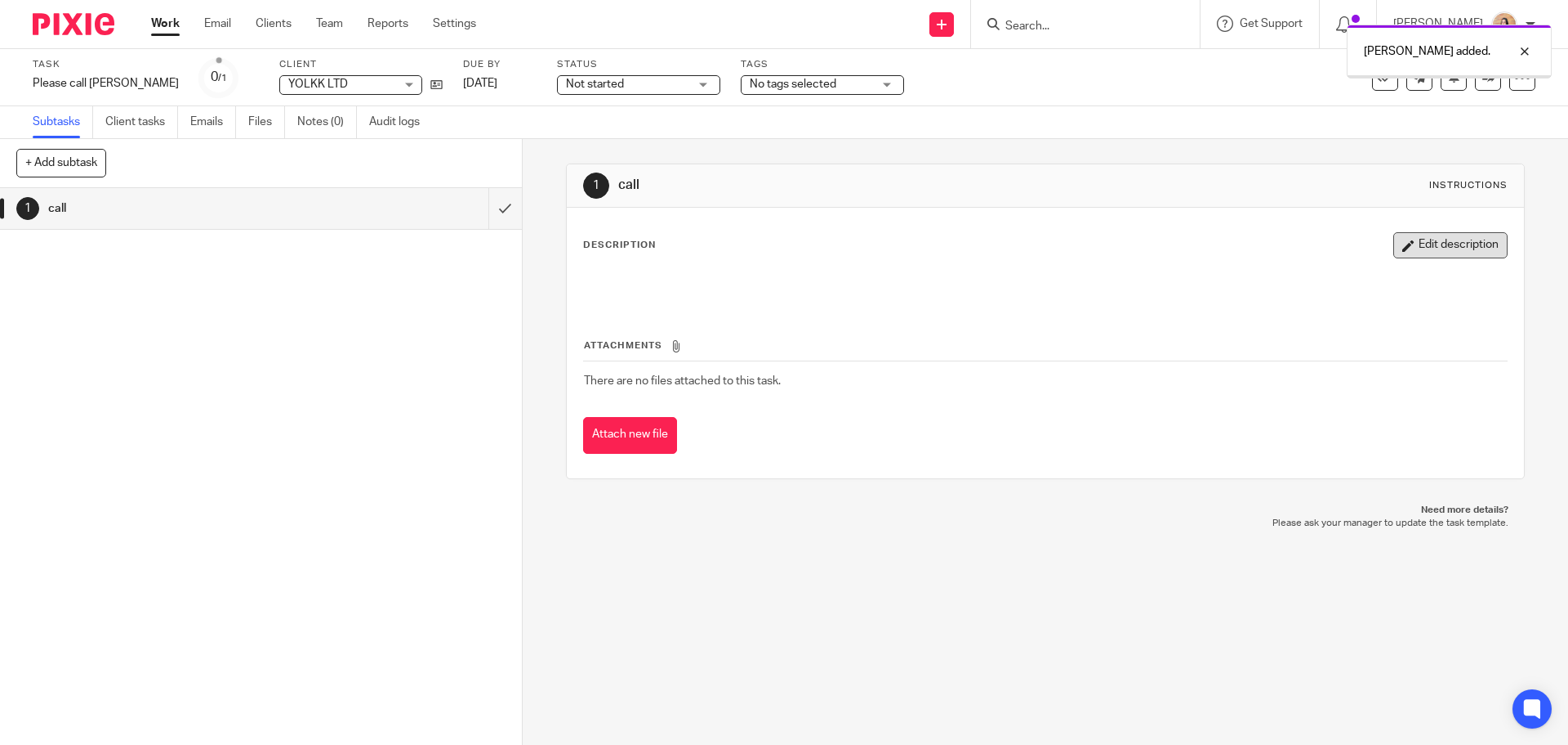
click at [1436, 245] on button "Edit description" at bounding box center [1450, 245] width 114 height 27
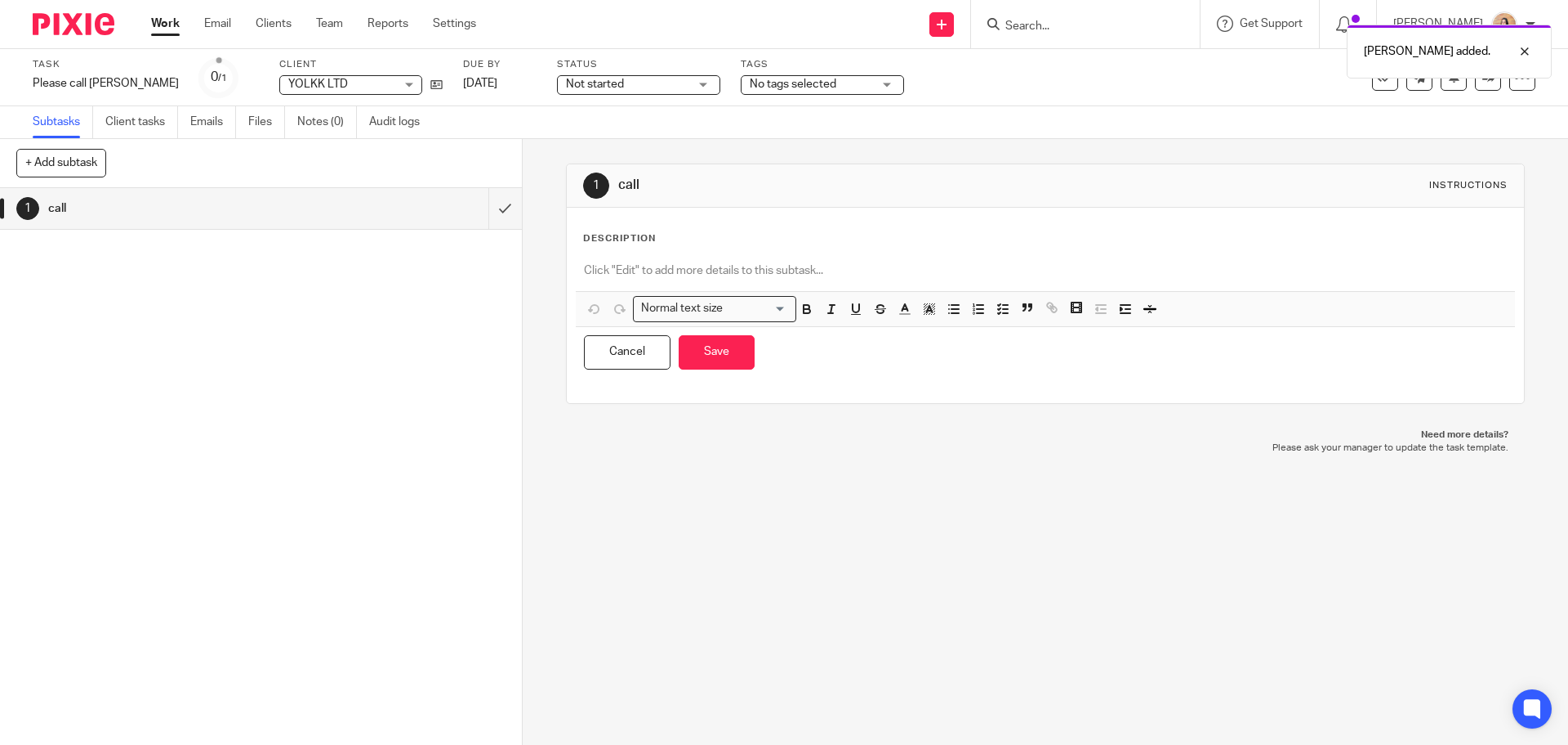
click at [629, 264] on p at bounding box center [1046, 270] width 923 height 16
click at [732, 267] on p "To enrich screen reader interactions, please activate Accessibility in Grammarl…" at bounding box center [1046, 270] width 923 height 16
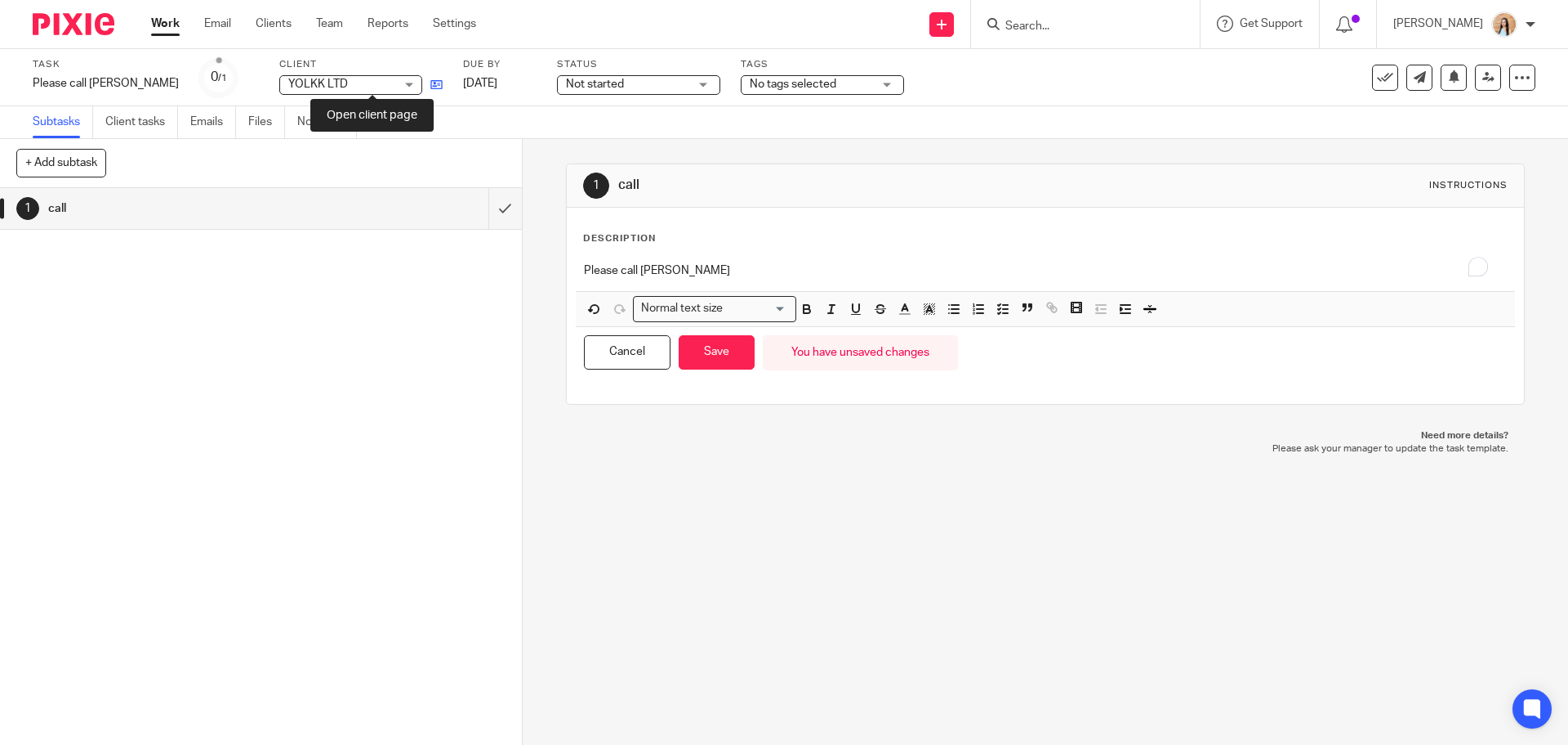
drag, startPoint x: 363, startPoint y: 89, endPoint x: 371, endPoint y: 81, distance: 11.3
click at [686, 270] on p "Please call [PERSON_NAME]" at bounding box center [1046, 270] width 923 height 16
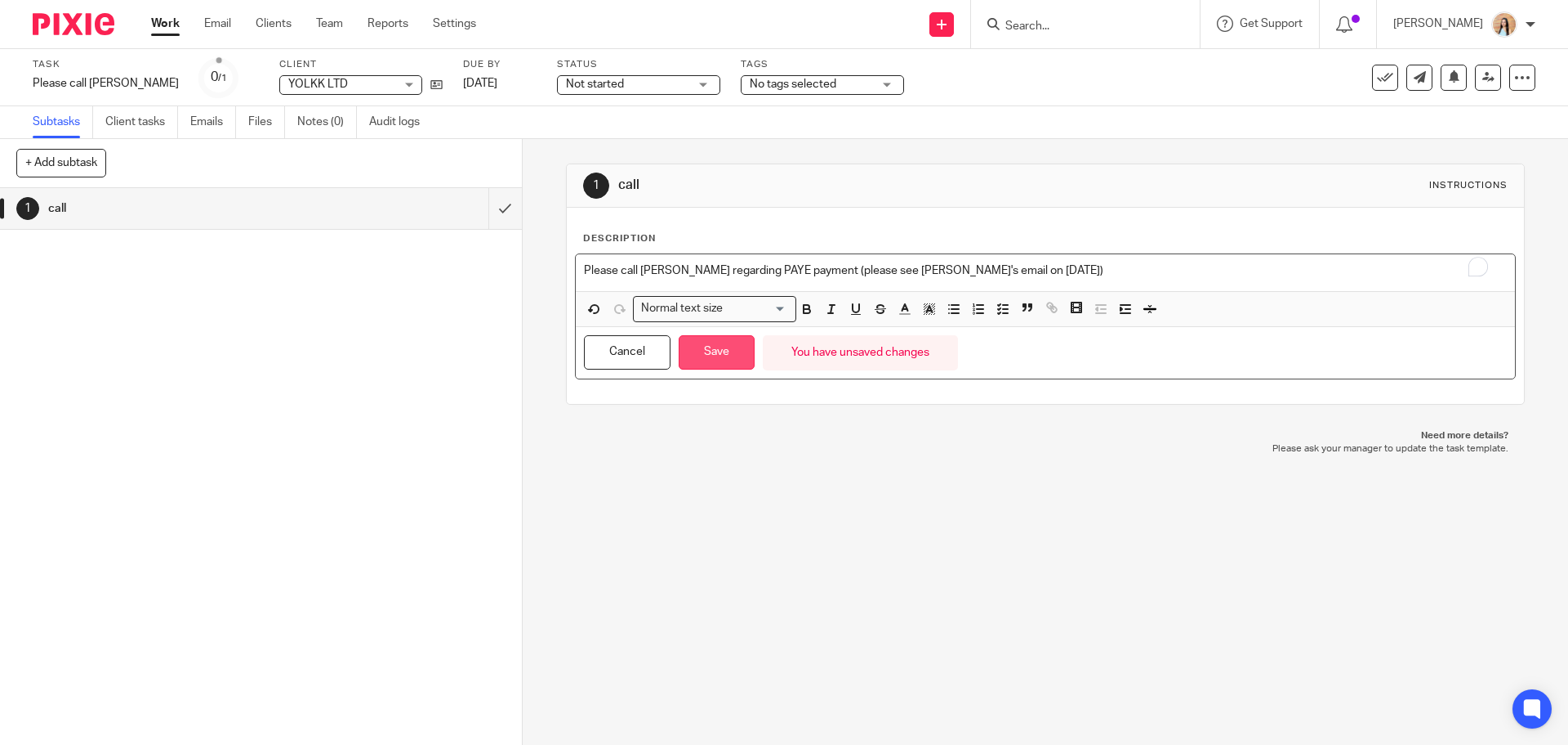
click at [744, 354] on button "Save" at bounding box center [717, 353] width 76 height 35
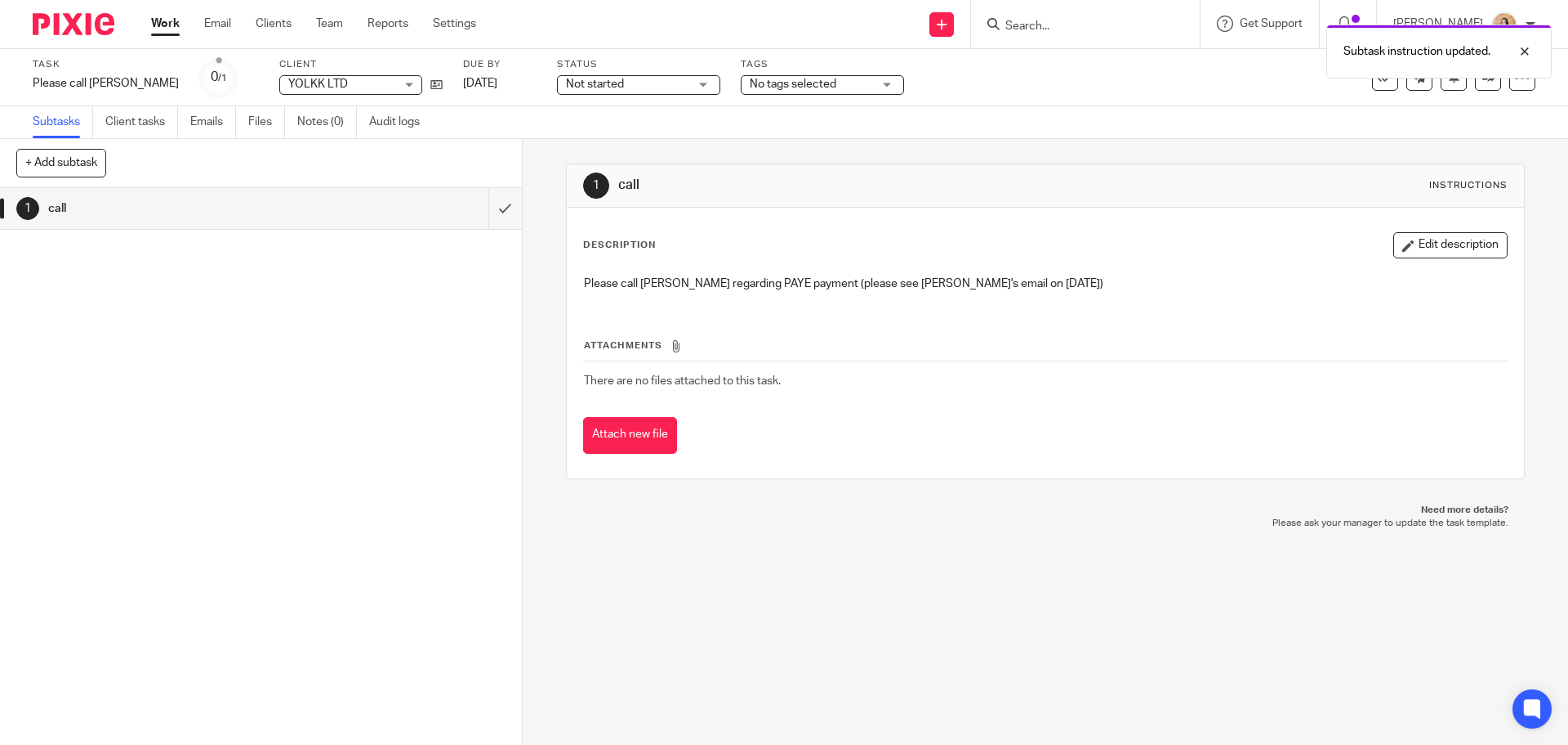
click at [830, 85] on div "No tags selected" at bounding box center [823, 85] width 164 height 19
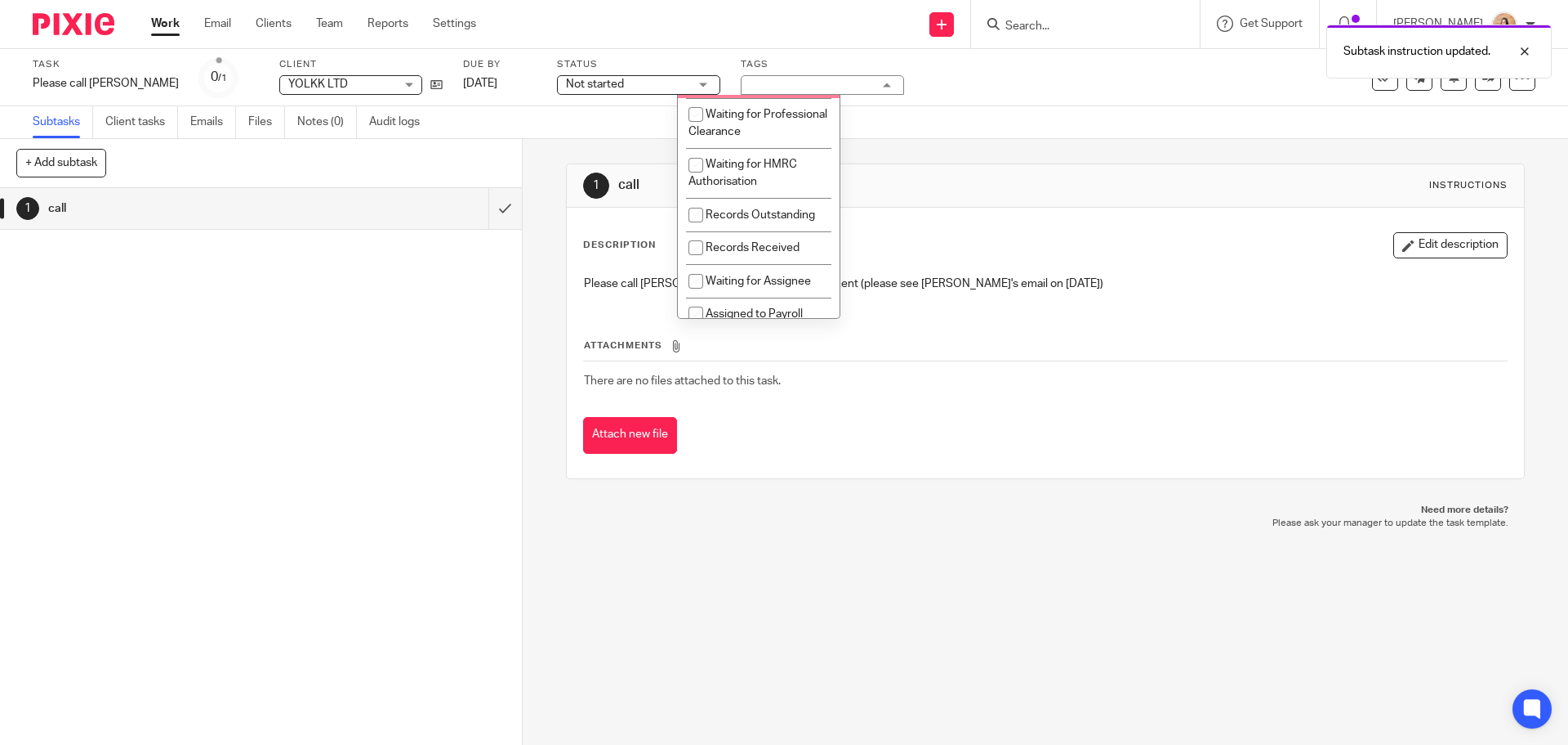
scroll to position [164, 0]
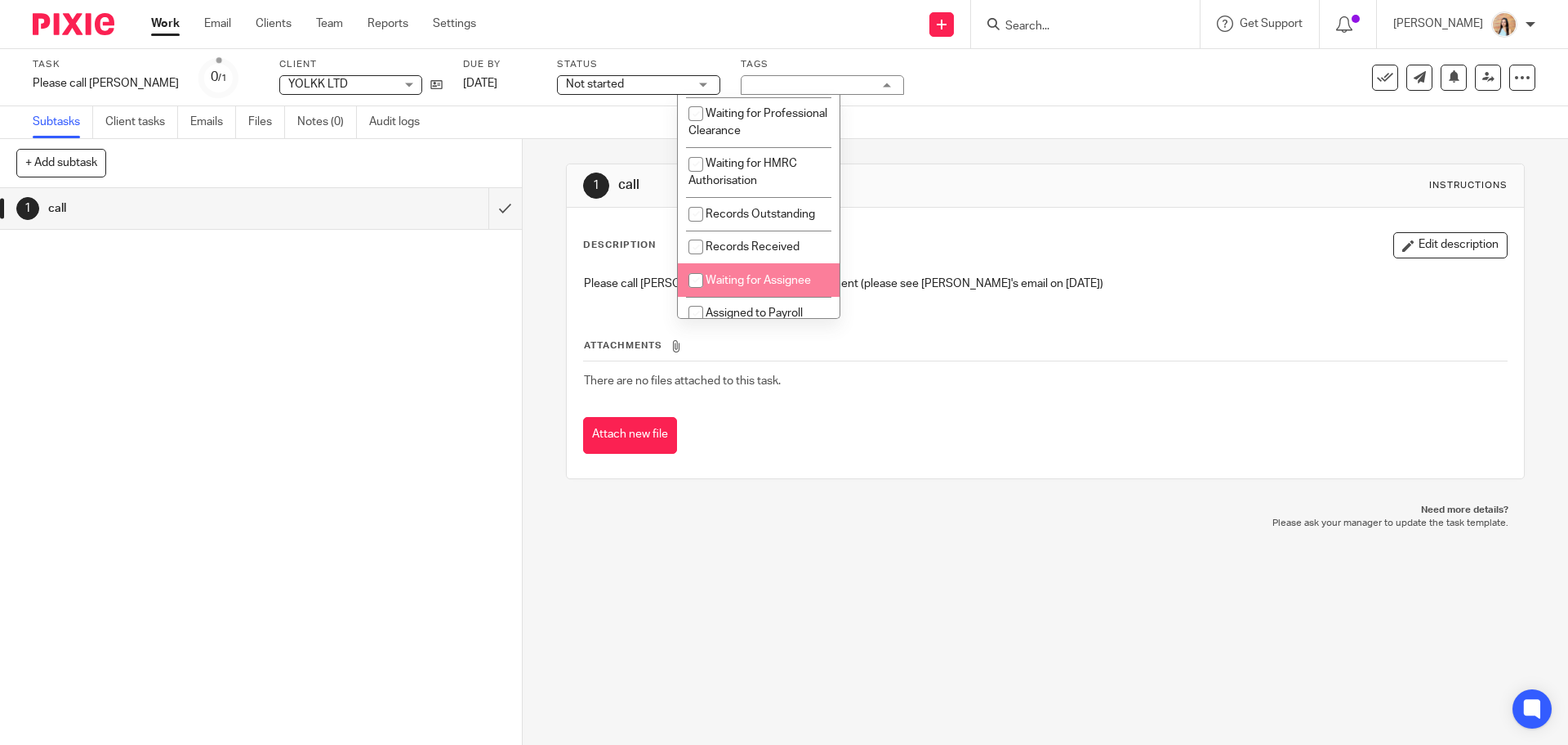
click at [773, 286] on span "Waiting for Assignee" at bounding box center [758, 280] width 105 height 12
checkbox input "true"
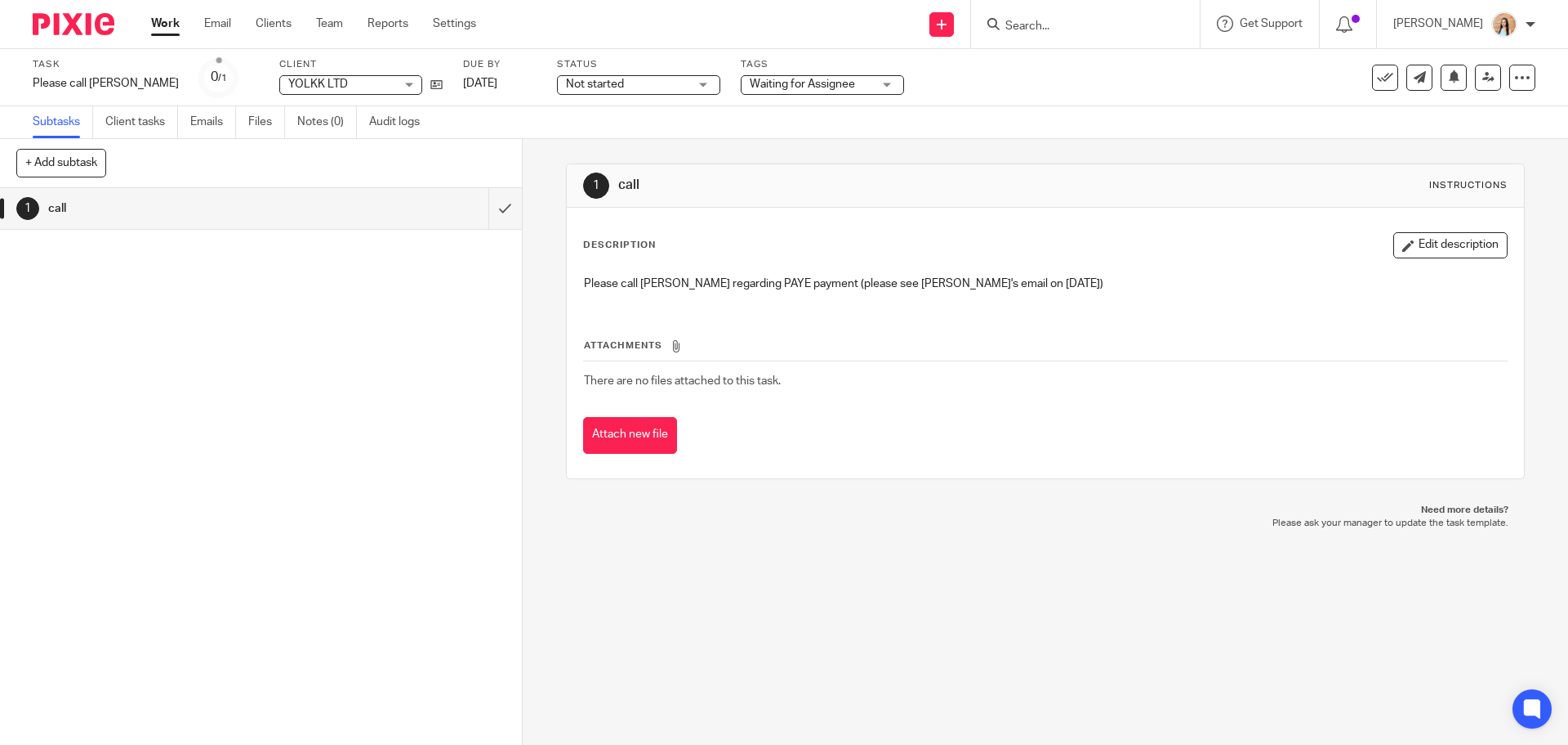
click at [1047, 146] on div "1 call Instructions Description Edit description Please call [PERSON_NAME] rega…" at bounding box center [1045, 322] width 958 height 365
click at [1475, 84] on link at bounding box center [1488, 78] width 27 height 27
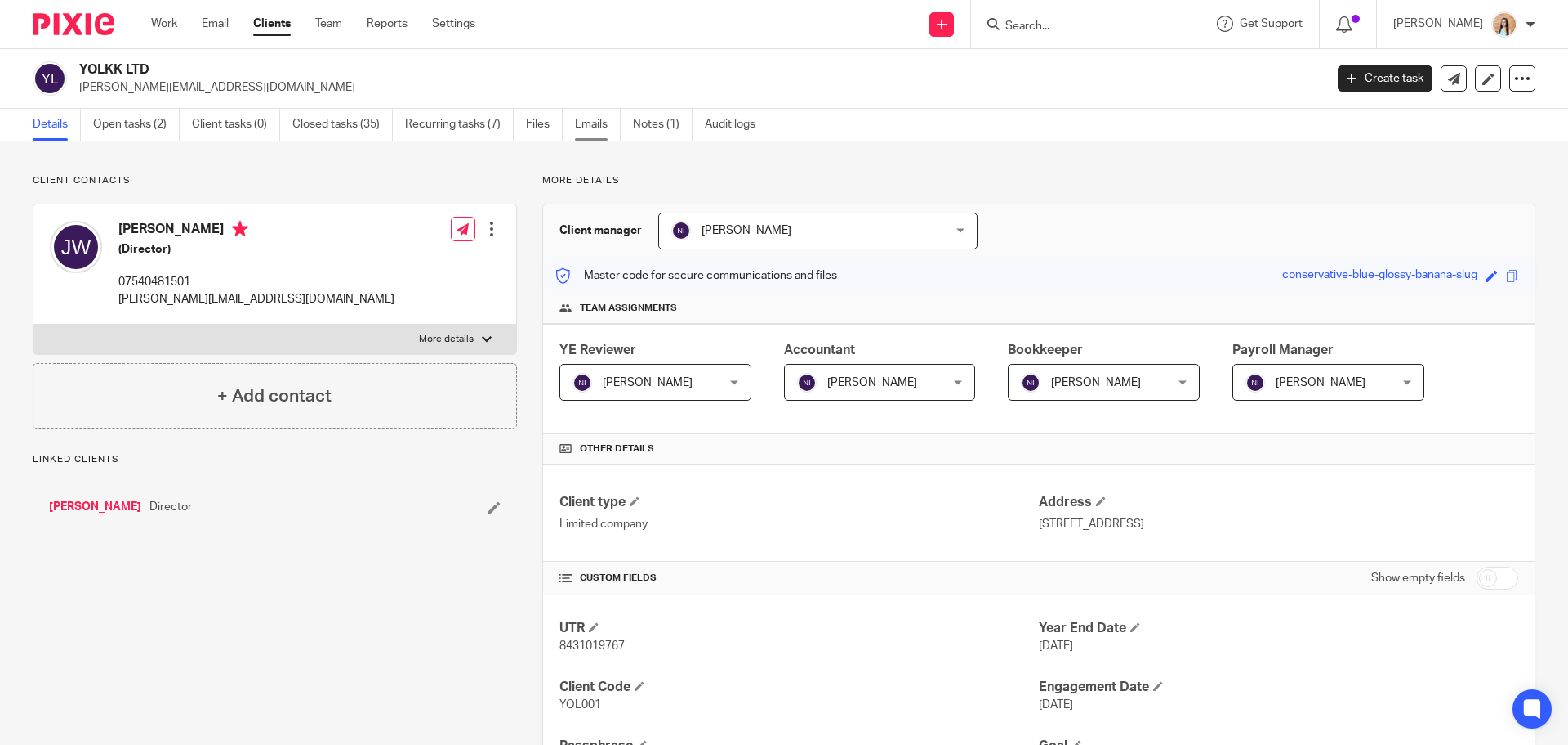
click at [579, 131] on link "Emails" at bounding box center [599, 125] width 46 height 32
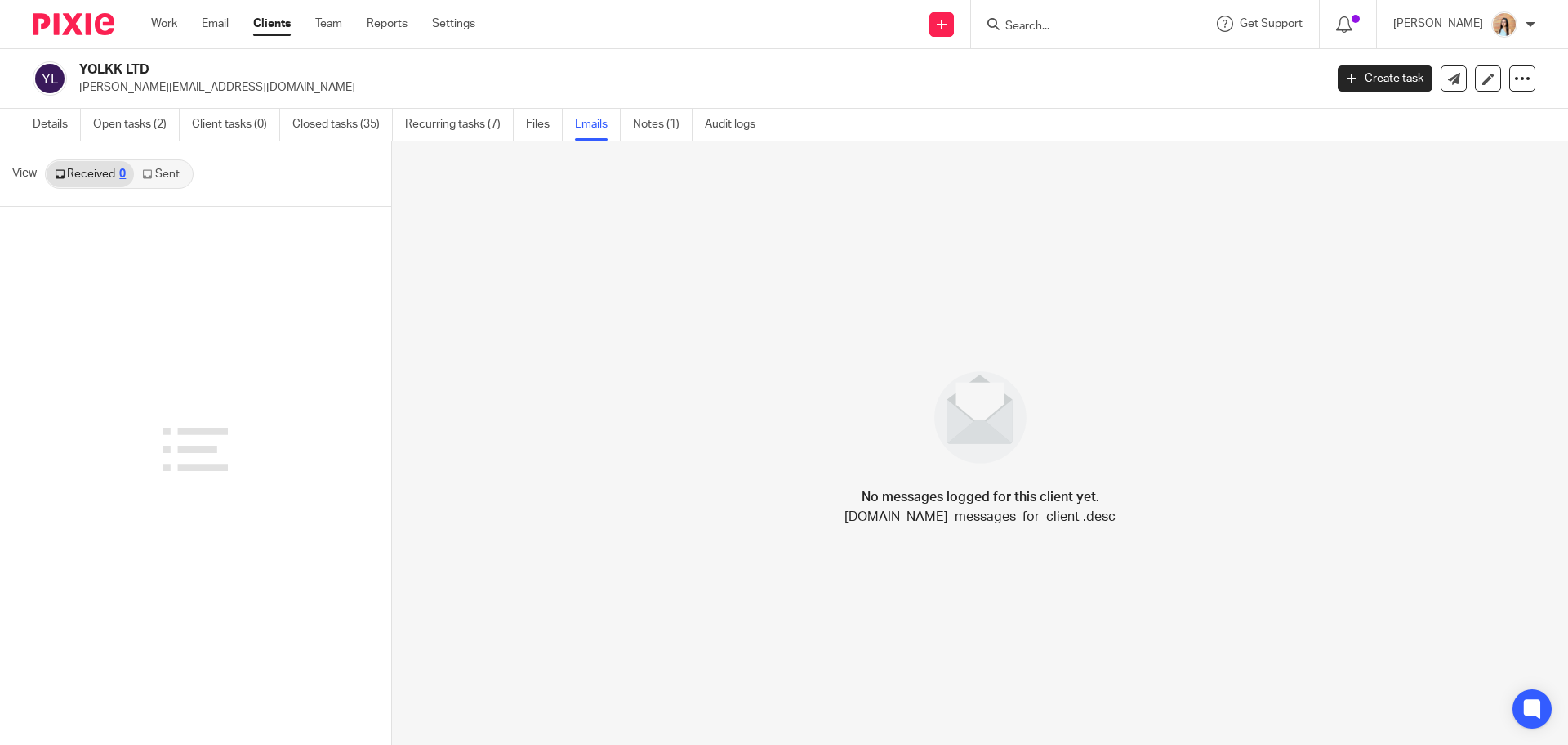
click at [171, 179] on link "Sent" at bounding box center [162, 175] width 58 height 27
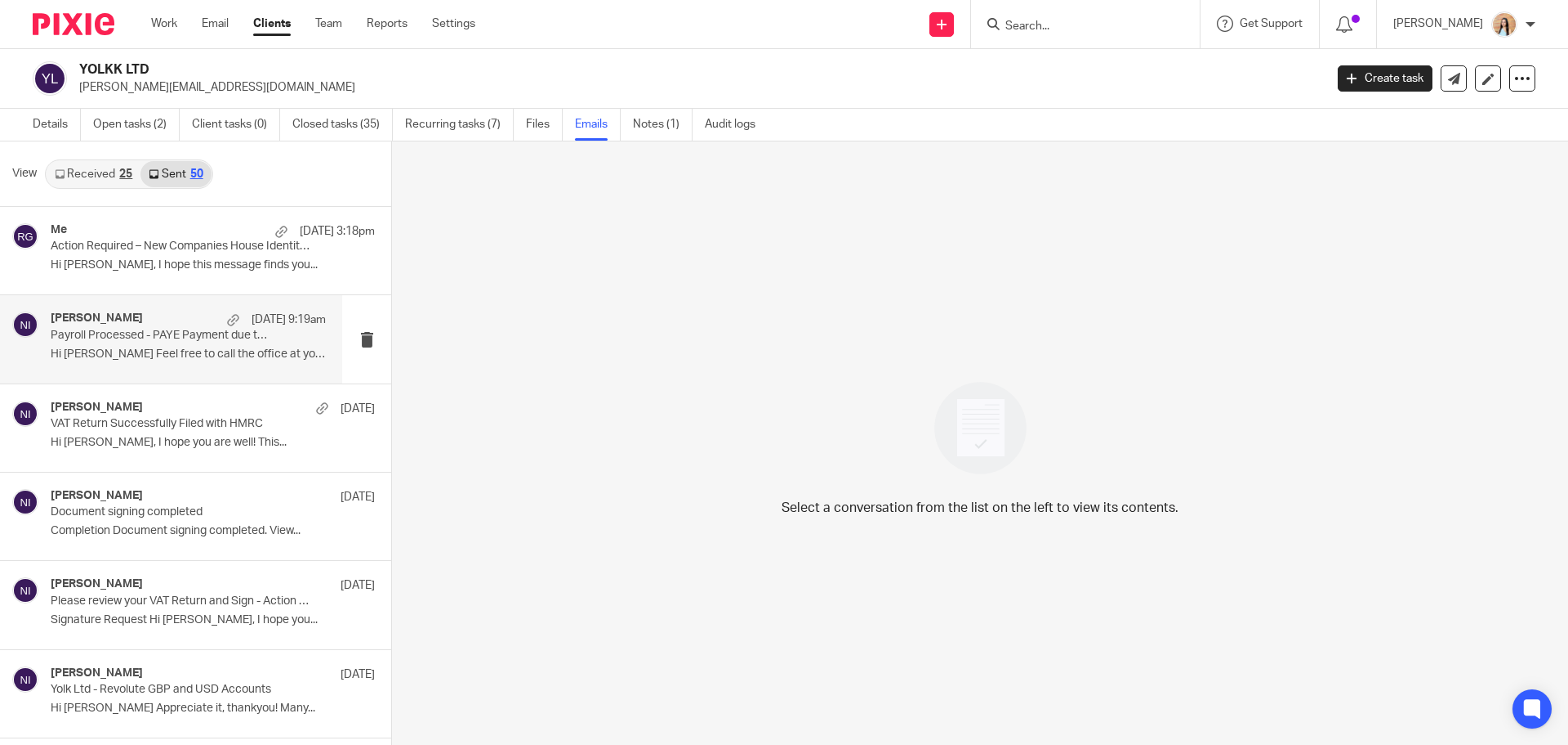
click at [111, 335] on p "Payroll Processed - PAYE Payment due to HMRC" at bounding box center [160, 336] width 220 height 14
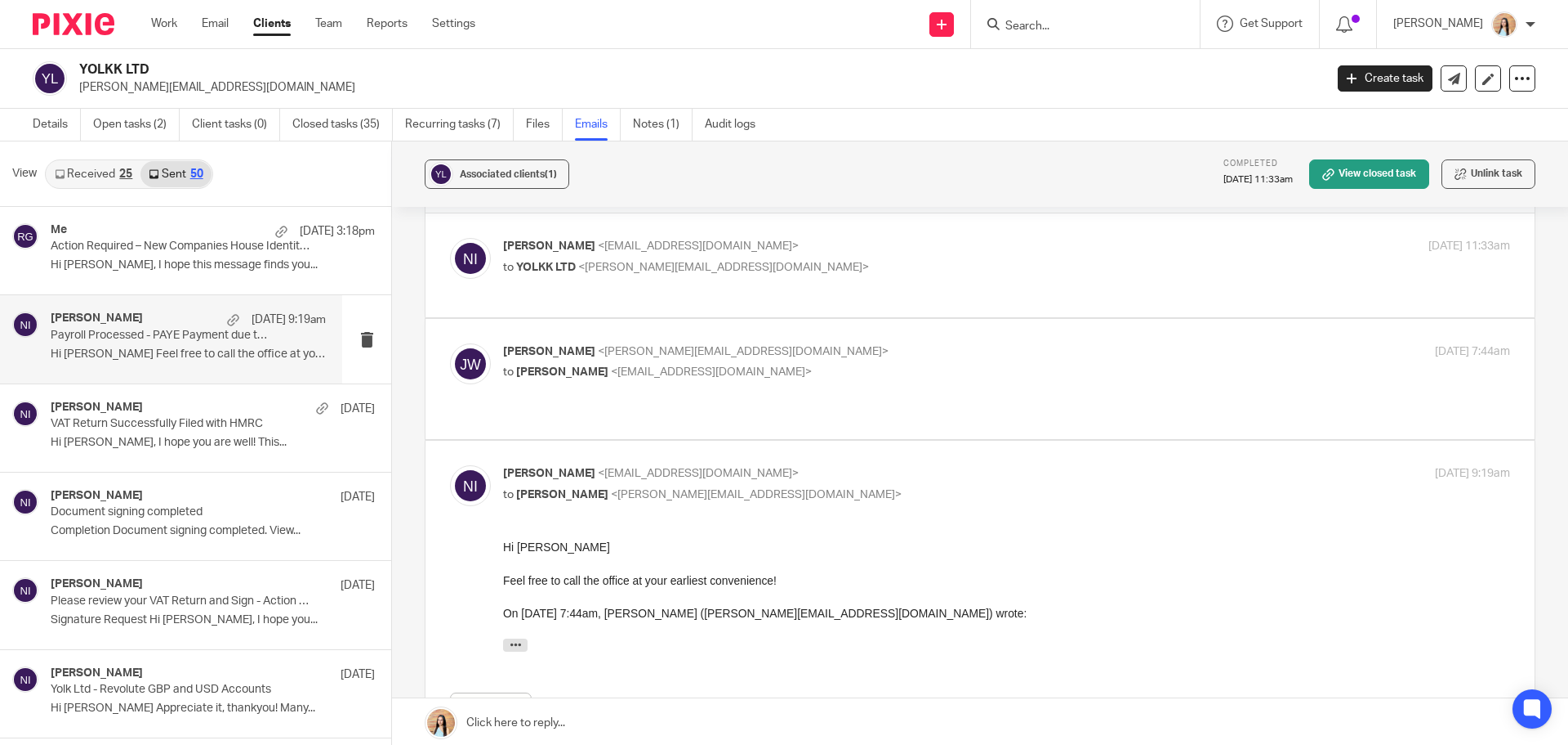
scroll to position [81, 0]
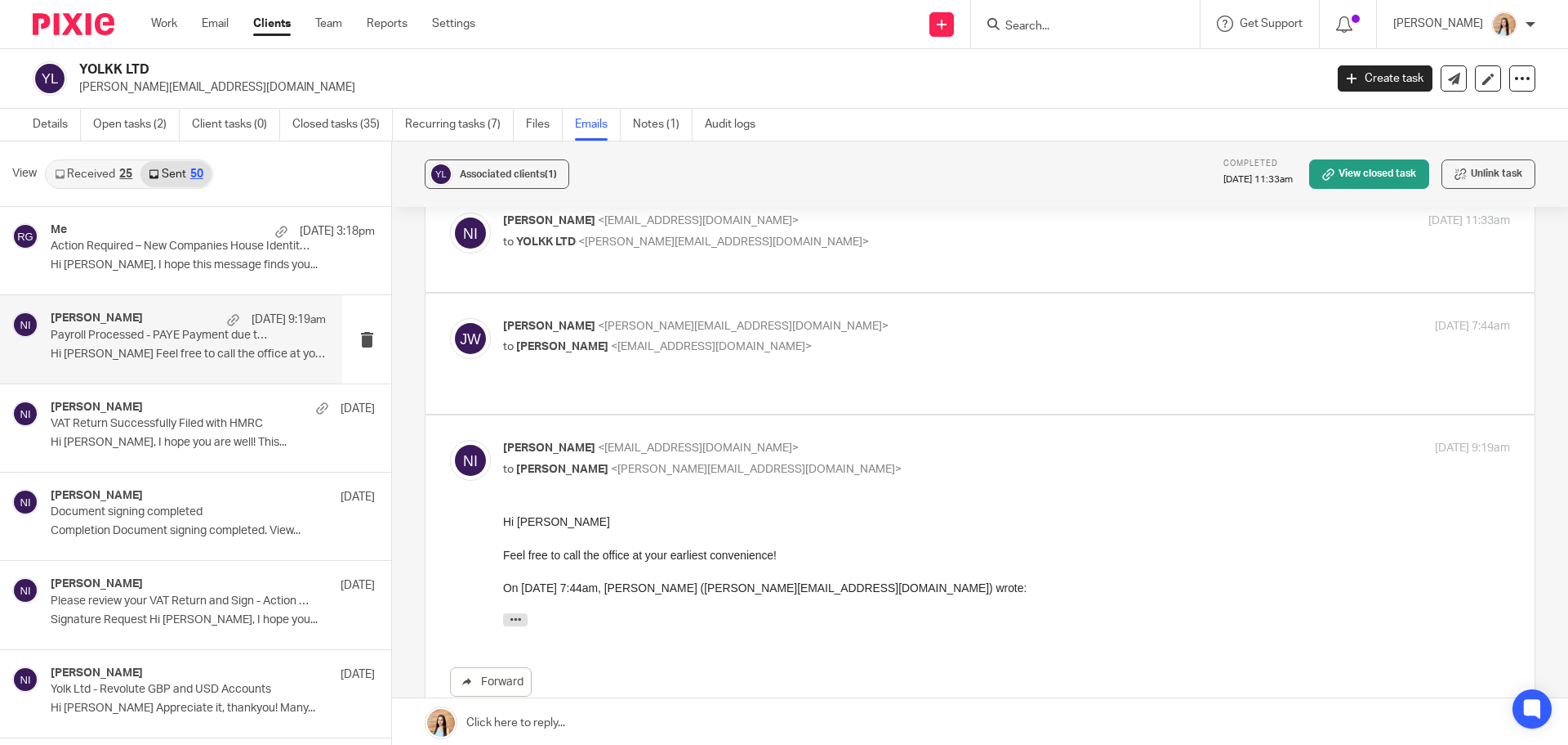
click at [814, 378] on label at bounding box center [980, 353] width 1109 height 120
click at [450, 318] on input "checkbox" at bounding box center [449, 317] width 1 height 1
checkbox input "true"
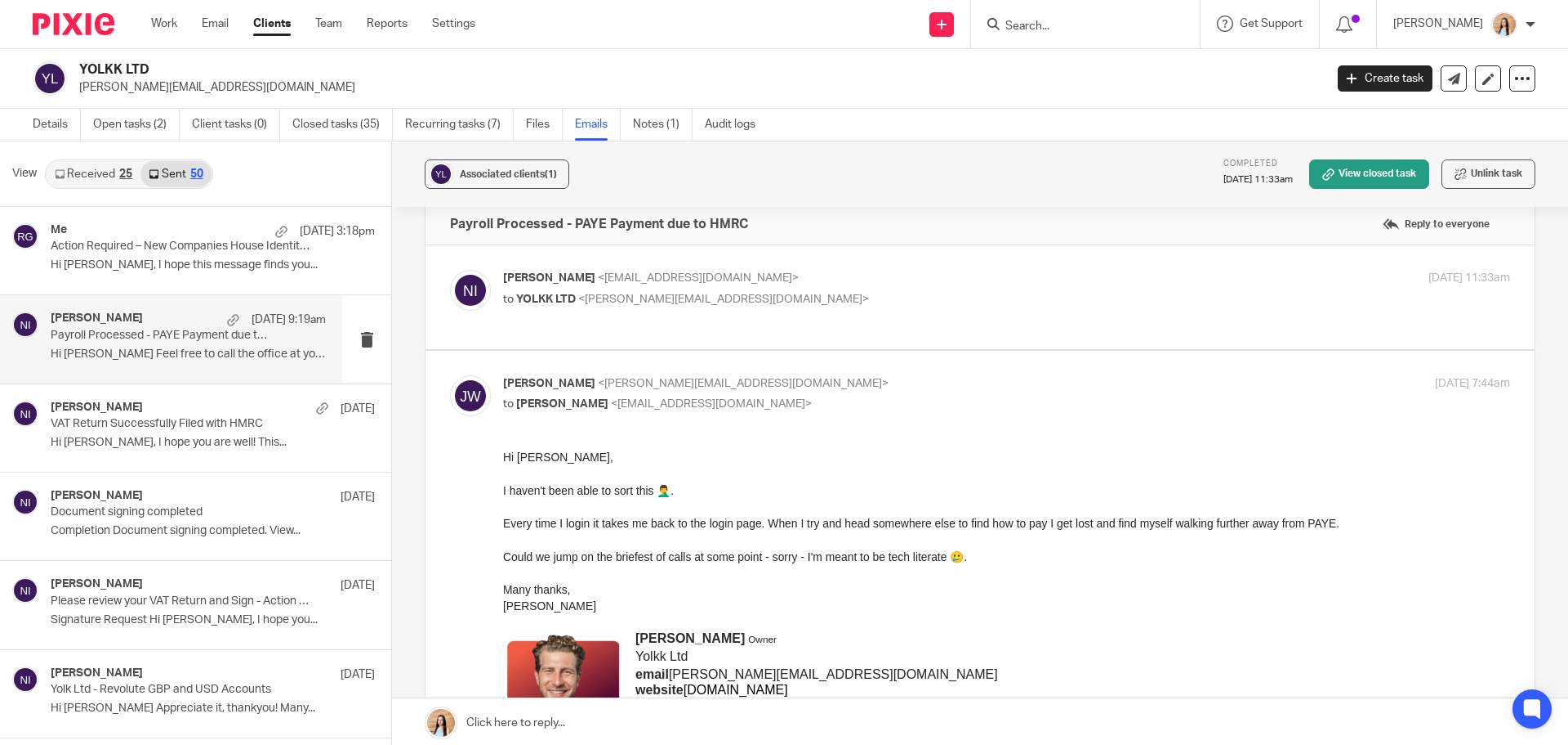
scroll to position [0, 0]
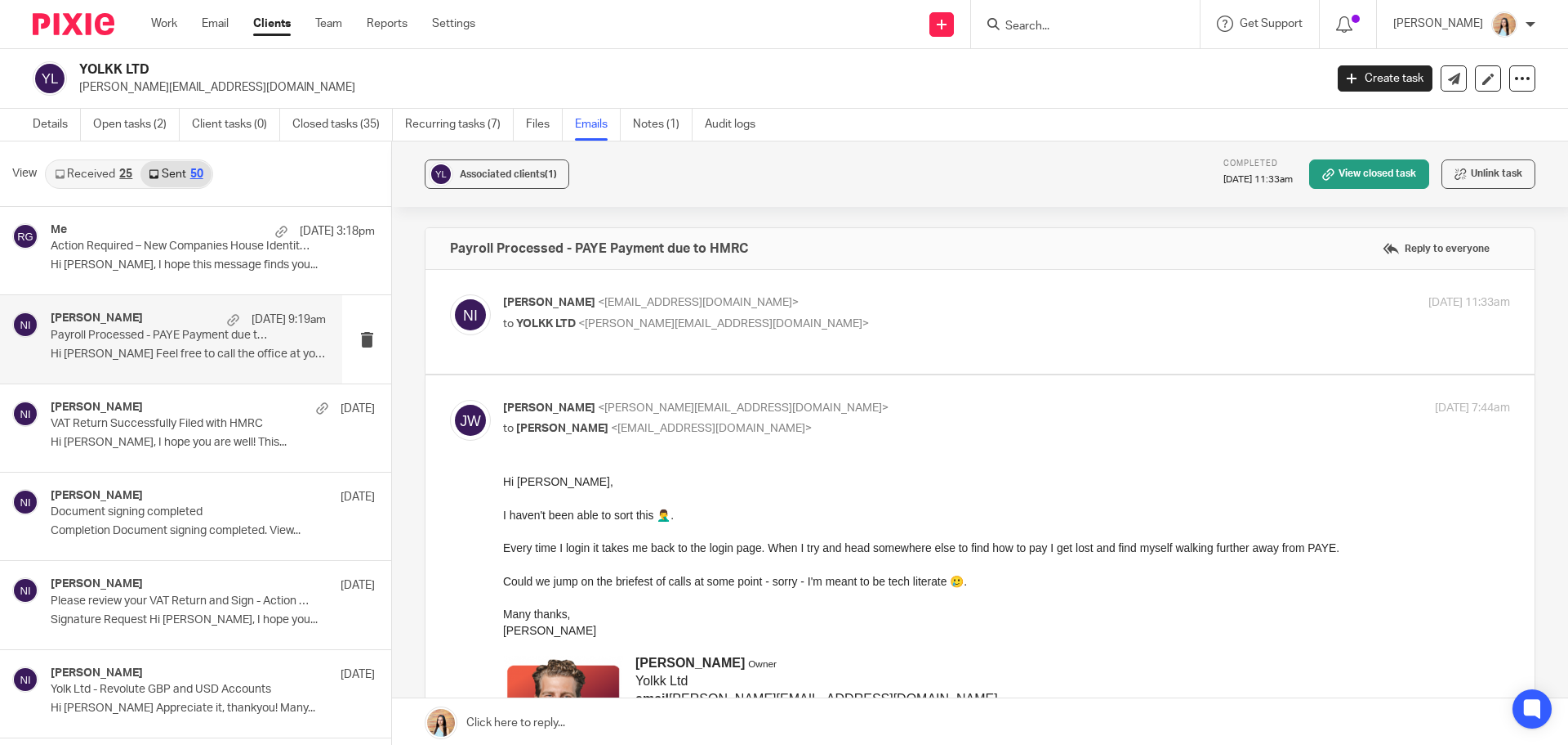
click at [797, 361] on label at bounding box center [980, 321] width 1109 height 104
click at [450, 294] on input "checkbox" at bounding box center [449, 293] width 1 height 1
checkbox input "true"
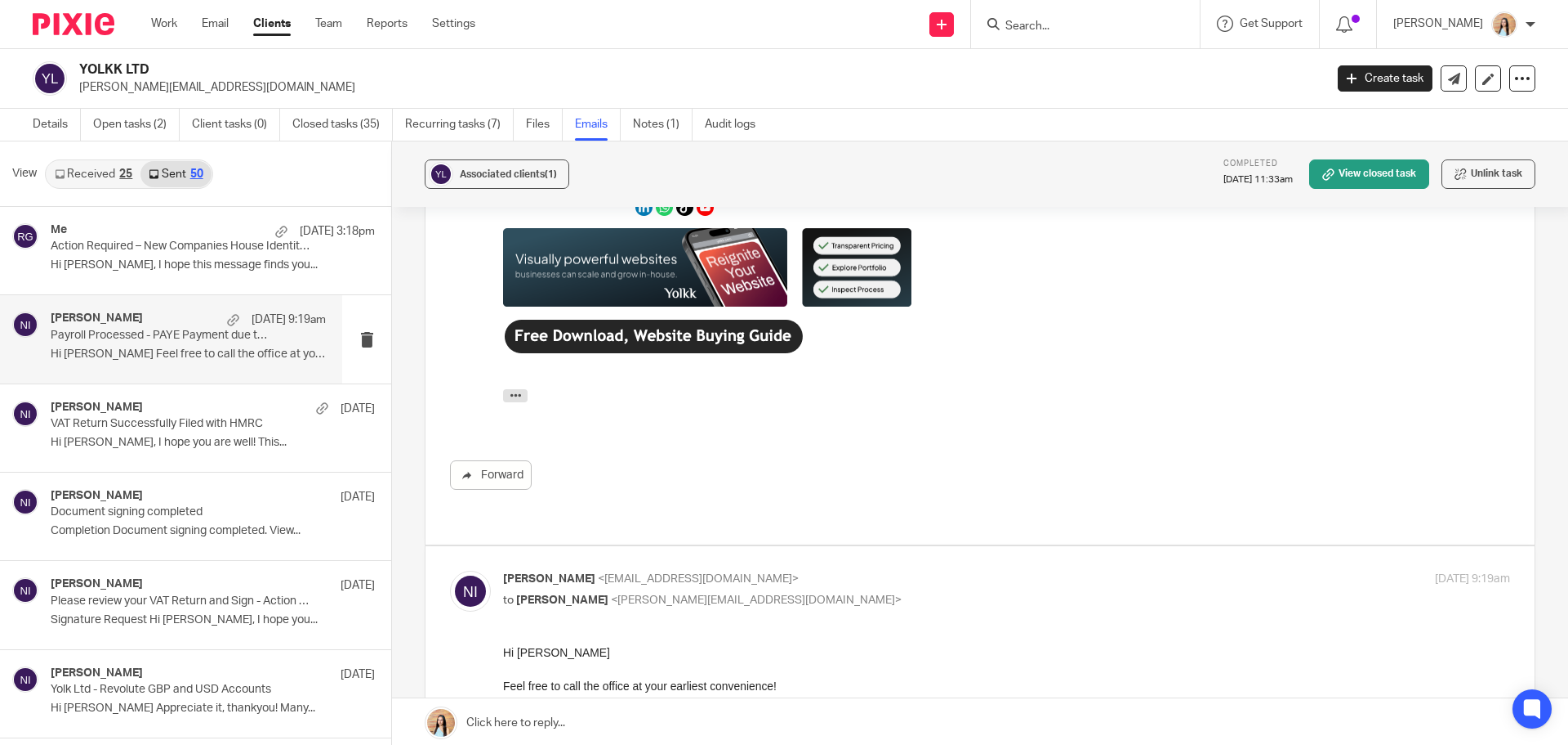
scroll to position [1226, 0]
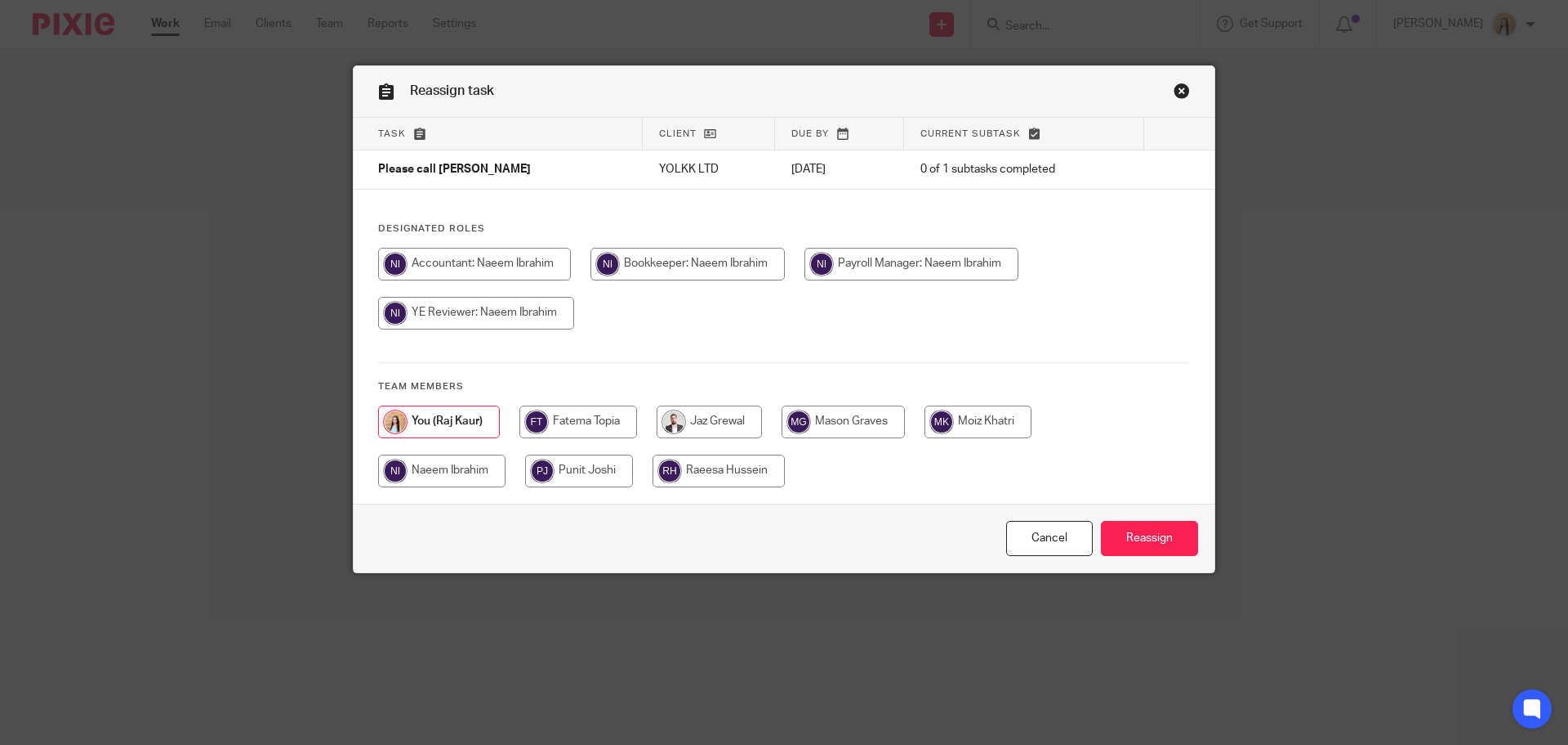
click at [699, 417] on input "radio" at bounding box center [709, 422] width 105 height 33
radio input "true"
click at [1144, 542] on input "Reassign" at bounding box center [1150, 539] width 97 height 35
